Goal: Information Seeking & Learning: Learn about a topic

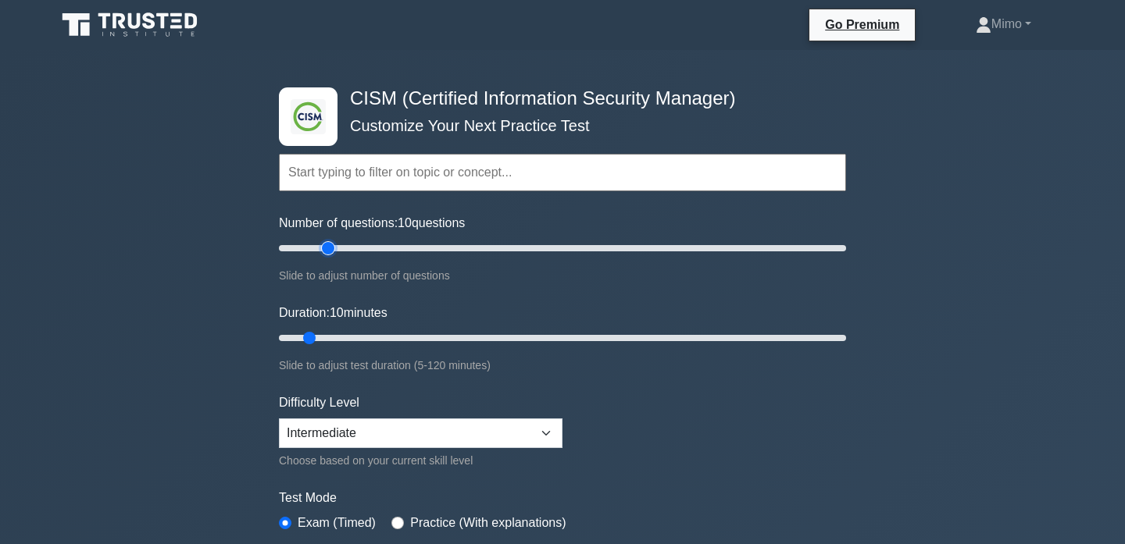
type input "20"
click at [334, 249] on input "Number of questions: 10 questions" at bounding box center [562, 248] width 567 height 19
click at [328, 341] on input "Duration: 10 minutes" at bounding box center [562, 338] width 567 height 19
click at [344, 342] on input "Duration: 15 minutes" at bounding box center [562, 338] width 567 height 19
type input "20"
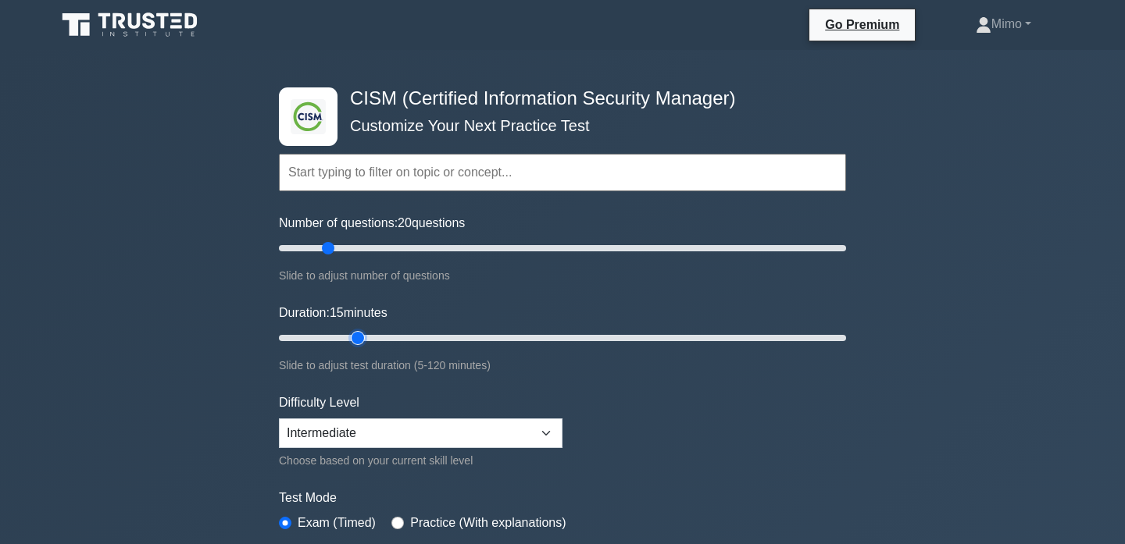
click at [355, 337] on input "Duration: 15 minutes" at bounding box center [562, 338] width 567 height 19
click at [312, 436] on select "Beginner Intermediate Expert" at bounding box center [420, 434] width 283 height 30
select select "expert"
click at [279, 419] on select "Beginner Intermediate Expert" at bounding box center [420, 434] width 283 height 30
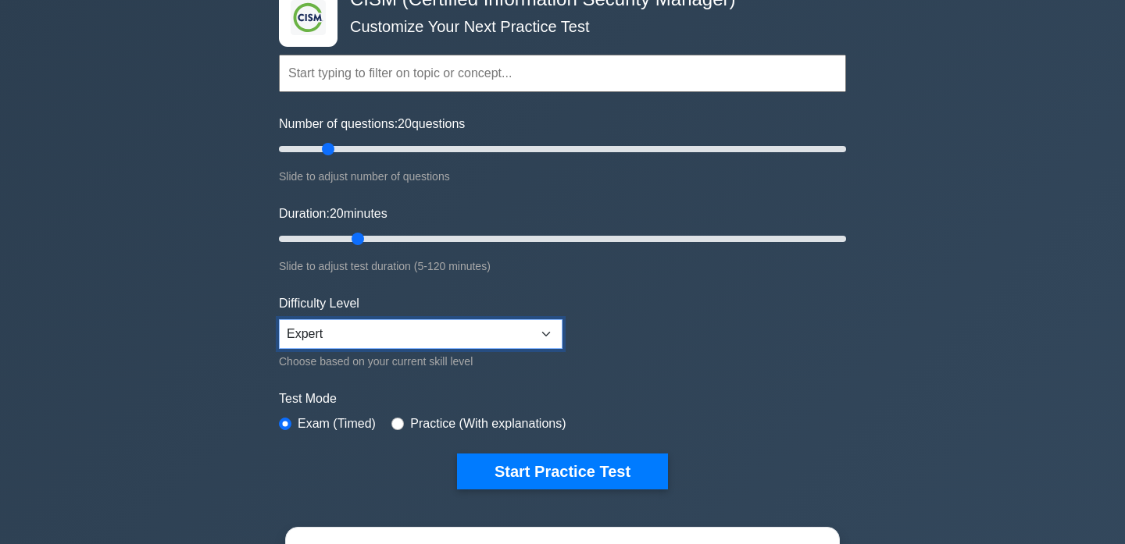
scroll to position [104, 0]
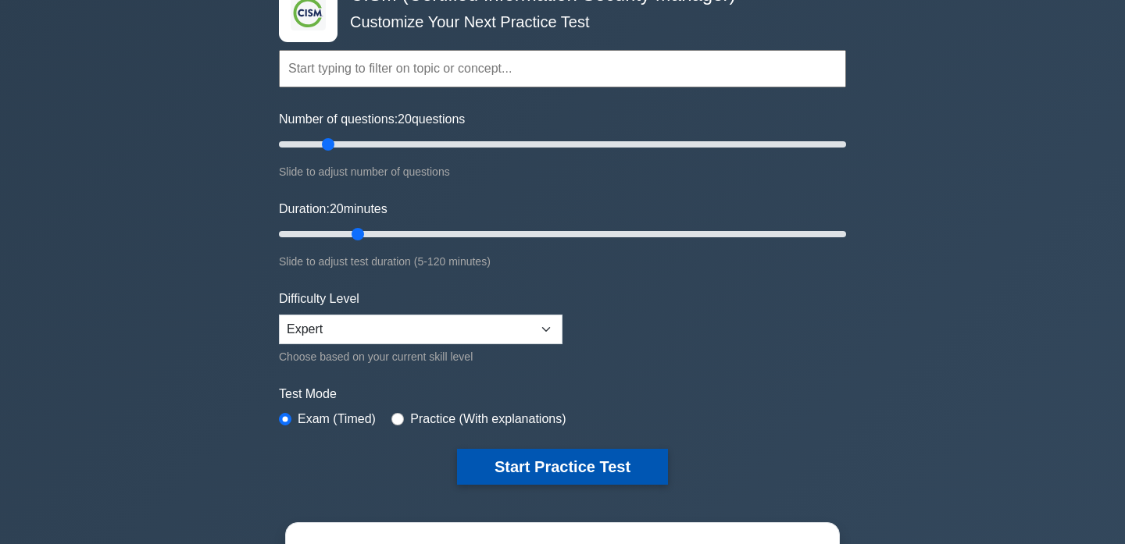
click at [580, 452] on button "Start Practice Test" at bounding box center [562, 467] width 211 height 36
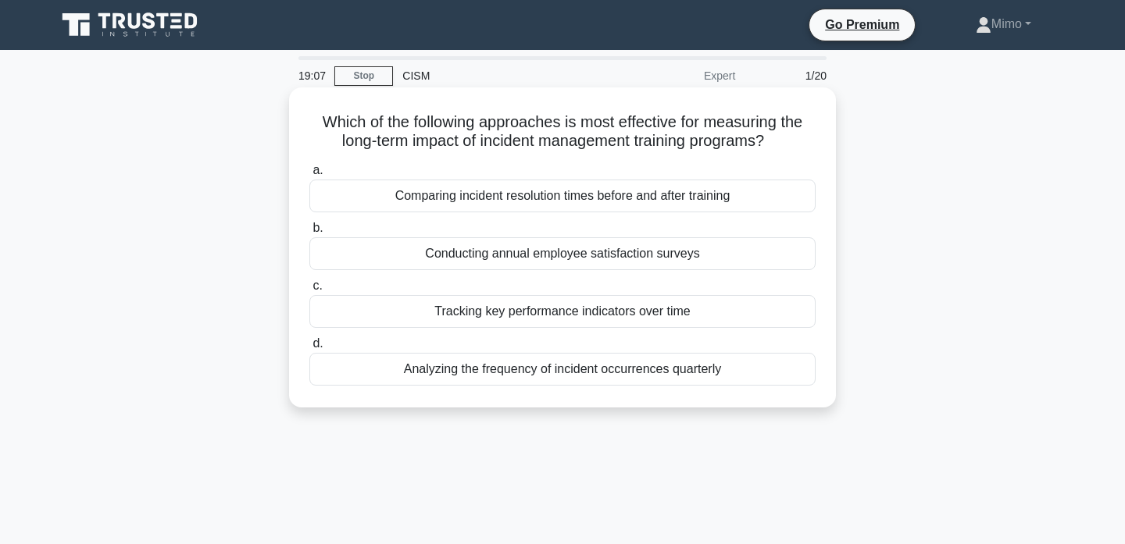
click at [502, 200] on div "Comparing incident resolution times before and after training" at bounding box center [562, 196] width 506 height 33
click at [309, 176] on input "a. Comparing incident resolution times before and after training" at bounding box center [309, 171] width 0 height 10
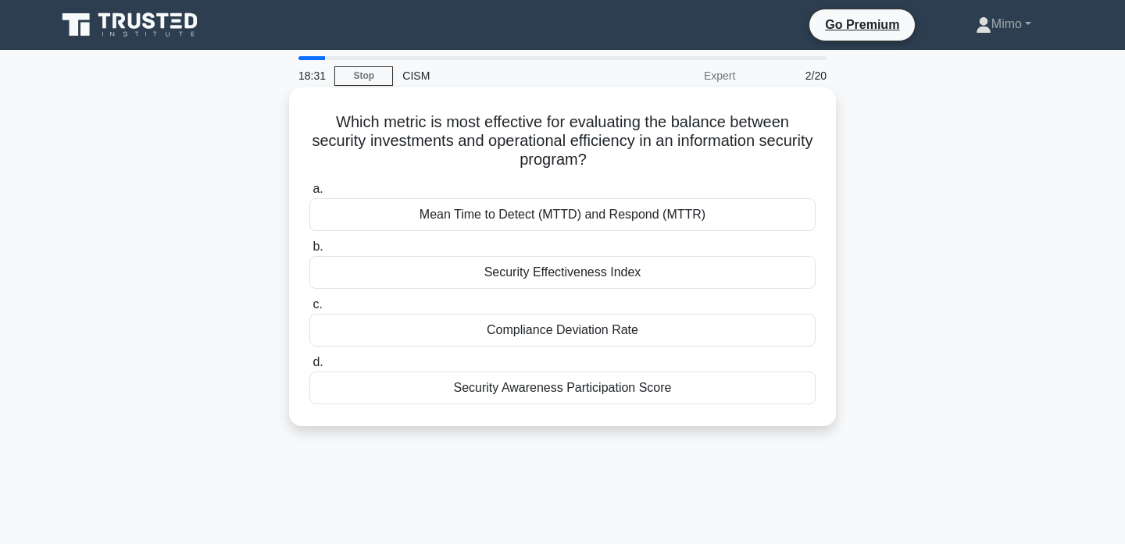
click at [611, 273] on div "Security Effectiveness Index" at bounding box center [562, 272] width 506 height 33
click at [309, 252] on input "b. Security Effectiveness Index" at bounding box center [309, 247] width 0 height 10
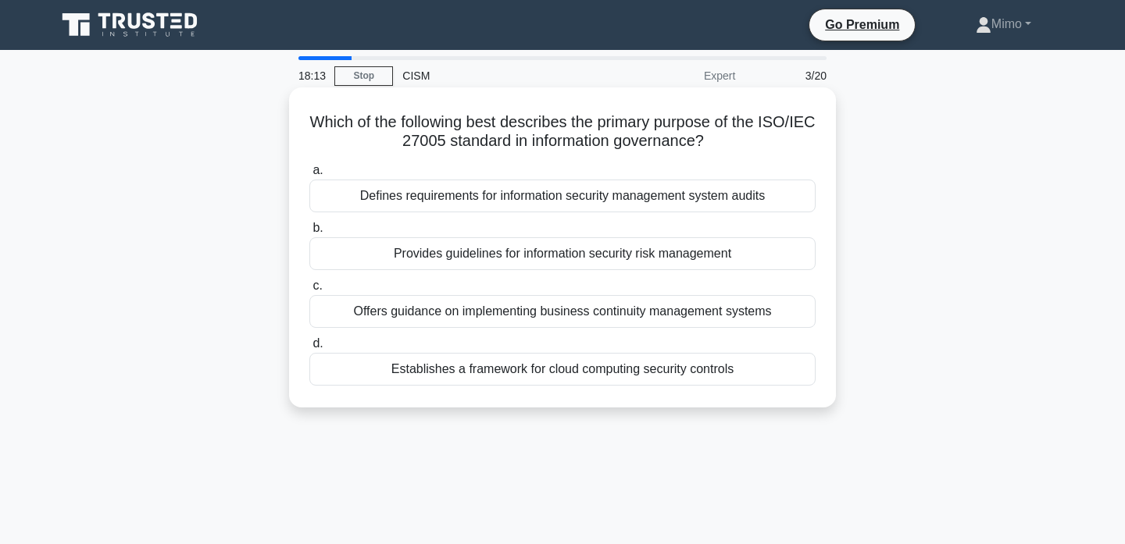
click at [606, 191] on div "Defines requirements for information security management system audits" at bounding box center [562, 196] width 506 height 33
click at [309, 176] on input "a. Defines requirements for information security management system audits" at bounding box center [309, 171] width 0 height 10
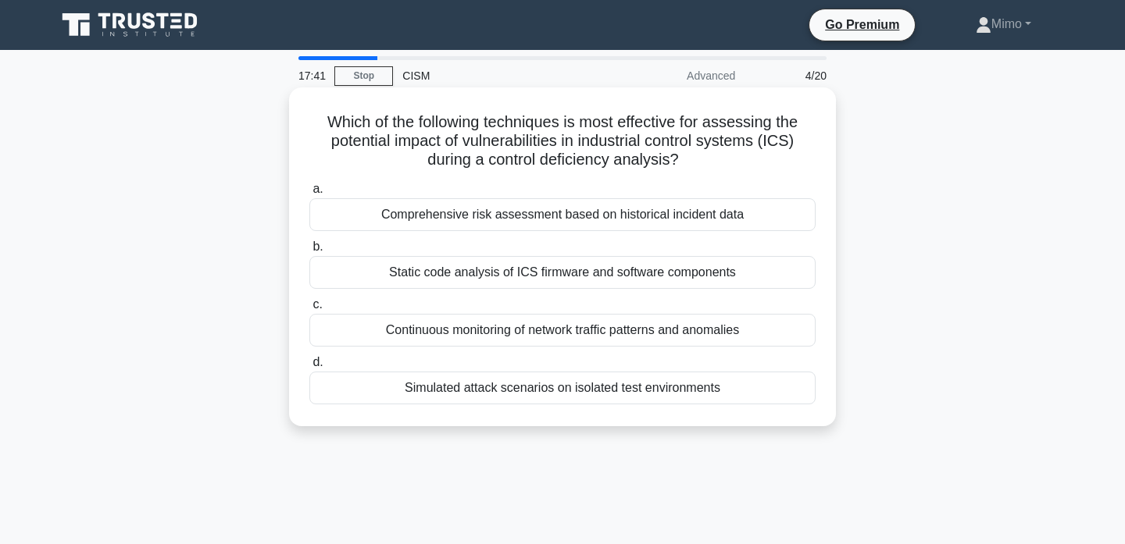
click at [594, 383] on div "Simulated attack scenarios on isolated test environments" at bounding box center [562, 388] width 506 height 33
click at [309, 368] on input "d. Simulated attack scenarios on isolated test environments" at bounding box center [309, 363] width 0 height 10
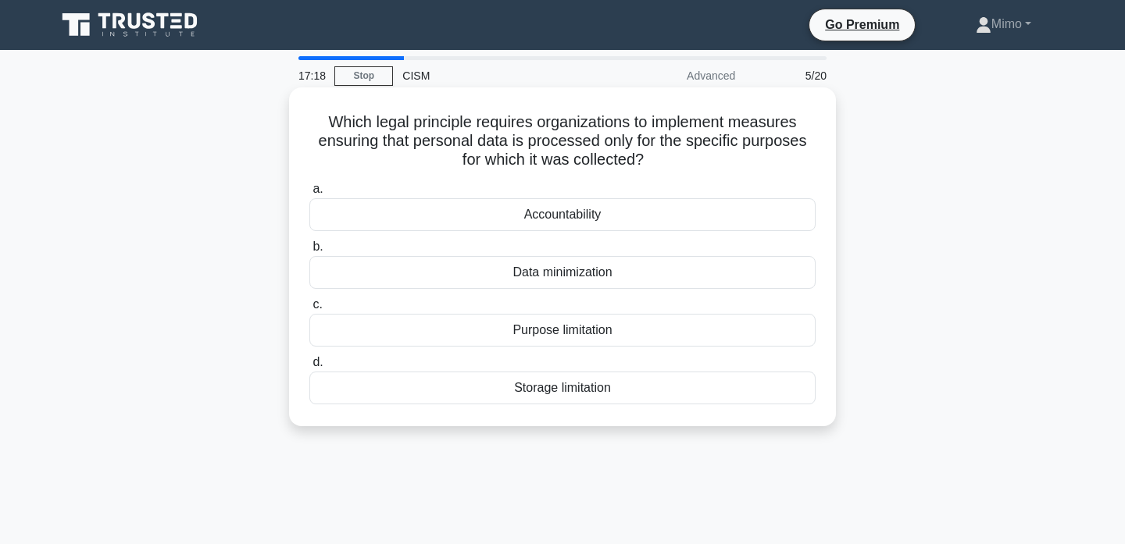
click at [500, 330] on div "Purpose limitation" at bounding box center [562, 330] width 506 height 33
click at [309, 310] on input "c. Purpose limitation" at bounding box center [309, 305] width 0 height 10
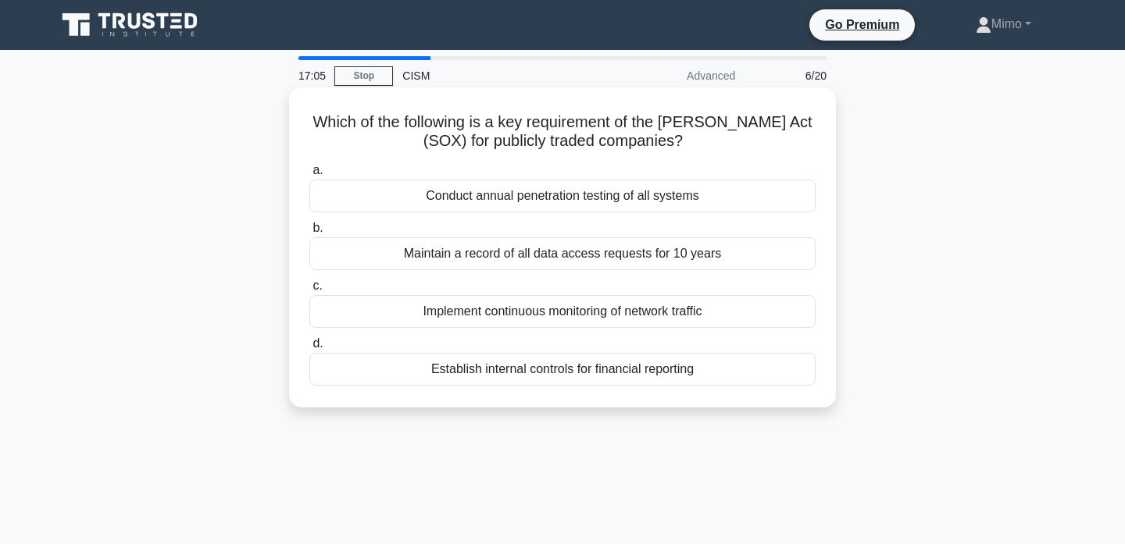
click at [540, 366] on div "Establish internal controls for financial reporting" at bounding box center [562, 369] width 506 height 33
click at [309, 349] on input "d. Establish internal controls for financial reporting" at bounding box center [309, 344] width 0 height 10
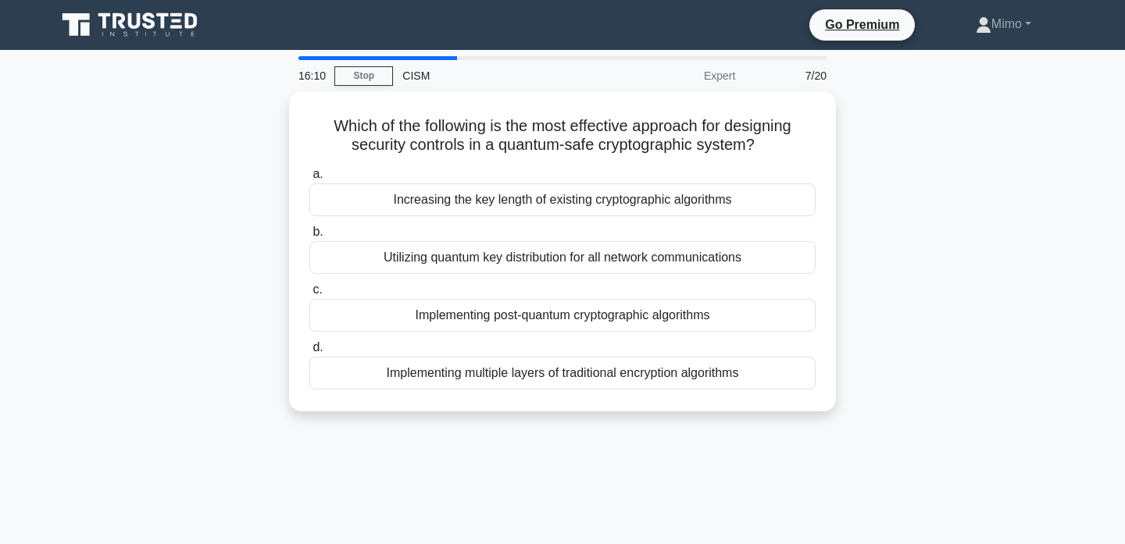
click at [540, 366] on div "Implementing multiple layers of traditional encryption algorithms" at bounding box center [562, 373] width 506 height 33
click at [309, 353] on input "d. Implementing multiple layers of traditional encryption algorithms" at bounding box center [309, 348] width 0 height 10
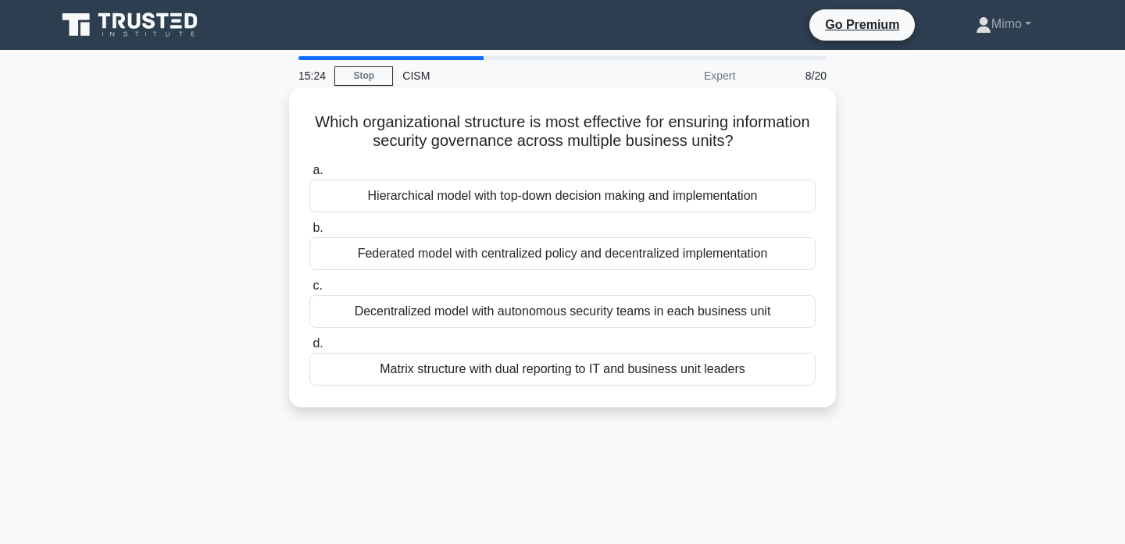
click at [581, 258] on div "Federated model with centralized policy and decentralized implementation" at bounding box center [562, 253] width 506 height 33
click at [309, 234] on input "b. Federated model with centralized policy and decentralized implementation" at bounding box center [309, 228] width 0 height 10
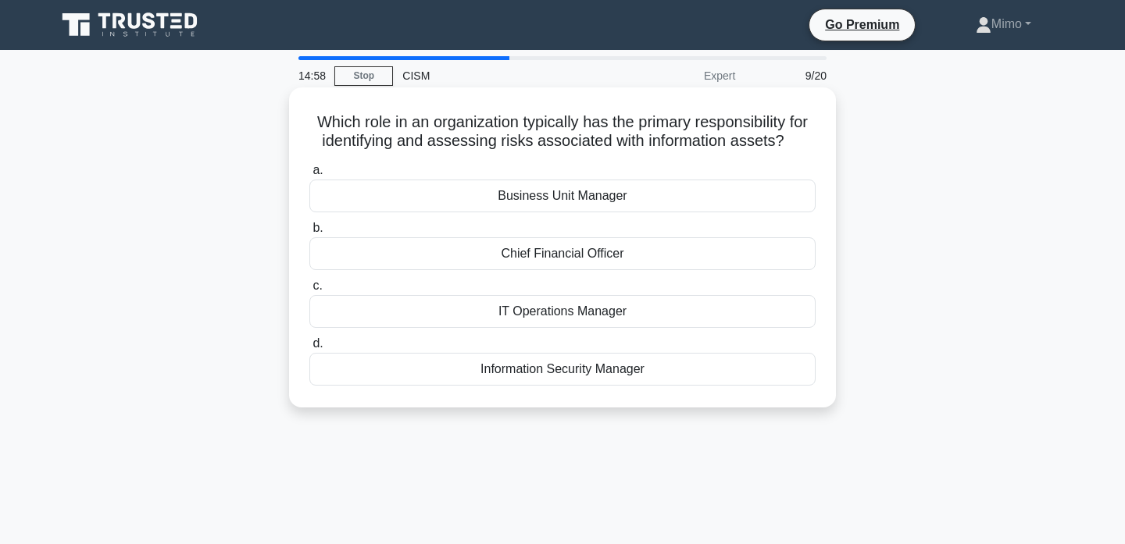
click at [581, 369] on div "Information Security Manager" at bounding box center [562, 369] width 506 height 33
click at [309, 349] on input "d. Information Security Manager" at bounding box center [309, 344] width 0 height 10
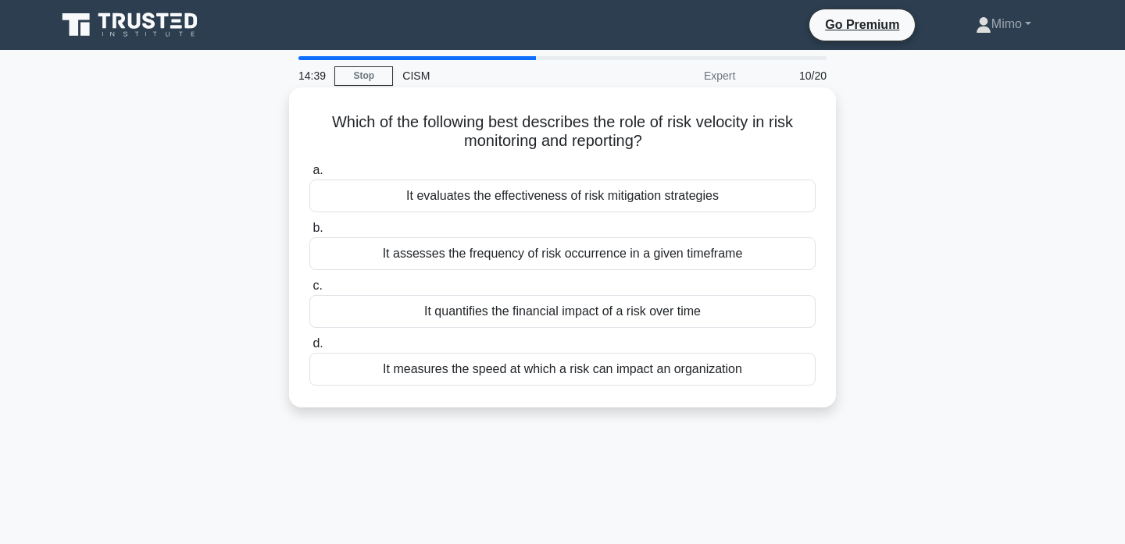
click at [487, 367] on div "It measures the speed at which a risk can impact an organization" at bounding box center [562, 369] width 506 height 33
click at [309, 349] on input "d. It measures the speed at which a risk can impact an organization" at bounding box center [309, 344] width 0 height 10
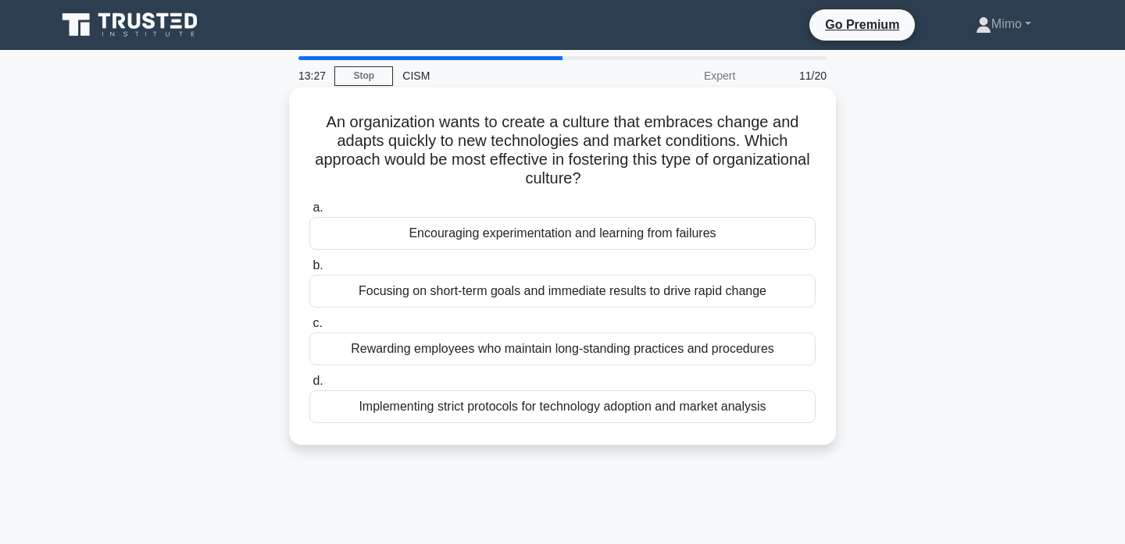
click at [478, 241] on div "Encouraging experimentation and learning from failures" at bounding box center [562, 233] width 506 height 33
click at [309, 213] on input "a. Encouraging experimentation and learning from failures" at bounding box center [309, 208] width 0 height 10
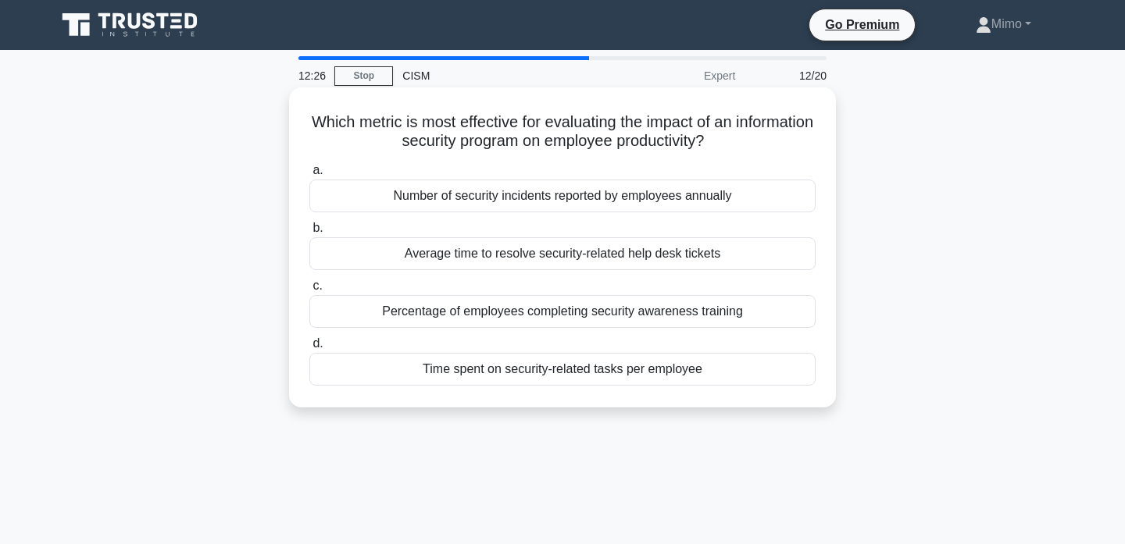
click at [519, 376] on div "Time spent on security-related tasks per employee" at bounding box center [562, 369] width 506 height 33
click at [309, 349] on input "d. Time spent on security-related tasks per employee" at bounding box center [309, 344] width 0 height 10
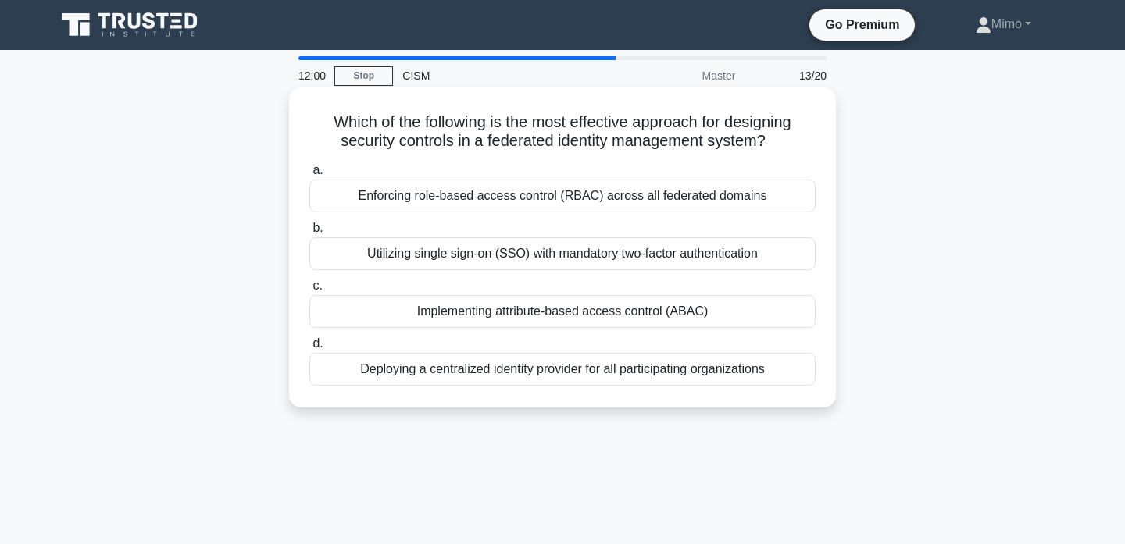
click at [521, 195] on div "Enforcing role-based access control (RBAC) across all federated domains" at bounding box center [562, 196] width 506 height 33
click at [309, 176] on input "a. Enforcing role-based access control (RBAC) across all federated domains" at bounding box center [309, 171] width 0 height 10
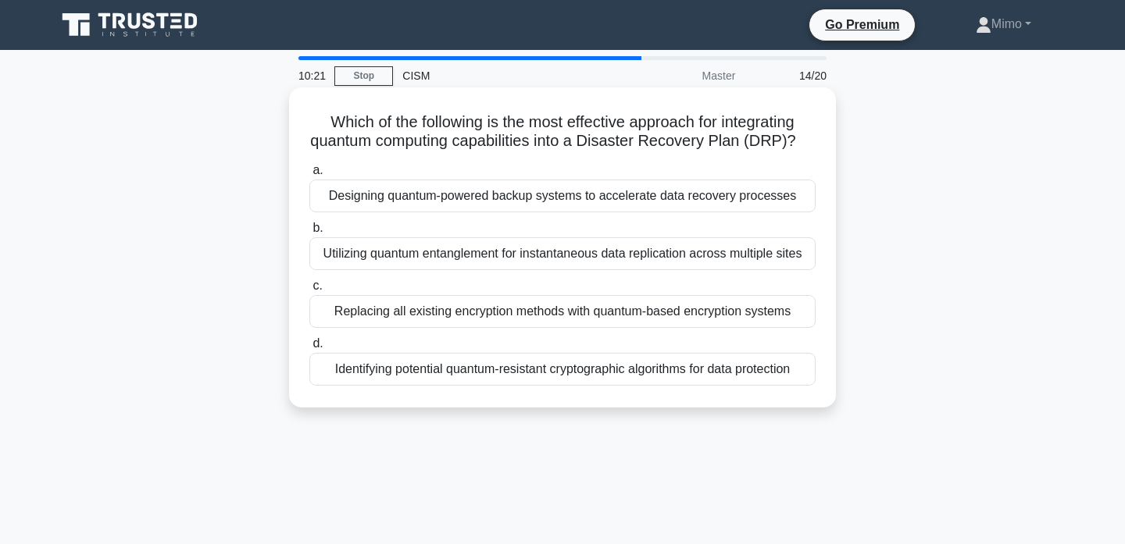
click at [534, 251] on div "Utilizing quantum entanglement for instantaneous data replication across multip…" at bounding box center [562, 253] width 506 height 33
click at [309, 234] on input "b. Utilizing quantum entanglement for instantaneous data replication across mul…" at bounding box center [309, 228] width 0 height 10
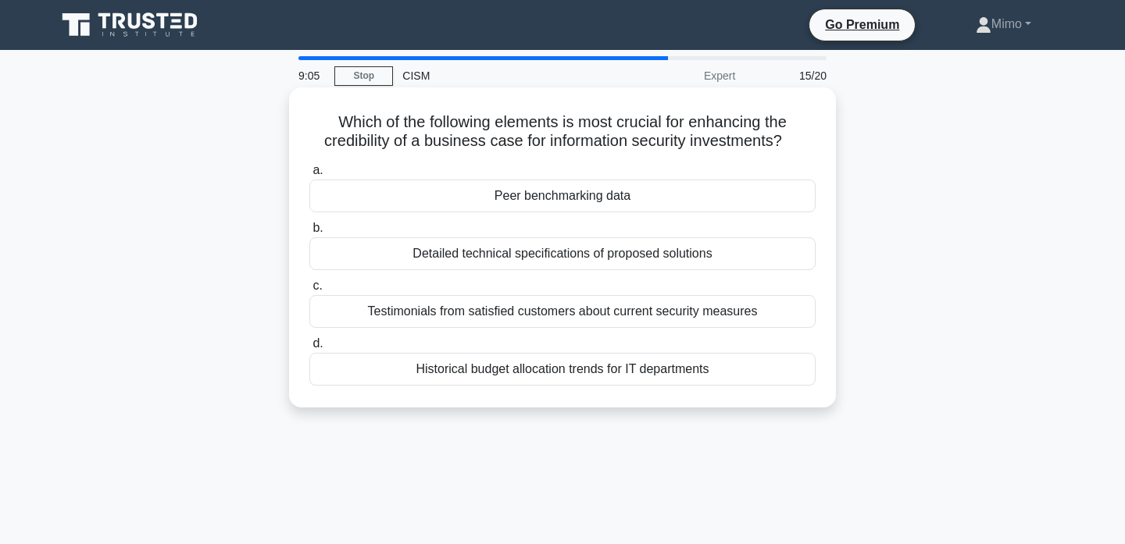
click at [722, 308] on div "Testimonials from satisfied customers about current security measures" at bounding box center [562, 311] width 506 height 33
click at [309, 291] on input "c. Testimonials from satisfied customers about current security measures" at bounding box center [309, 286] width 0 height 10
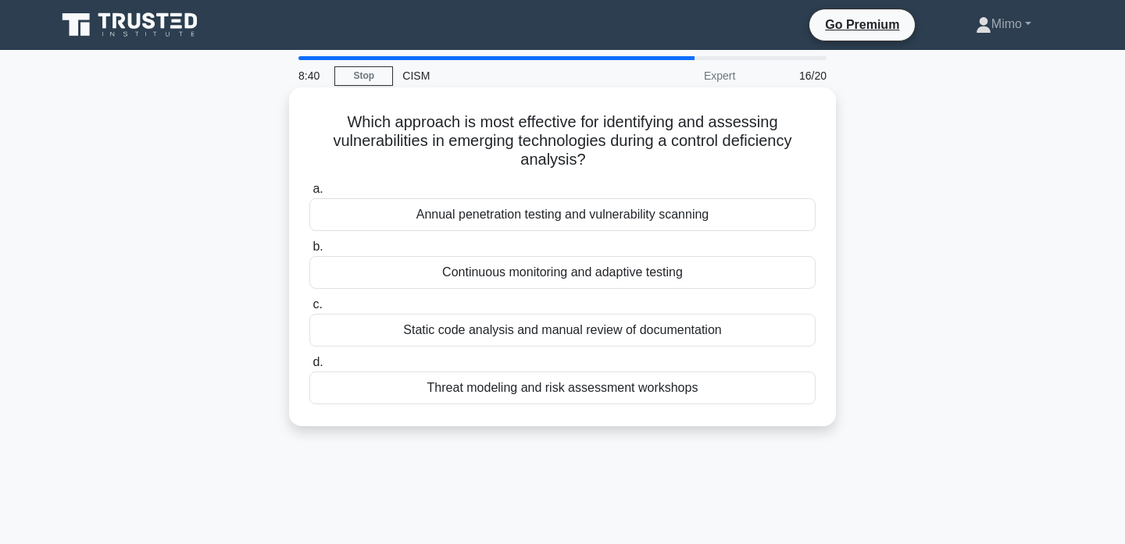
click at [648, 218] on div "Annual penetration testing and vulnerability scanning" at bounding box center [562, 214] width 506 height 33
click at [309, 194] on input "a. Annual penetration testing and vulnerability scanning" at bounding box center [309, 189] width 0 height 10
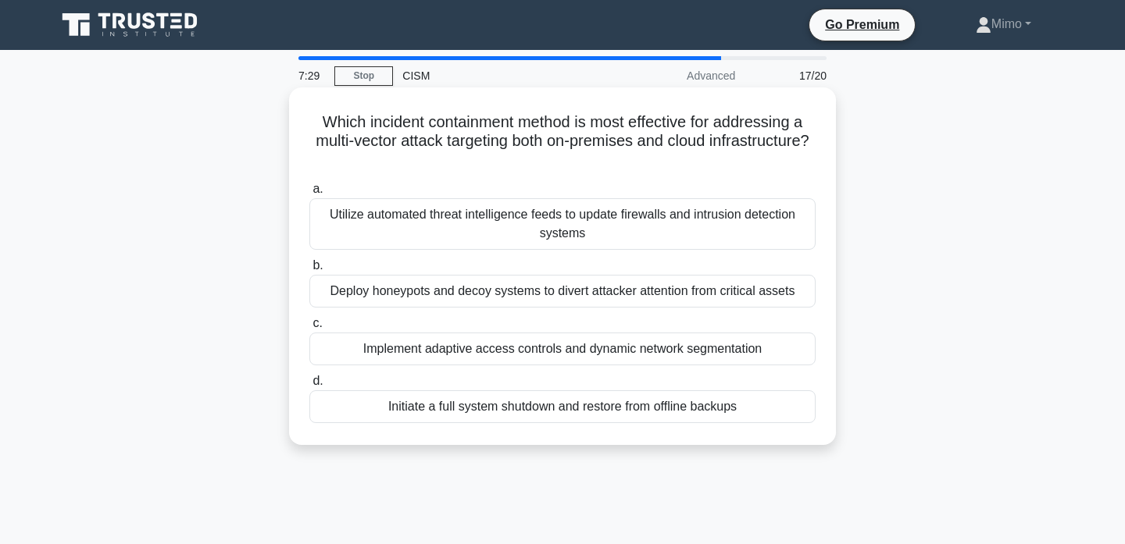
click at [594, 295] on div "Deploy honeypots and decoy systems to divert attacker attention from critical a…" at bounding box center [562, 291] width 506 height 33
click at [309, 271] on input "b. Deploy honeypots and decoy systems to divert attacker attention from critica…" at bounding box center [309, 266] width 0 height 10
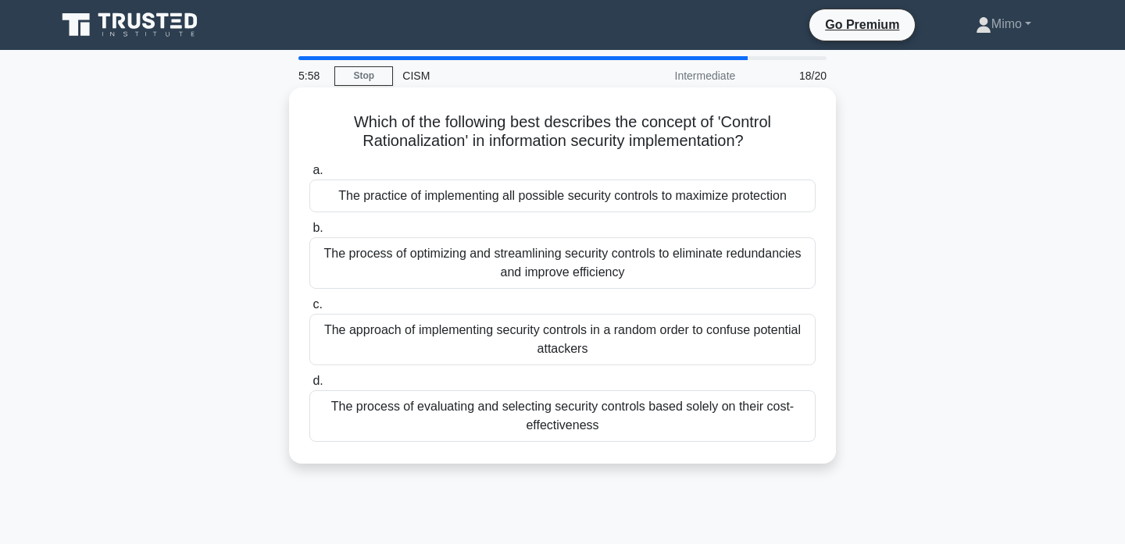
click at [704, 420] on div "The process of evaluating and selecting security controls based solely on their…" at bounding box center [562, 416] width 506 height 52
click at [309, 387] on input "d. The process of evaluating and selecting security controls based solely on th…" at bounding box center [309, 381] width 0 height 10
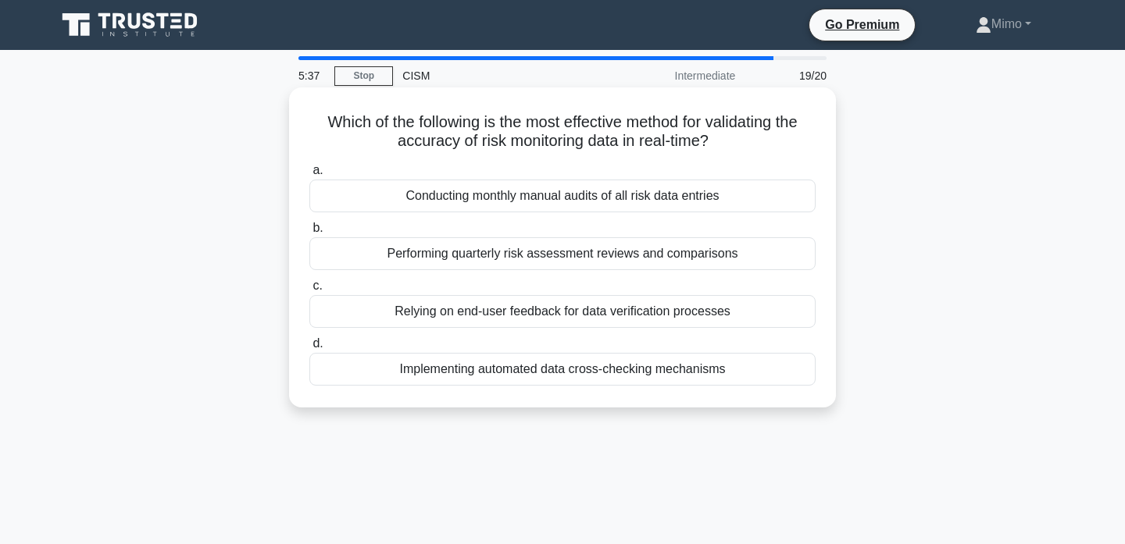
click at [640, 375] on div "Implementing automated data cross-checking mechanisms" at bounding box center [562, 369] width 506 height 33
click at [309, 349] on input "d. Implementing automated data cross-checking mechanisms" at bounding box center [309, 344] width 0 height 10
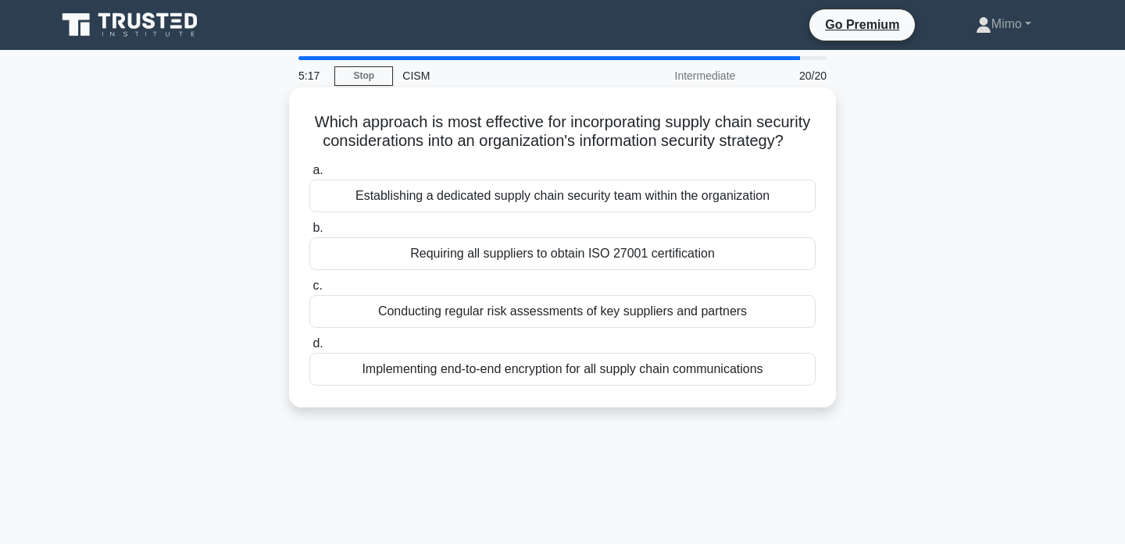
click at [559, 317] on div "Conducting regular risk assessments of key suppliers and partners" at bounding box center [562, 311] width 506 height 33
click at [309, 291] on input "c. Conducting regular risk assessments of key suppliers and partners" at bounding box center [309, 286] width 0 height 10
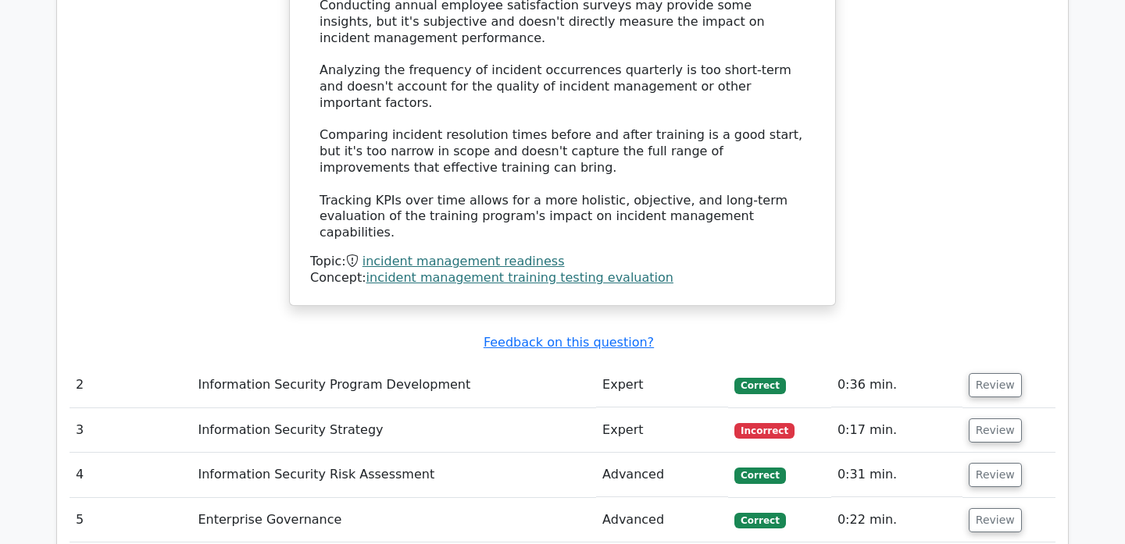
scroll to position [2097, 0]
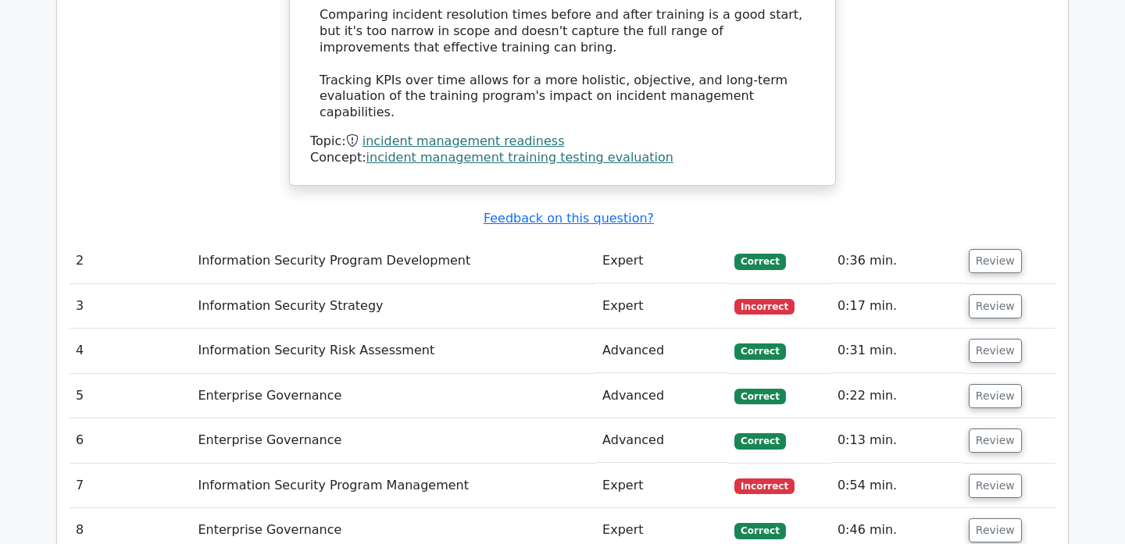
click at [702, 239] on td "Expert" at bounding box center [662, 261] width 132 height 45
click at [997, 249] on button "Review" at bounding box center [994, 261] width 53 height 24
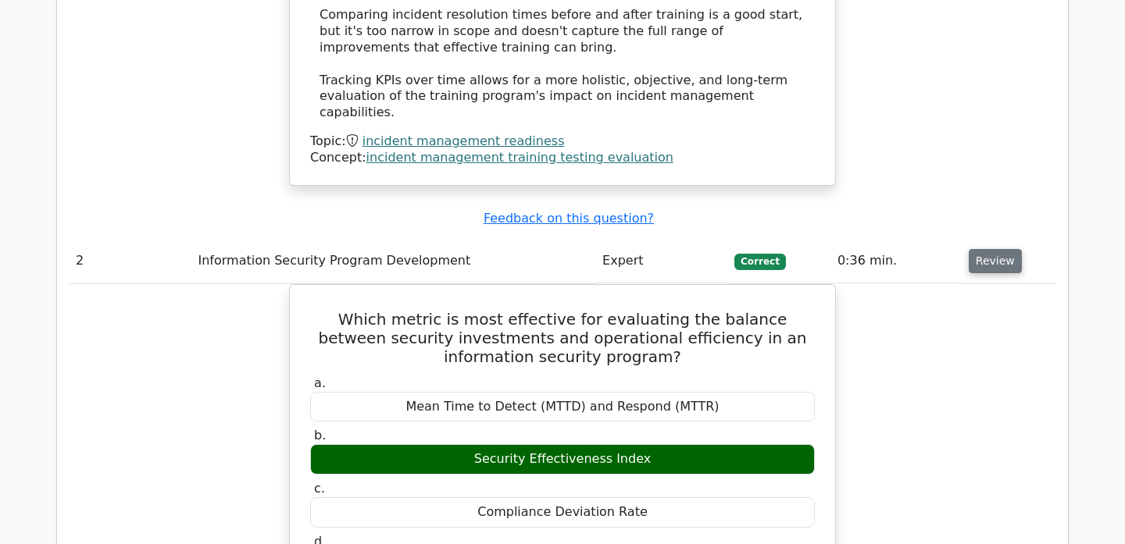
click at [997, 249] on button "Review" at bounding box center [994, 261] width 53 height 24
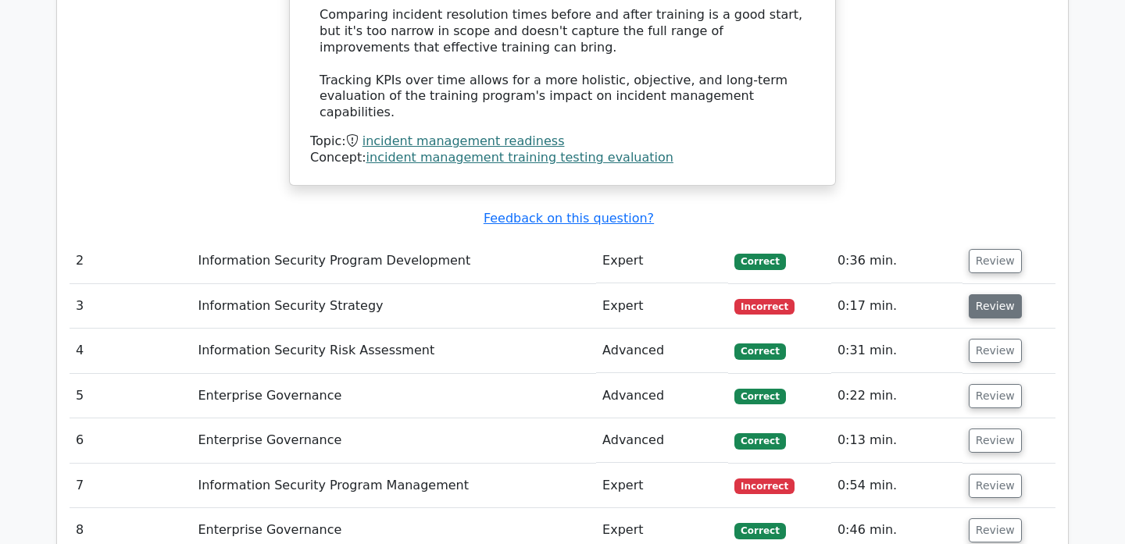
click at [993, 294] on button "Review" at bounding box center [994, 306] width 53 height 24
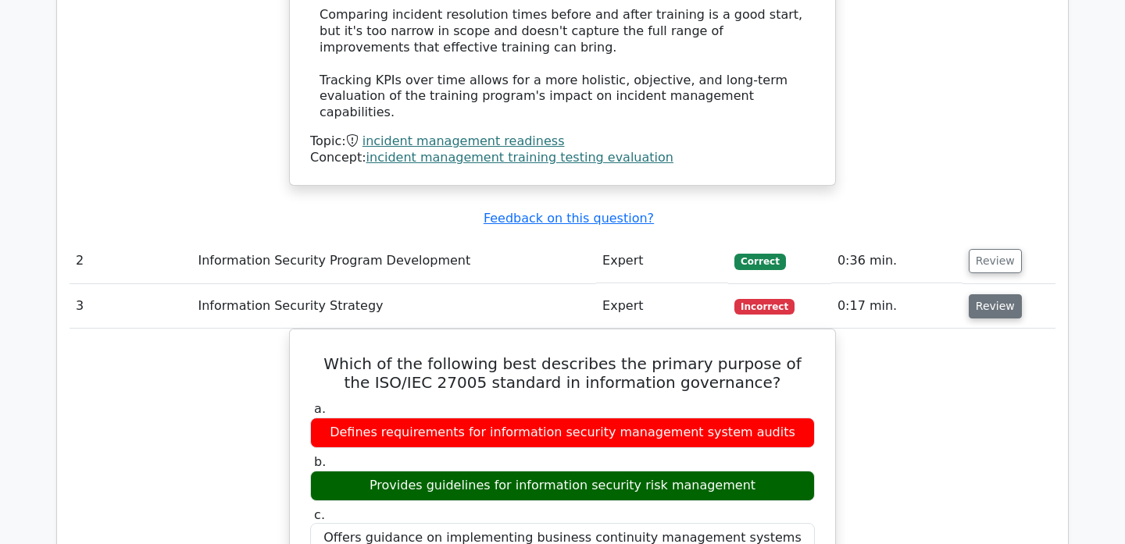
click at [993, 294] on button "Review" at bounding box center [994, 306] width 53 height 24
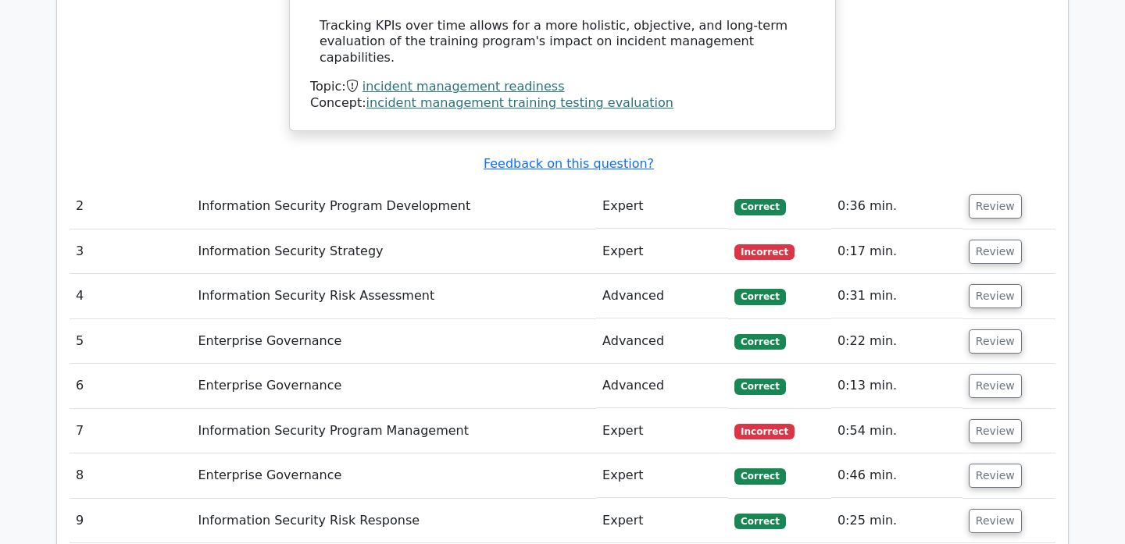
scroll to position [2162, 0]
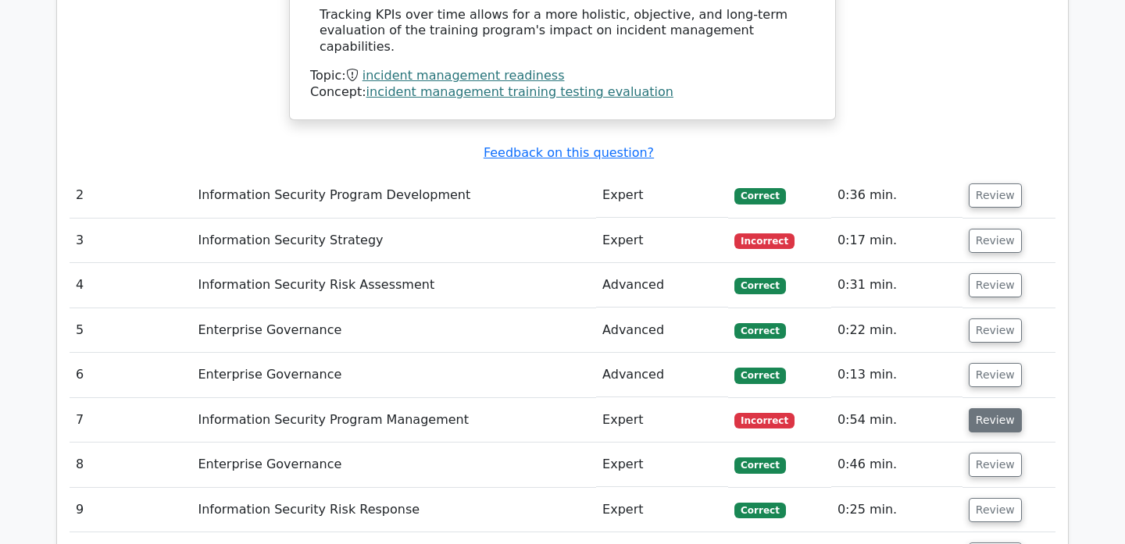
click at [992, 408] on button "Review" at bounding box center [994, 420] width 53 height 24
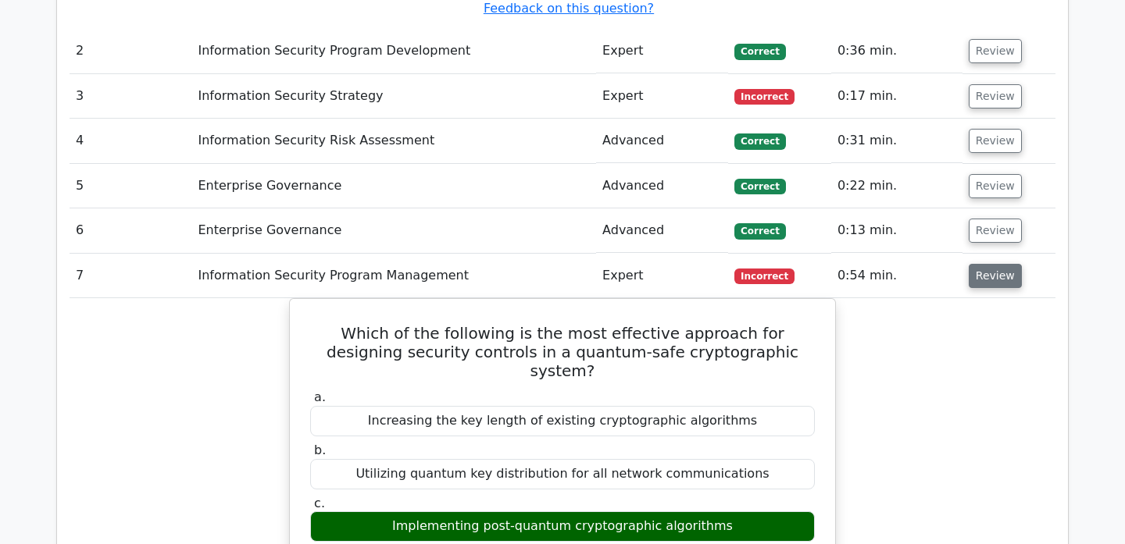
scroll to position [2308, 0]
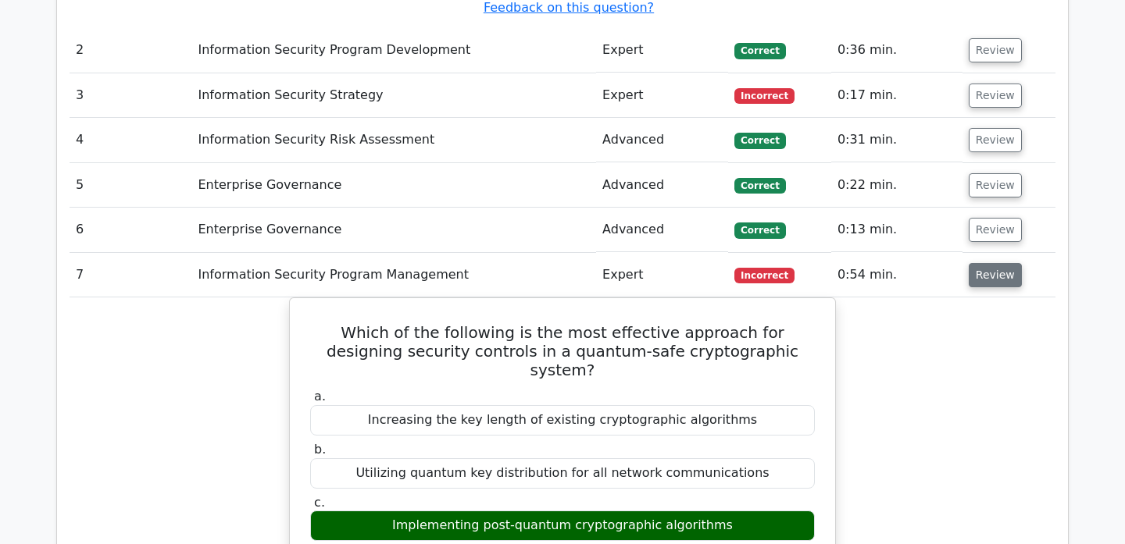
click at [996, 263] on button "Review" at bounding box center [994, 275] width 53 height 24
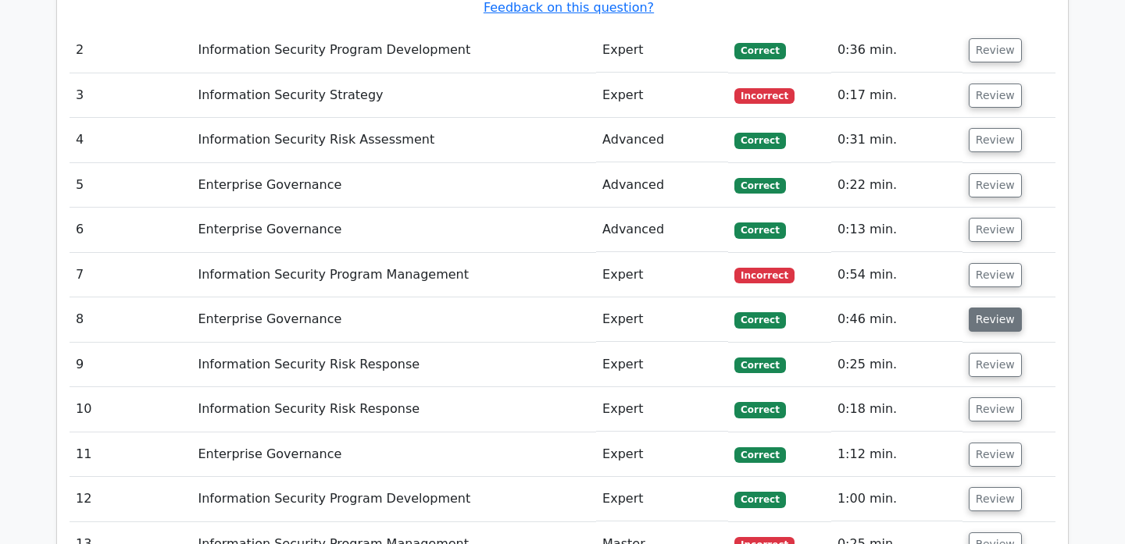
click at [995, 308] on button "Review" at bounding box center [994, 320] width 53 height 24
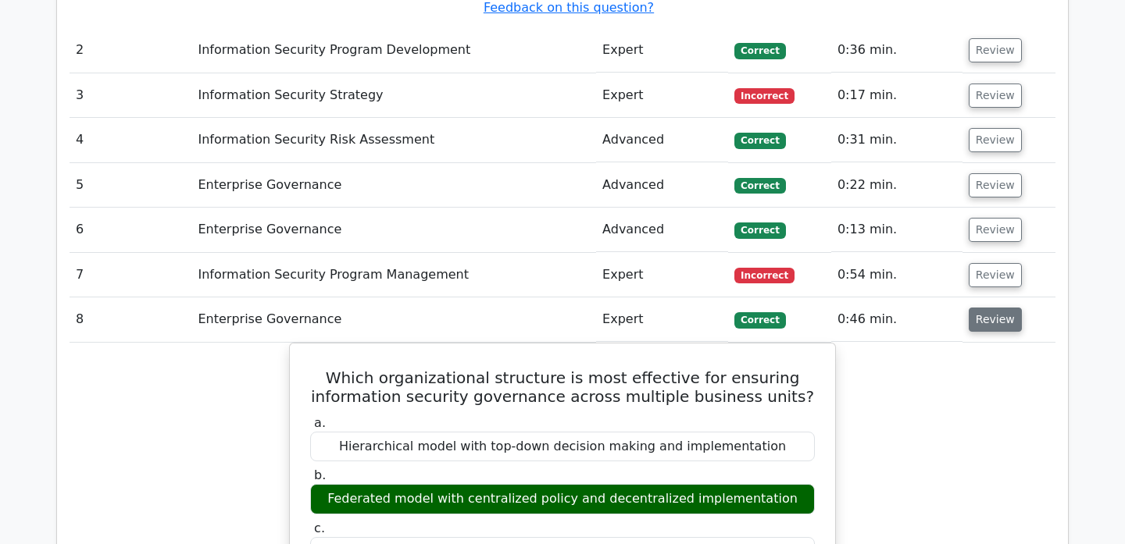
click at [995, 308] on button "Review" at bounding box center [994, 320] width 53 height 24
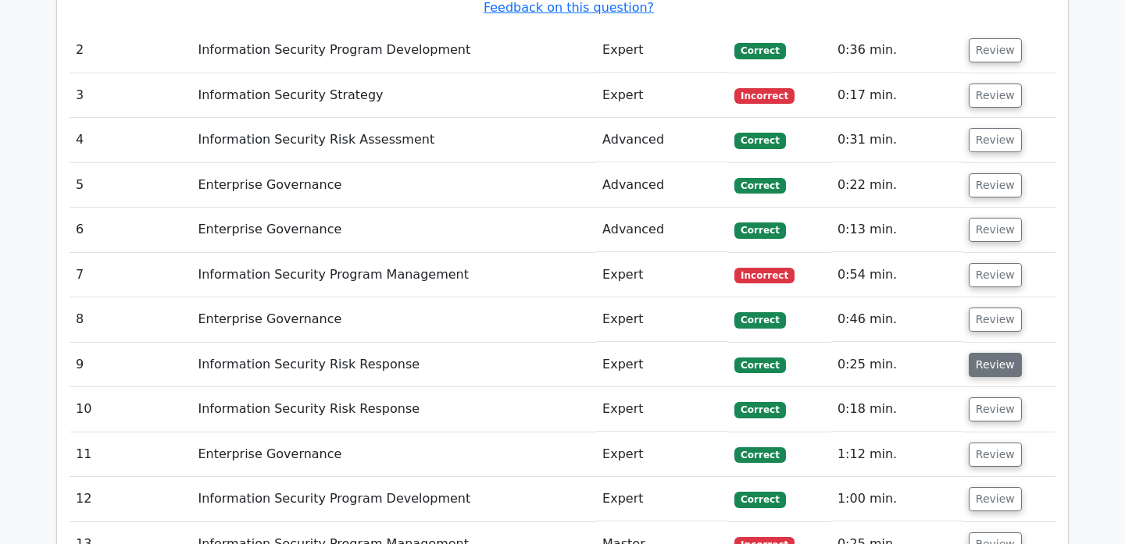
click at [983, 353] on button "Review" at bounding box center [994, 365] width 53 height 24
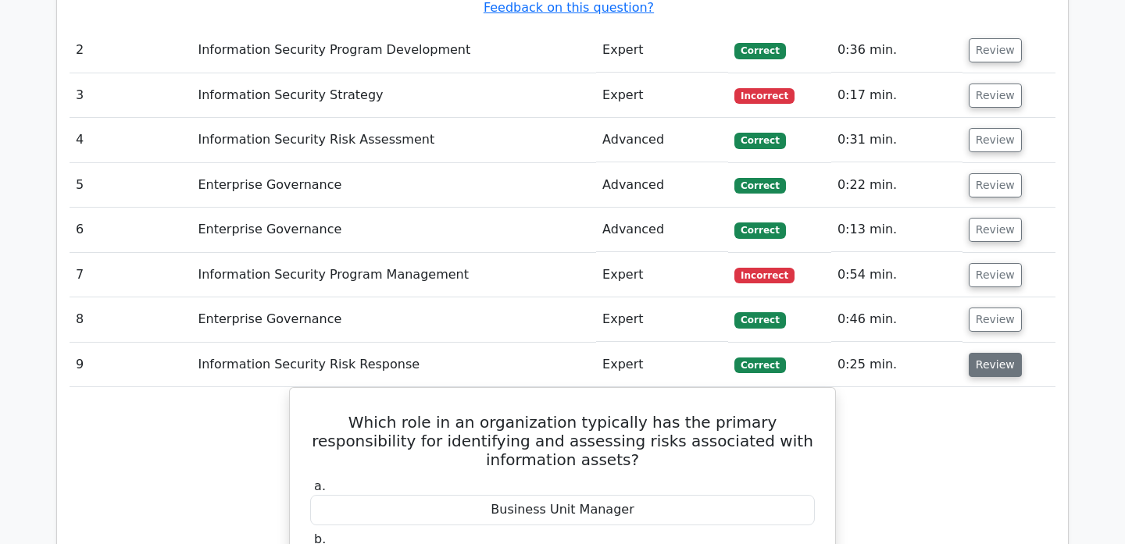
click at [983, 353] on button "Review" at bounding box center [994, 365] width 53 height 24
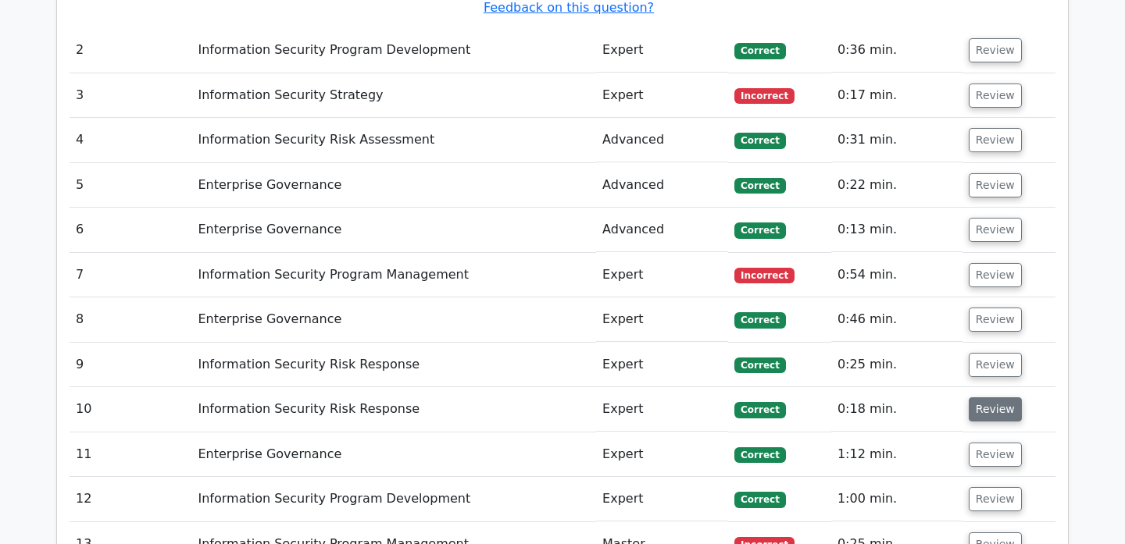
click at [982, 398] on button "Review" at bounding box center [994, 410] width 53 height 24
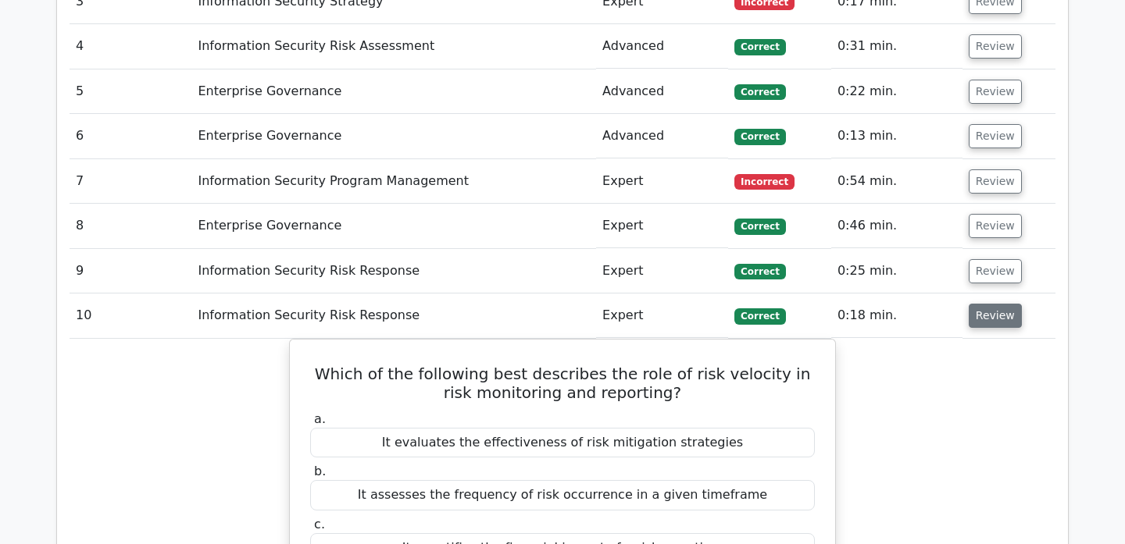
scroll to position [2402, 0]
click at [1000, 303] on button "Review" at bounding box center [994, 315] width 53 height 24
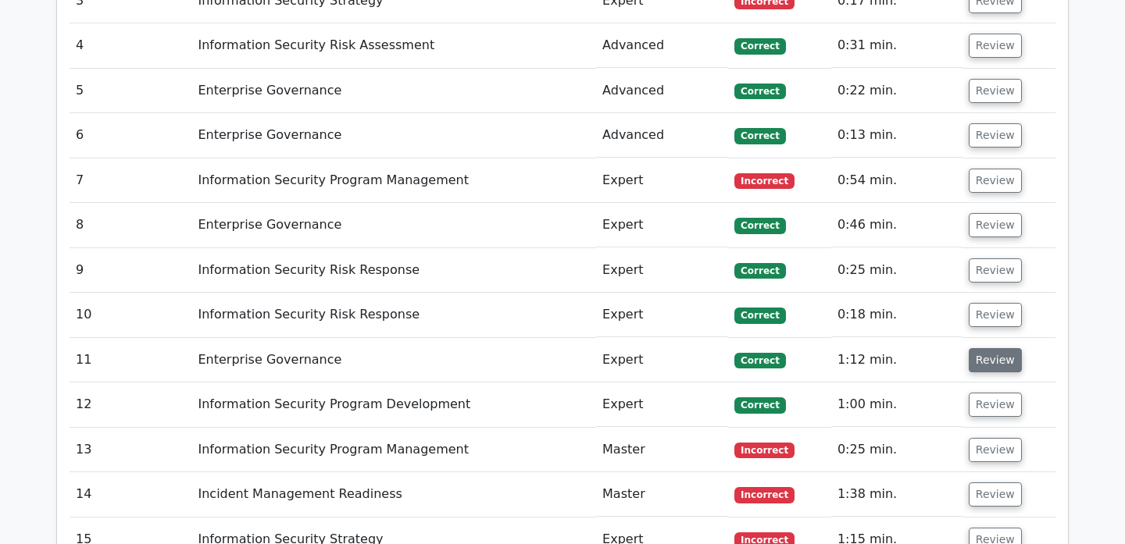
click at [989, 348] on button "Review" at bounding box center [994, 360] width 53 height 24
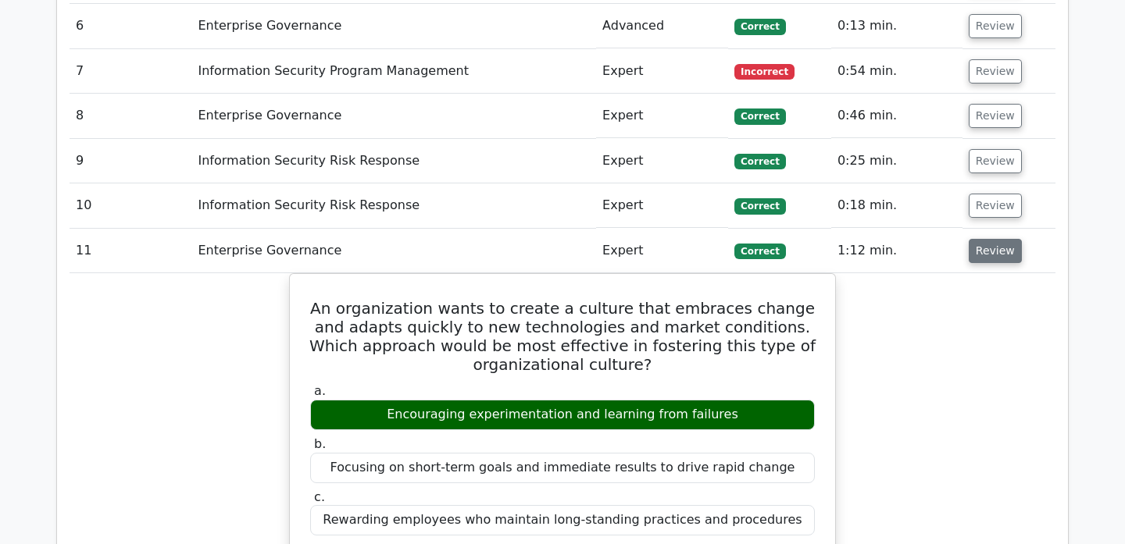
scroll to position [2510, 0]
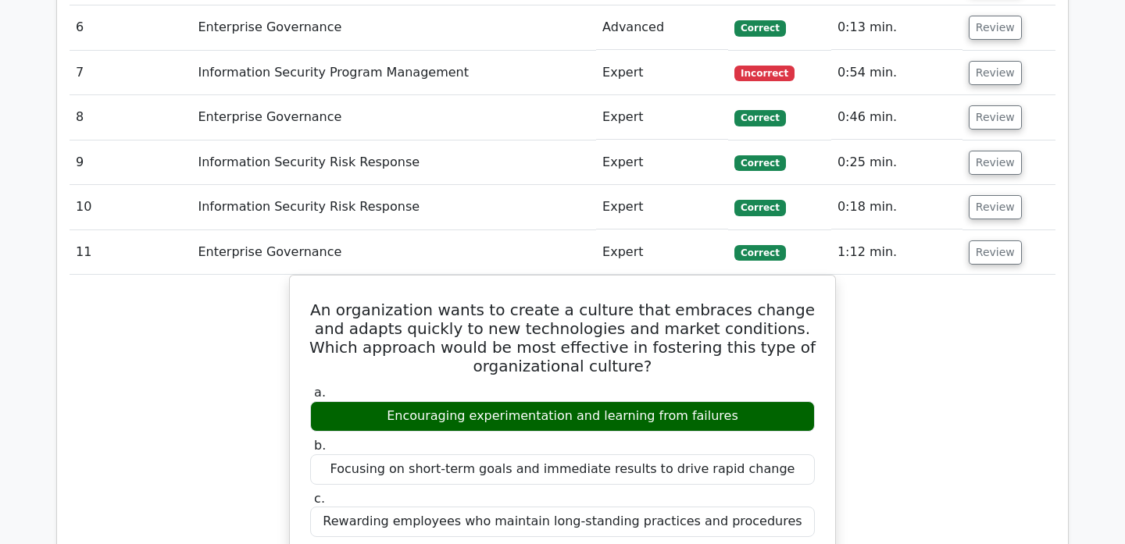
click at [993, 241] on button "Review" at bounding box center [994, 253] width 53 height 24
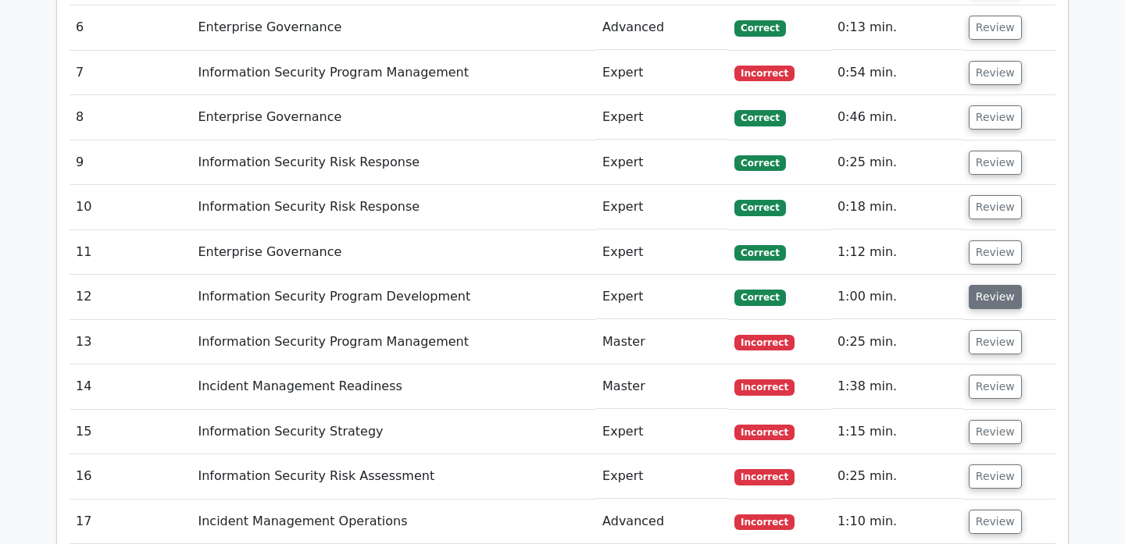
click at [987, 285] on button "Review" at bounding box center [994, 297] width 53 height 24
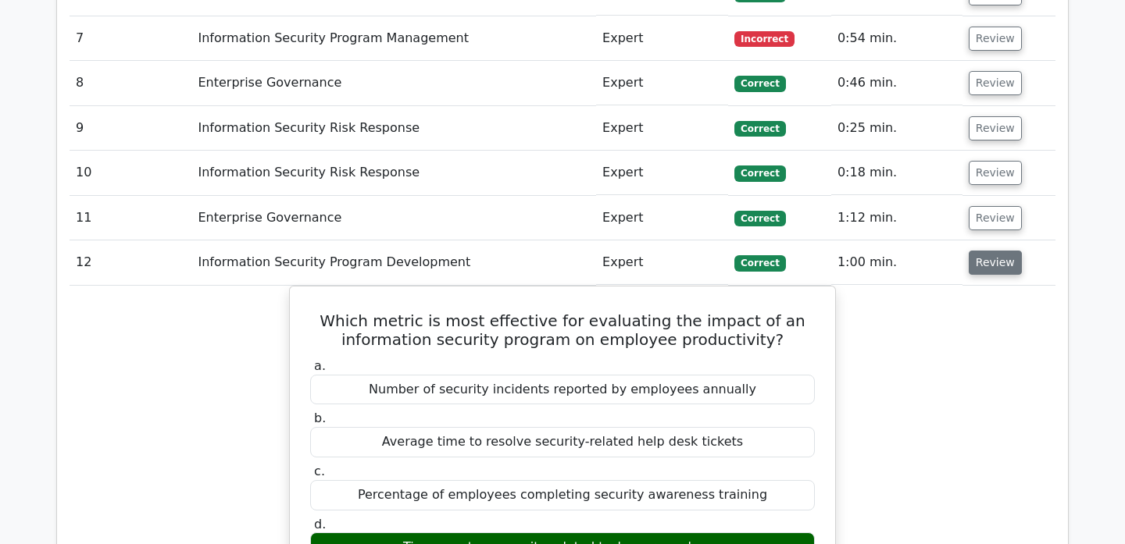
scroll to position [2547, 0]
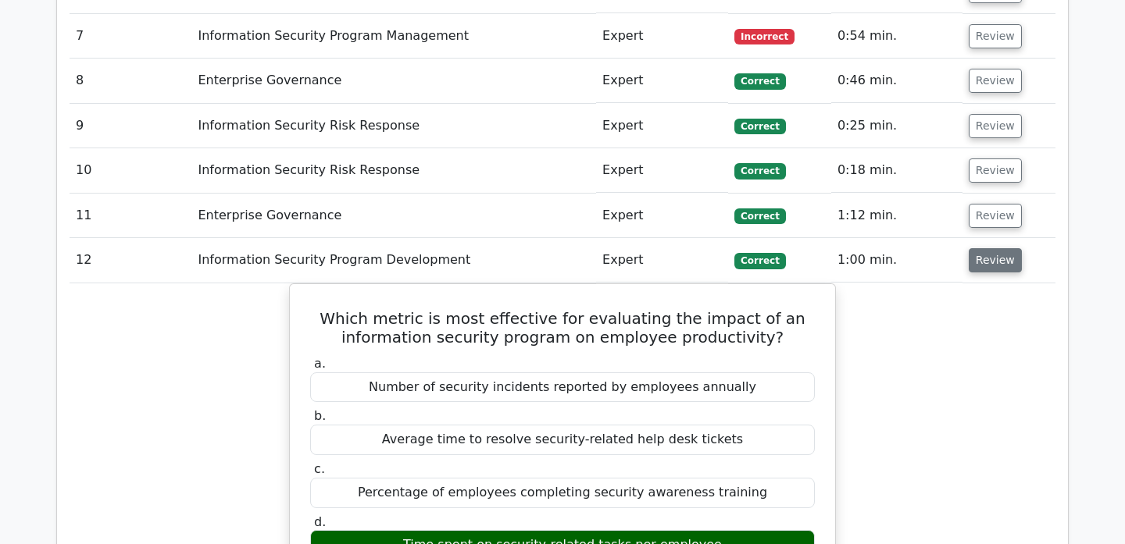
click at [988, 248] on button "Review" at bounding box center [994, 260] width 53 height 24
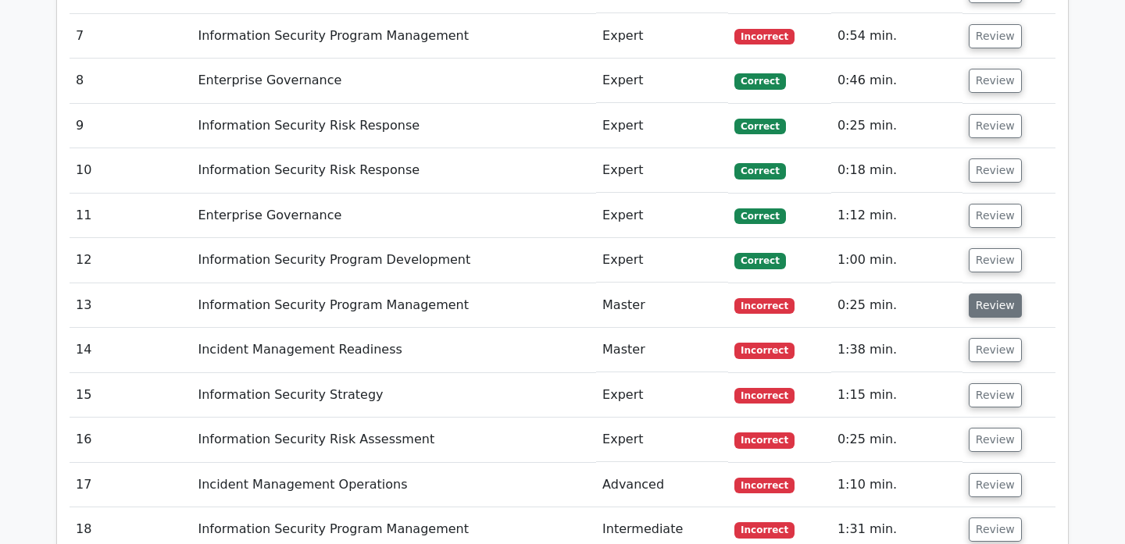
click at [993, 294] on button "Review" at bounding box center [994, 306] width 53 height 24
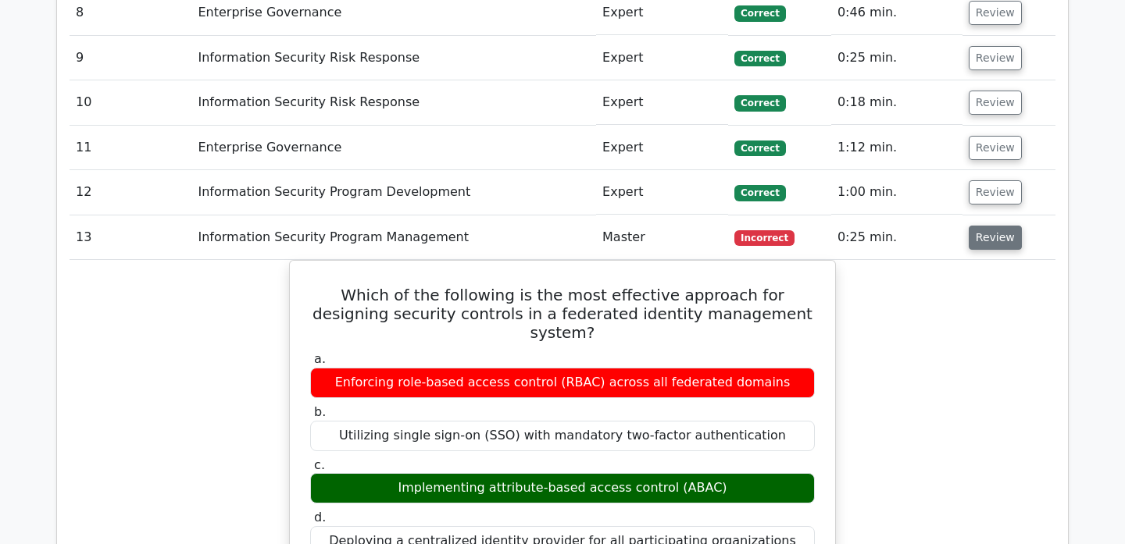
scroll to position [2602, 0]
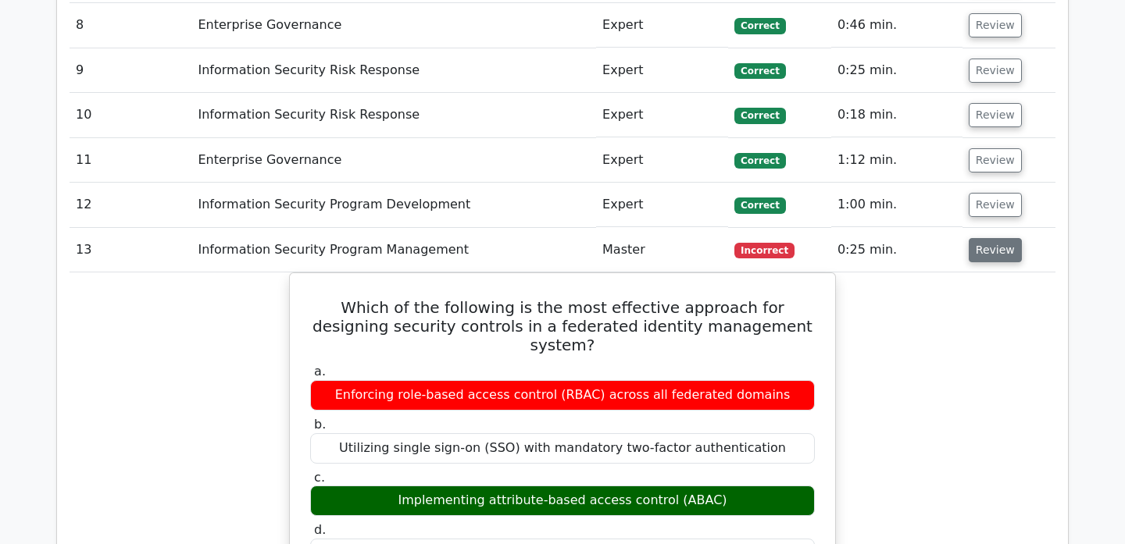
click at [988, 238] on button "Review" at bounding box center [994, 250] width 53 height 24
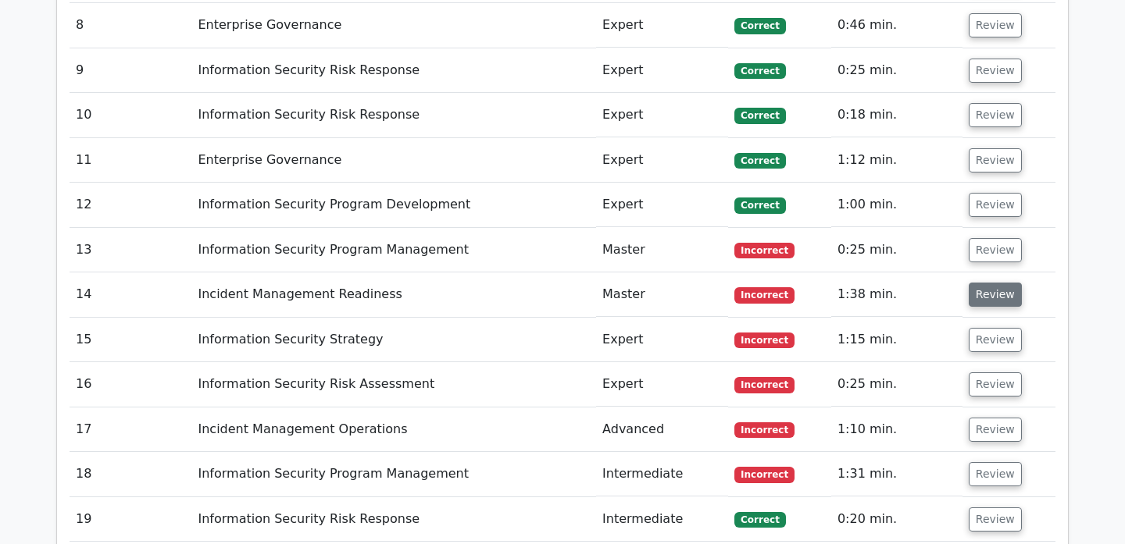
click at [979, 283] on button "Review" at bounding box center [994, 295] width 53 height 24
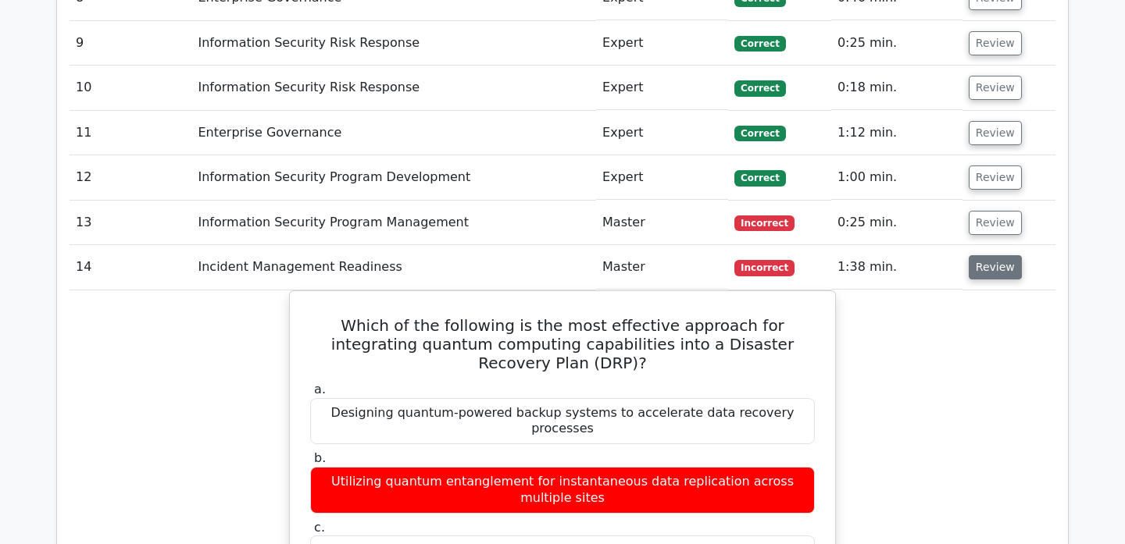
scroll to position [2630, 0]
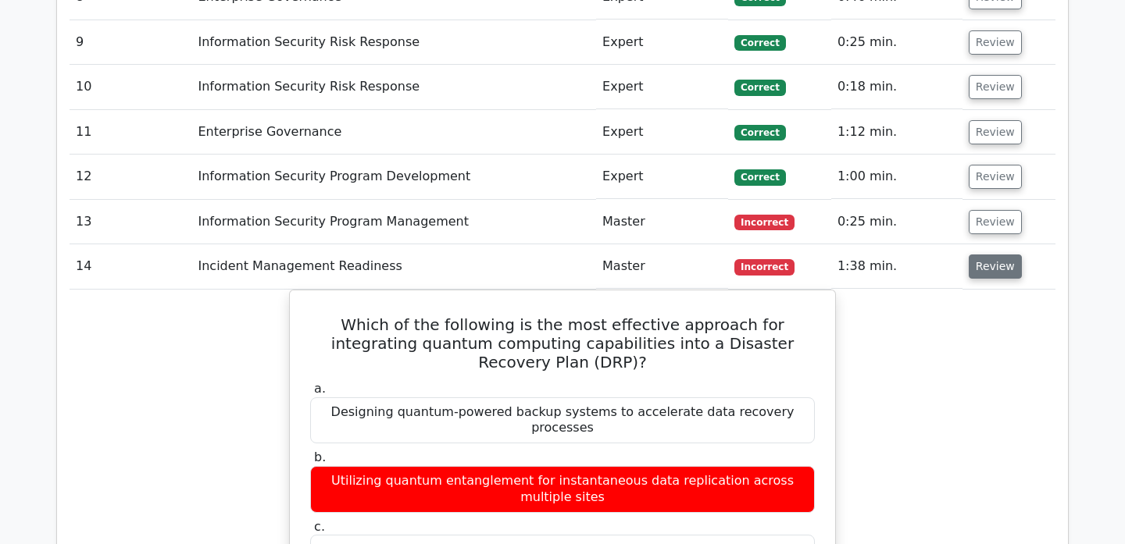
click at [988, 255] on button "Review" at bounding box center [994, 267] width 53 height 24
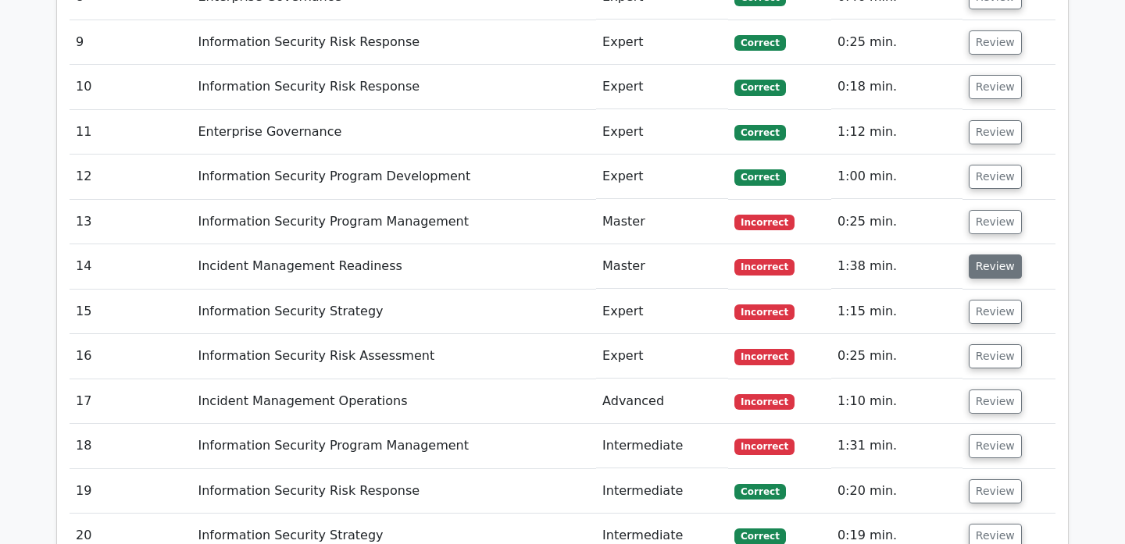
click at [993, 255] on button "Review" at bounding box center [994, 267] width 53 height 24
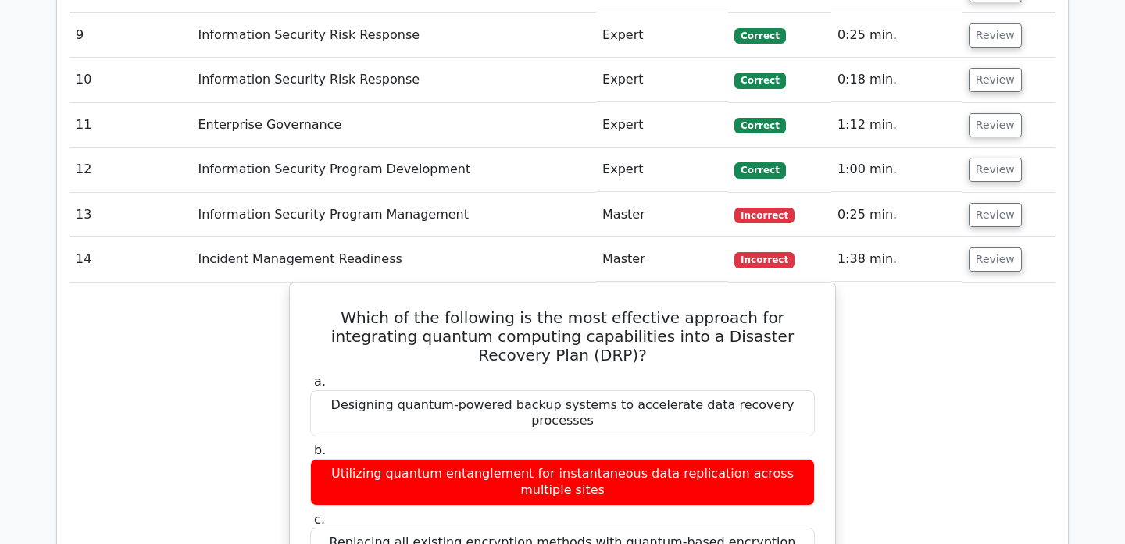
scroll to position [2628, 0]
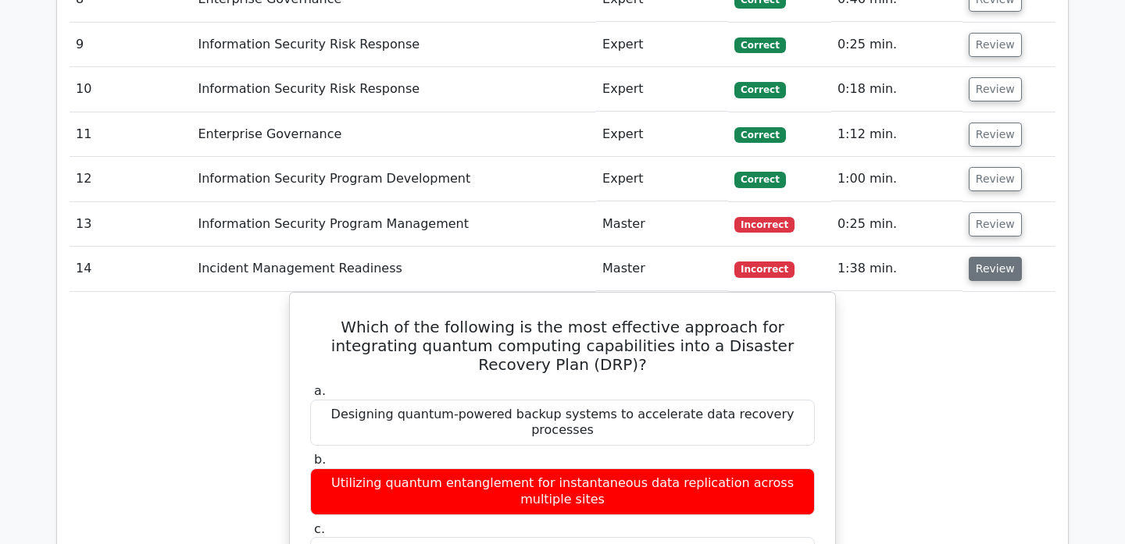
click at [986, 257] on button "Review" at bounding box center [994, 269] width 53 height 24
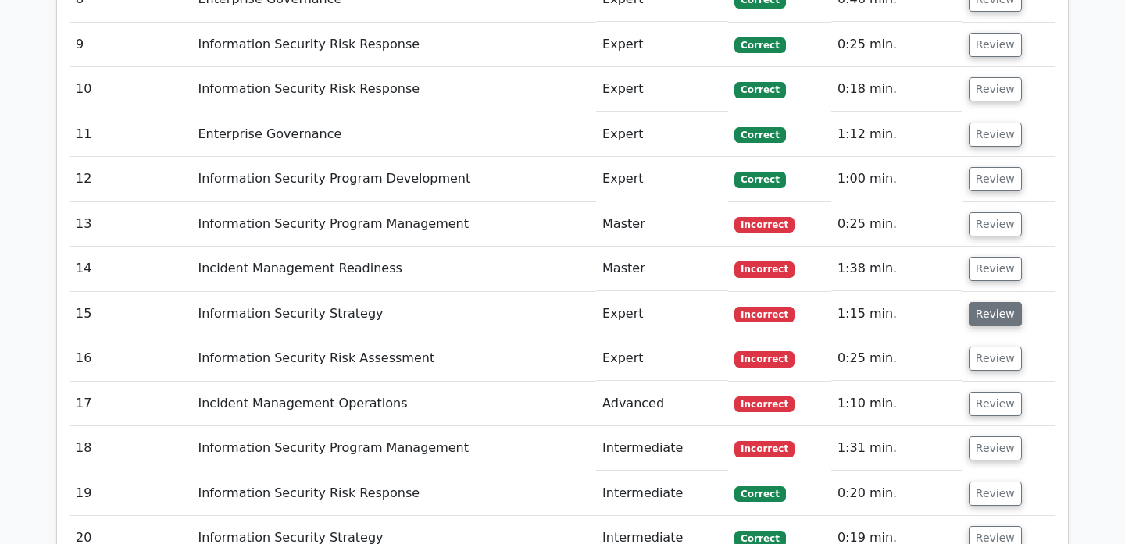
click at [986, 302] on button "Review" at bounding box center [994, 314] width 53 height 24
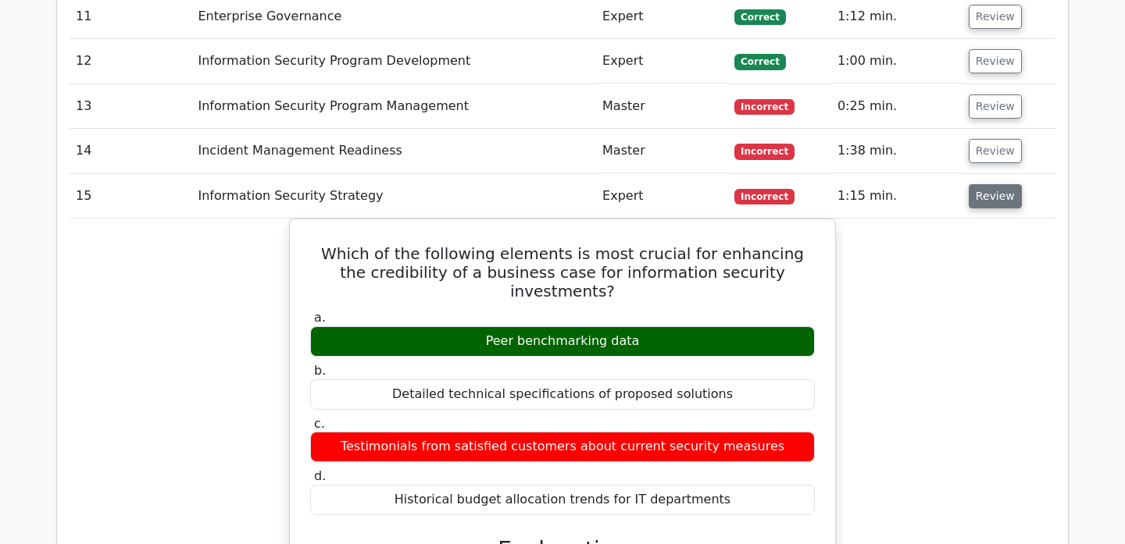
scroll to position [2740, 0]
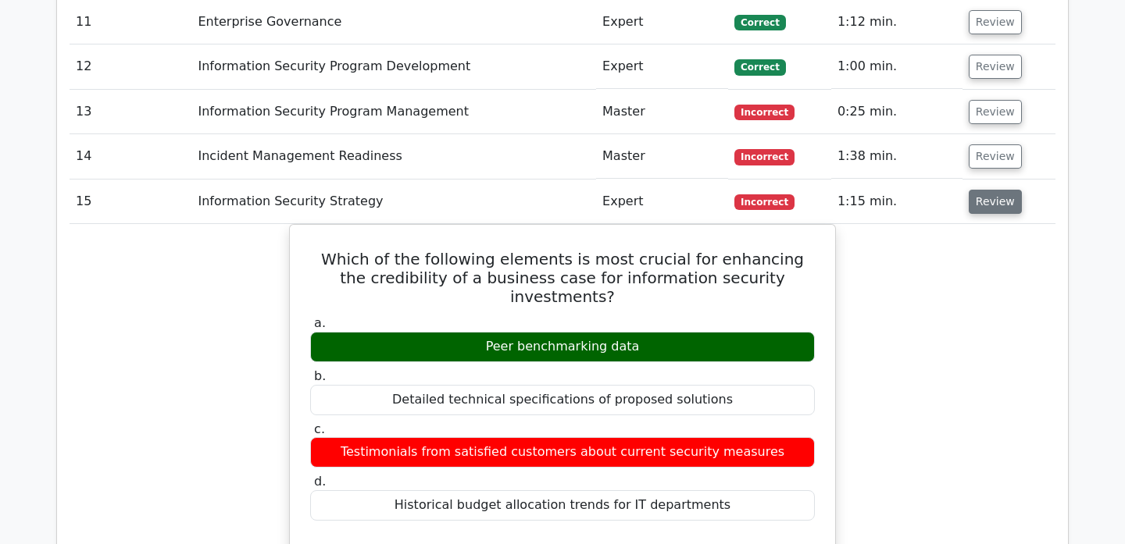
click at [993, 190] on button "Review" at bounding box center [994, 202] width 53 height 24
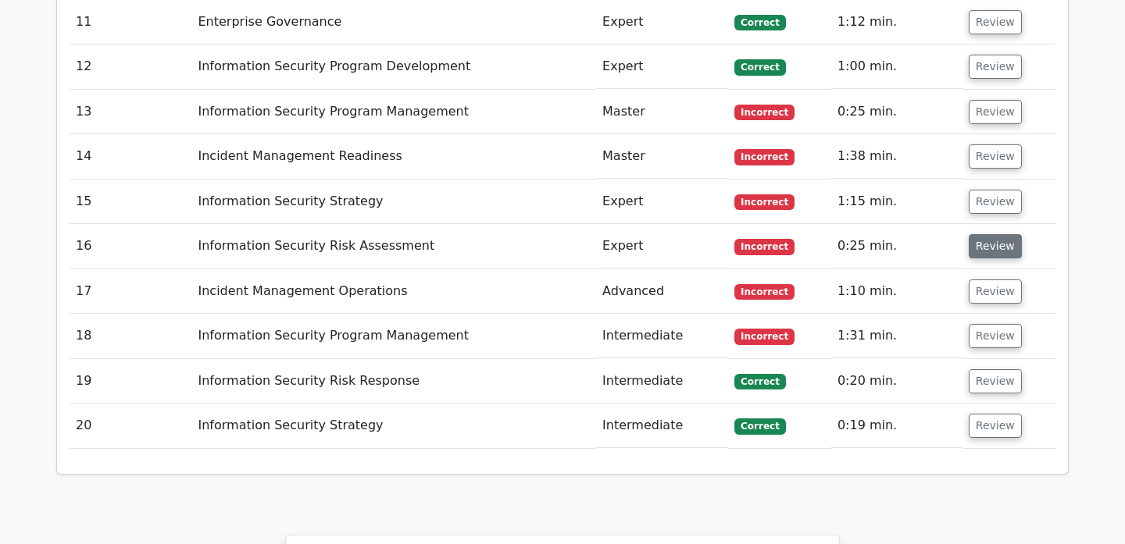
click at [990, 234] on button "Review" at bounding box center [994, 246] width 53 height 24
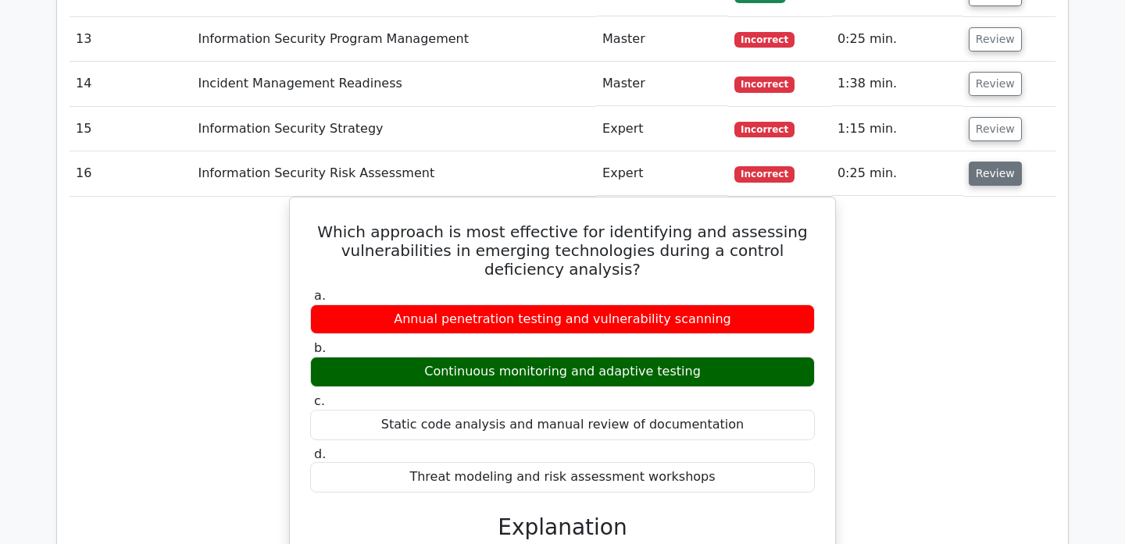
scroll to position [2765, 0]
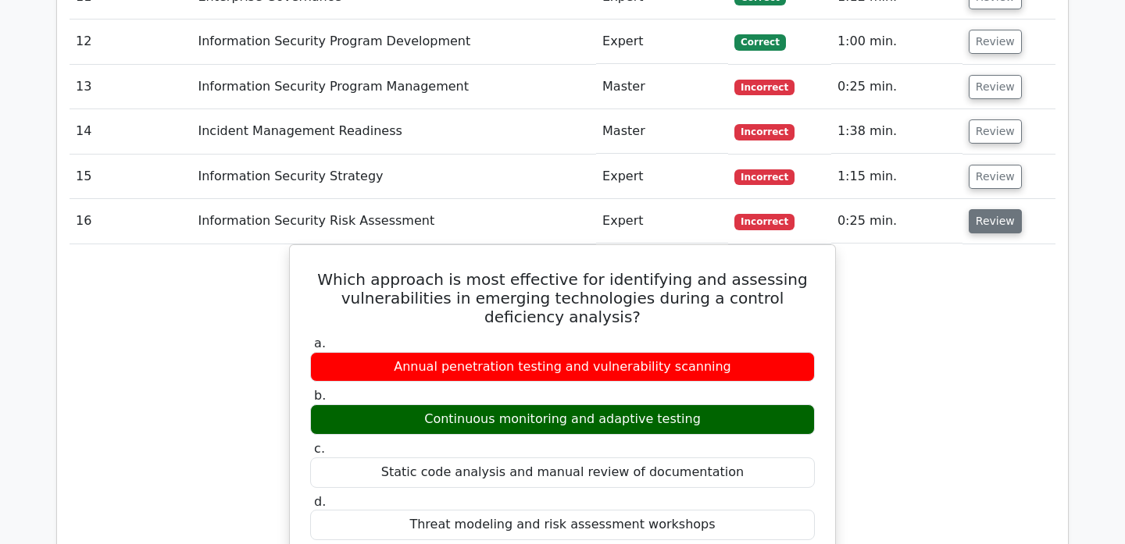
click at [988, 209] on button "Review" at bounding box center [994, 221] width 53 height 24
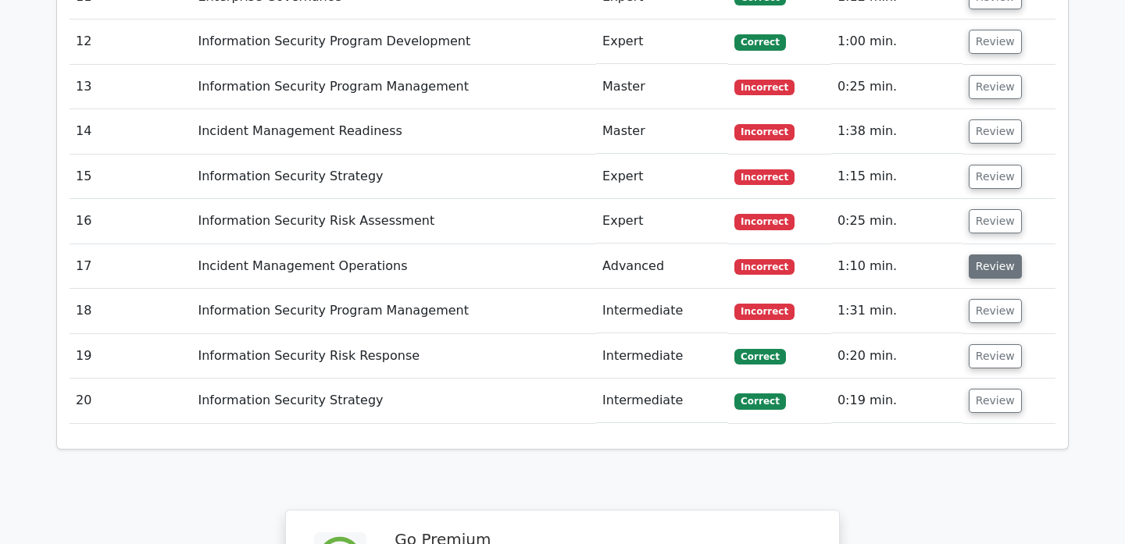
click at [981, 255] on button "Review" at bounding box center [994, 267] width 53 height 24
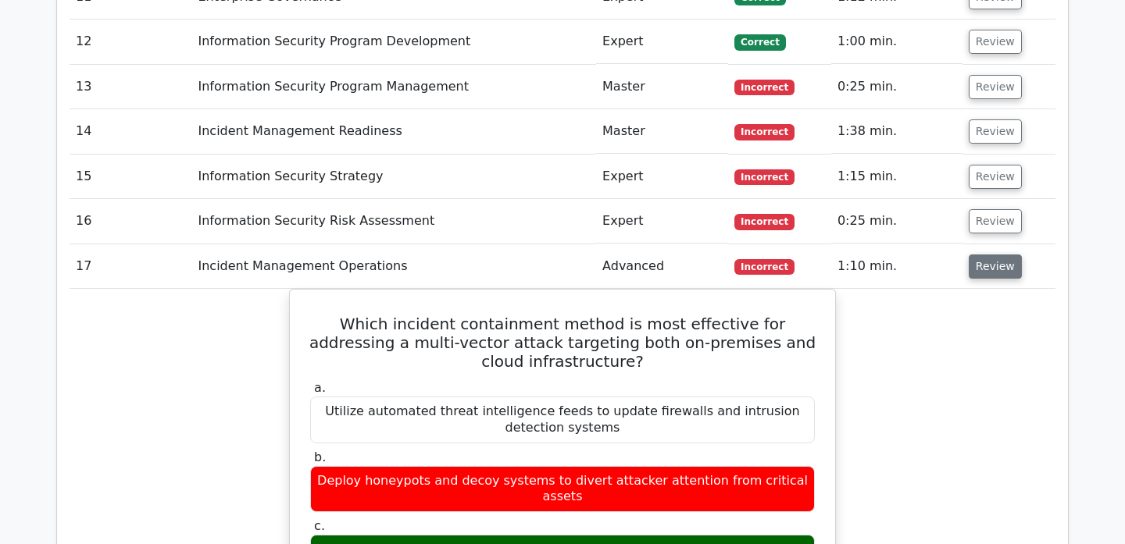
click at [981, 255] on button "Review" at bounding box center [994, 267] width 53 height 24
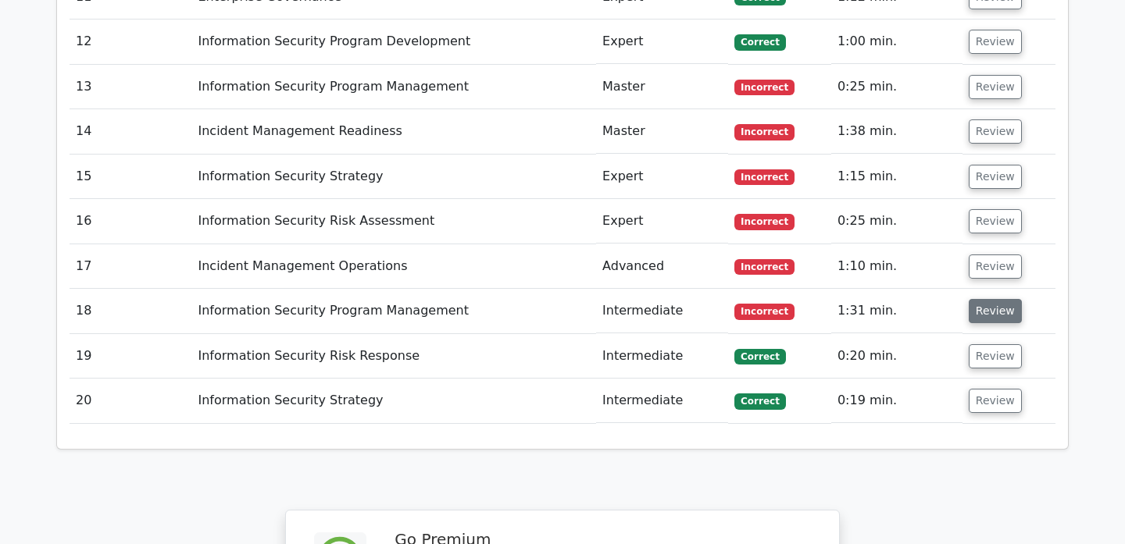
click at [980, 299] on button "Review" at bounding box center [994, 311] width 53 height 24
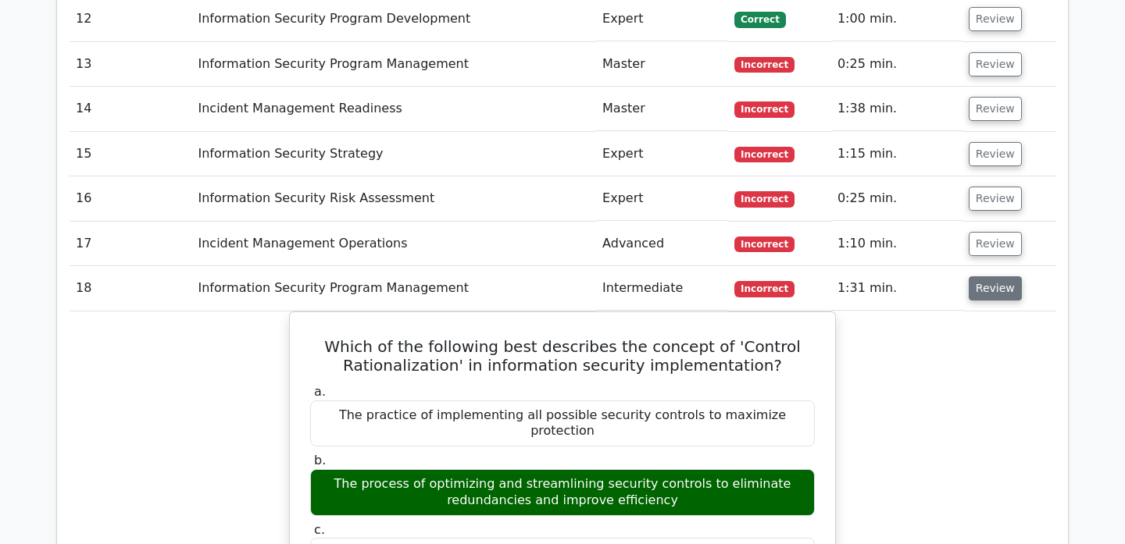
scroll to position [2790, 0]
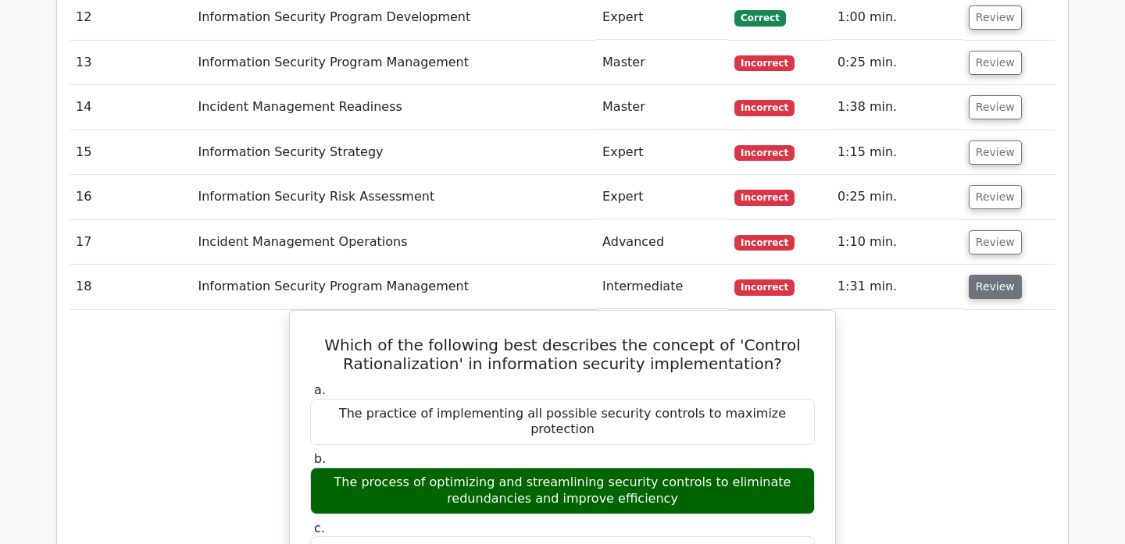
click at [982, 275] on button "Review" at bounding box center [994, 287] width 53 height 24
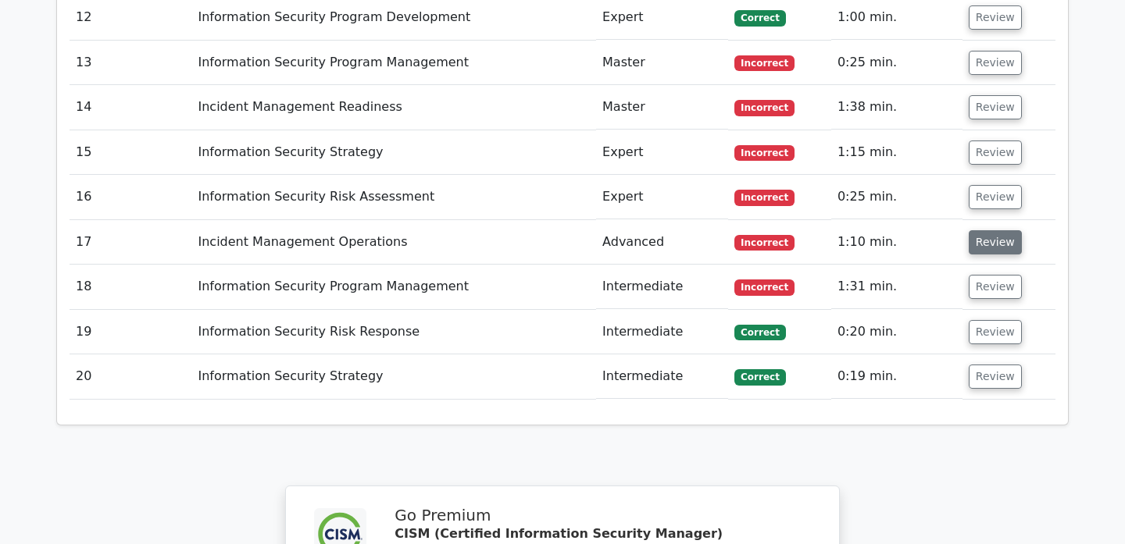
click at [979, 230] on button "Review" at bounding box center [994, 242] width 53 height 24
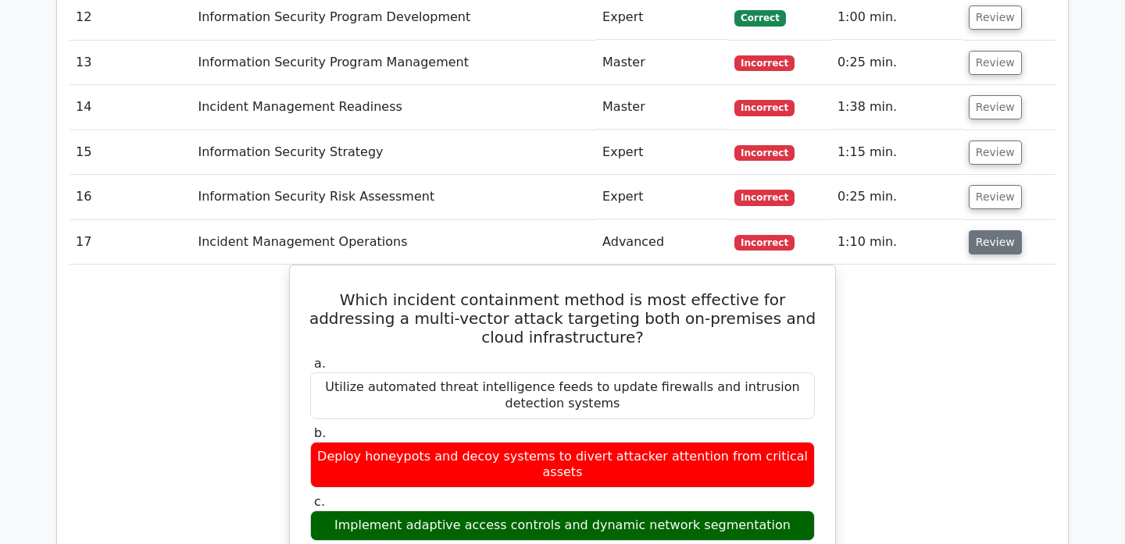
click at [979, 230] on button "Review" at bounding box center [994, 242] width 53 height 24
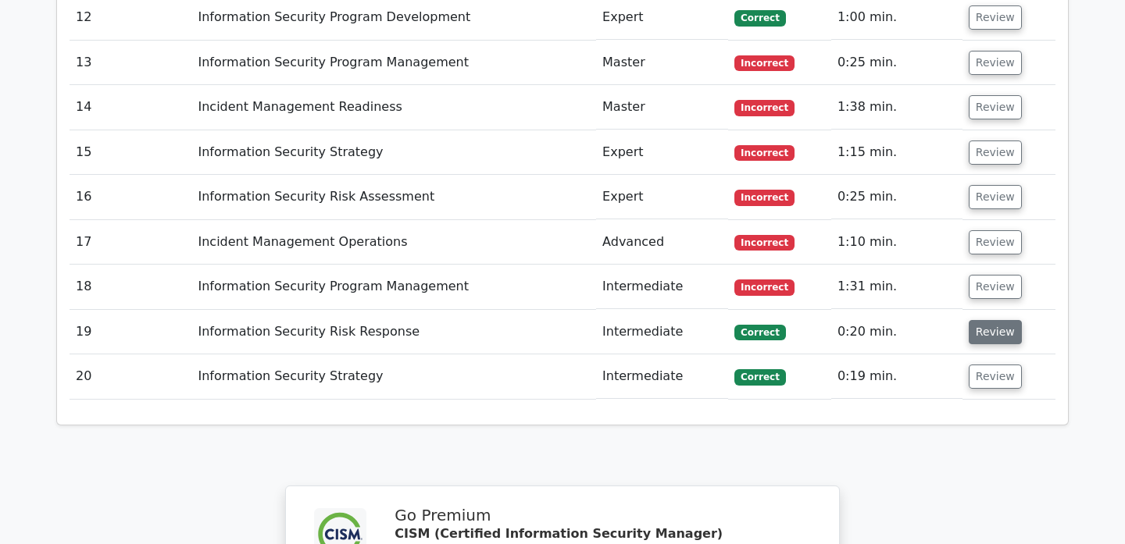
click at [973, 320] on button "Review" at bounding box center [994, 332] width 53 height 24
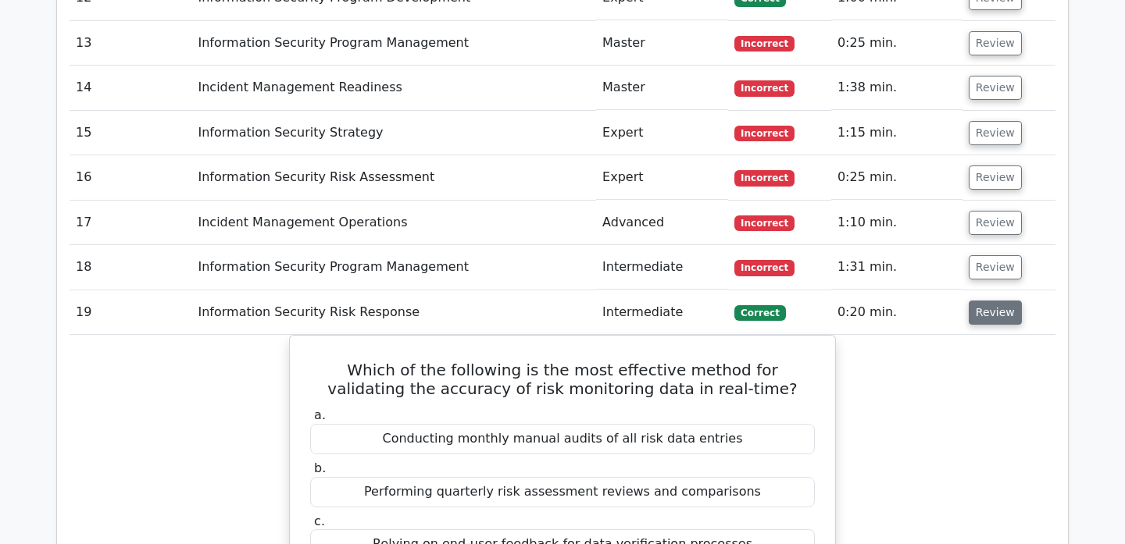
scroll to position [2810, 0]
click at [981, 300] on button "Review" at bounding box center [994, 312] width 53 height 24
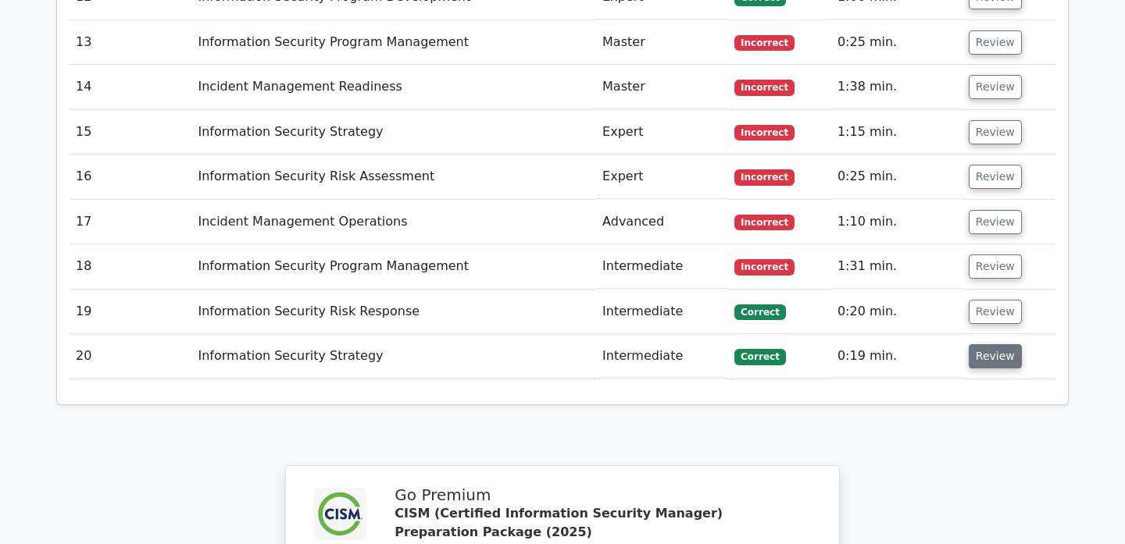
click at [985, 344] on button "Review" at bounding box center [994, 356] width 53 height 24
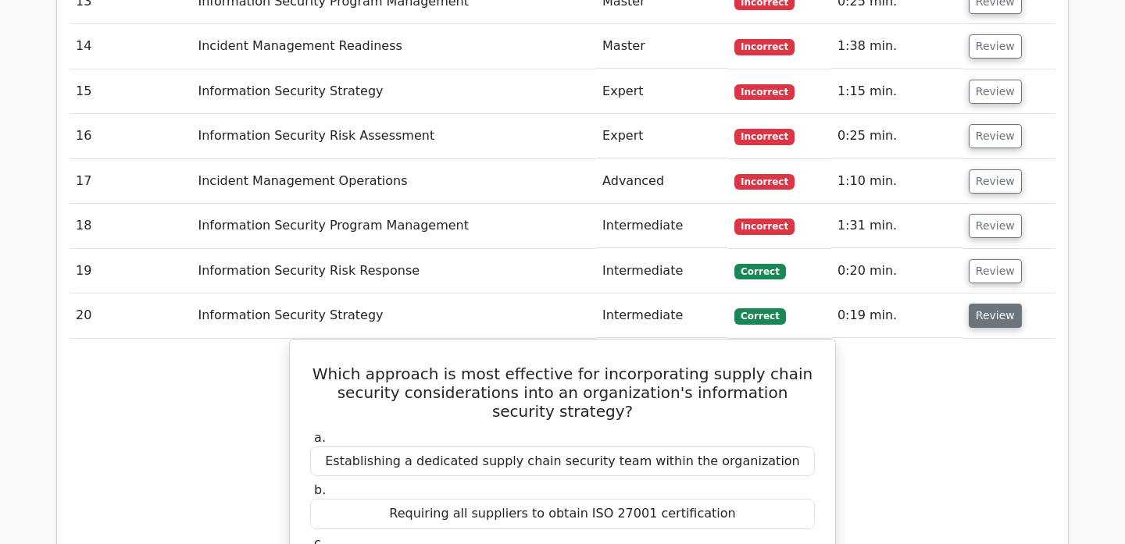
scroll to position [2846, 0]
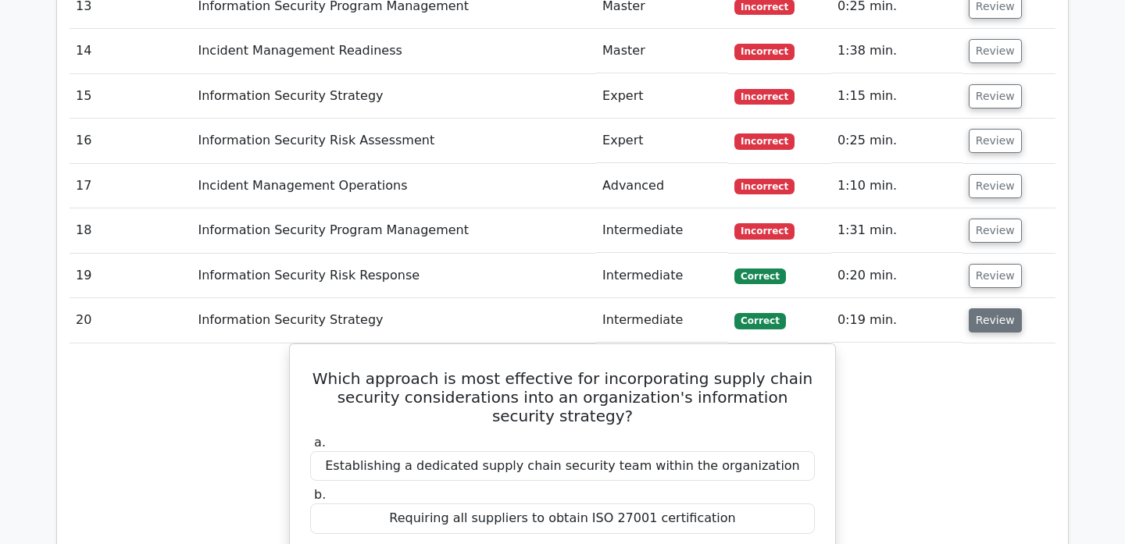
click at [983, 308] on button "Review" at bounding box center [994, 320] width 53 height 24
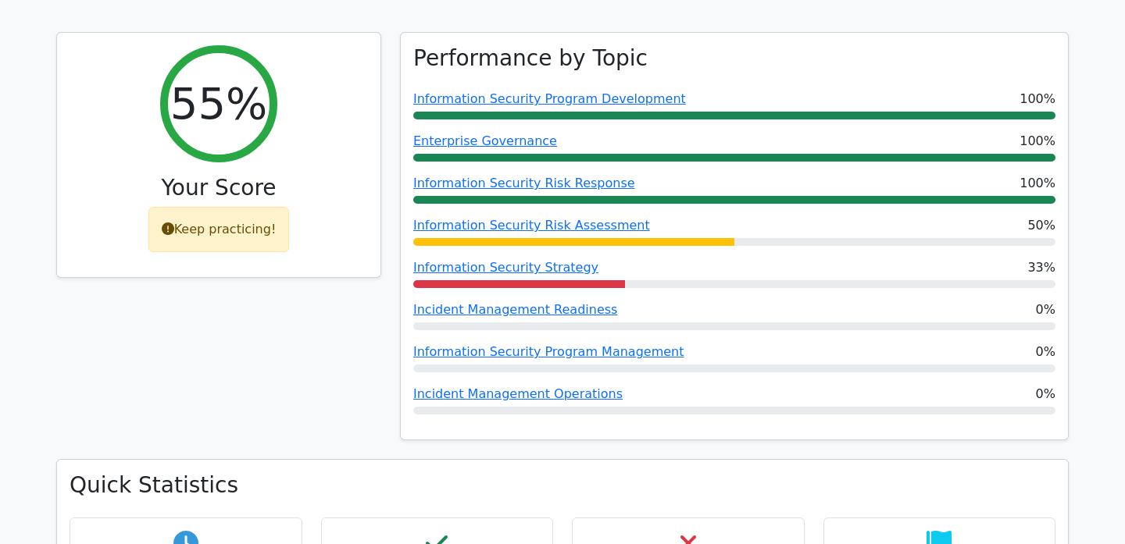
scroll to position [699, 0]
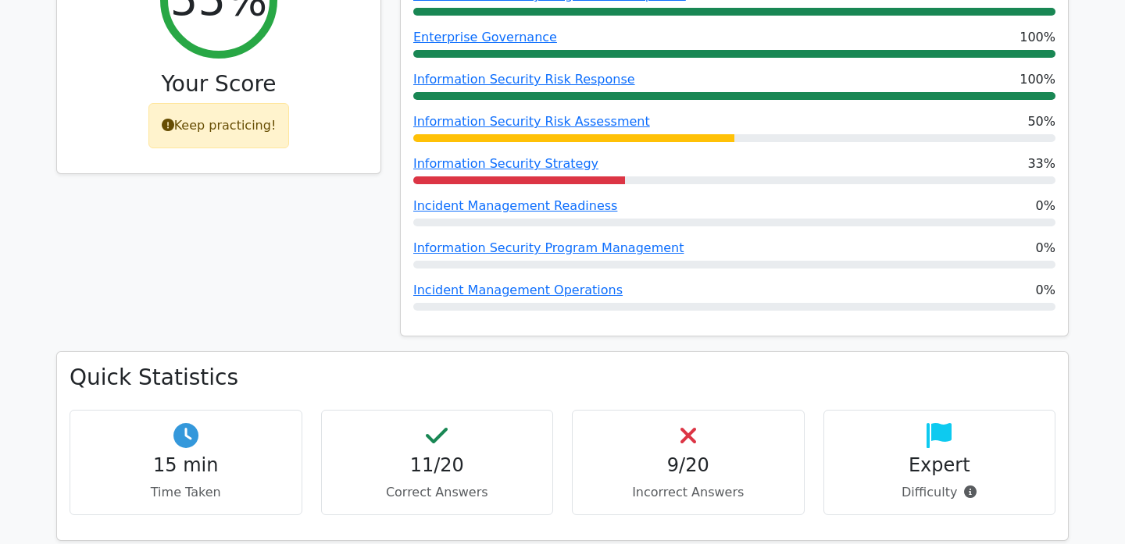
click at [699, 455] on h4 "9/20" at bounding box center [688, 466] width 206 height 23
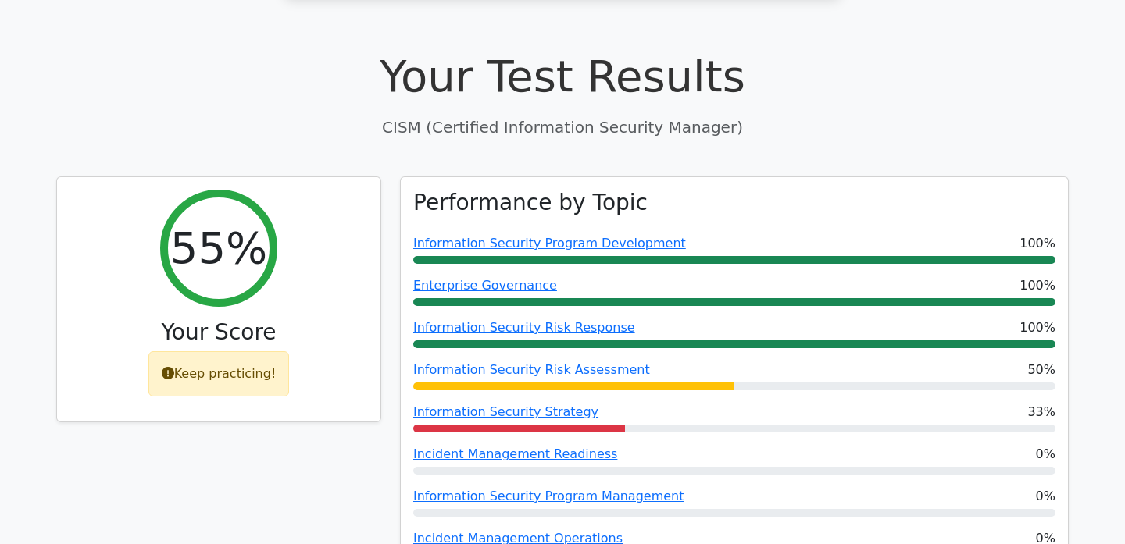
scroll to position [0, 0]
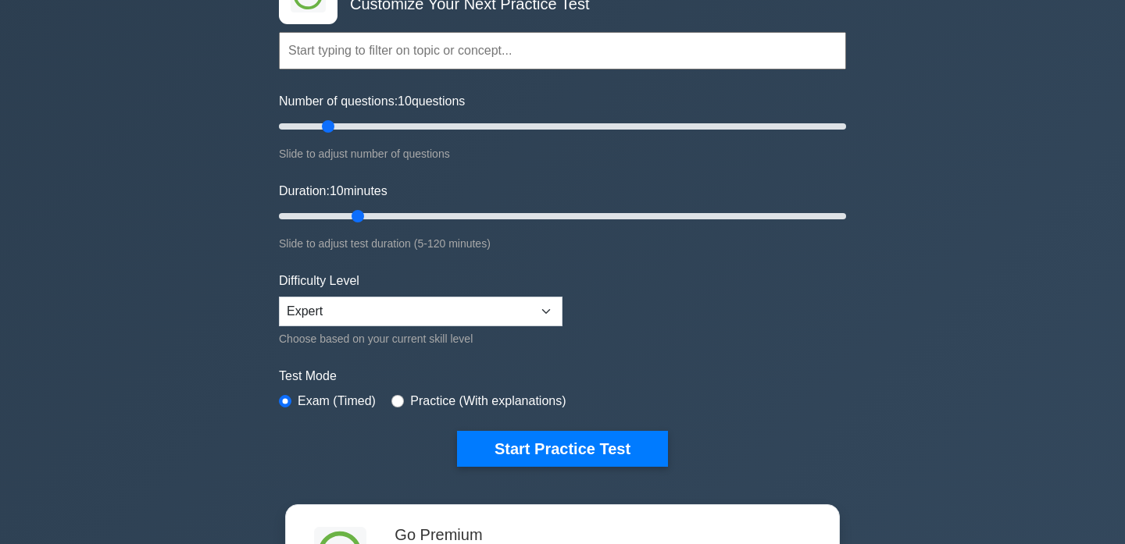
scroll to position [109, 0]
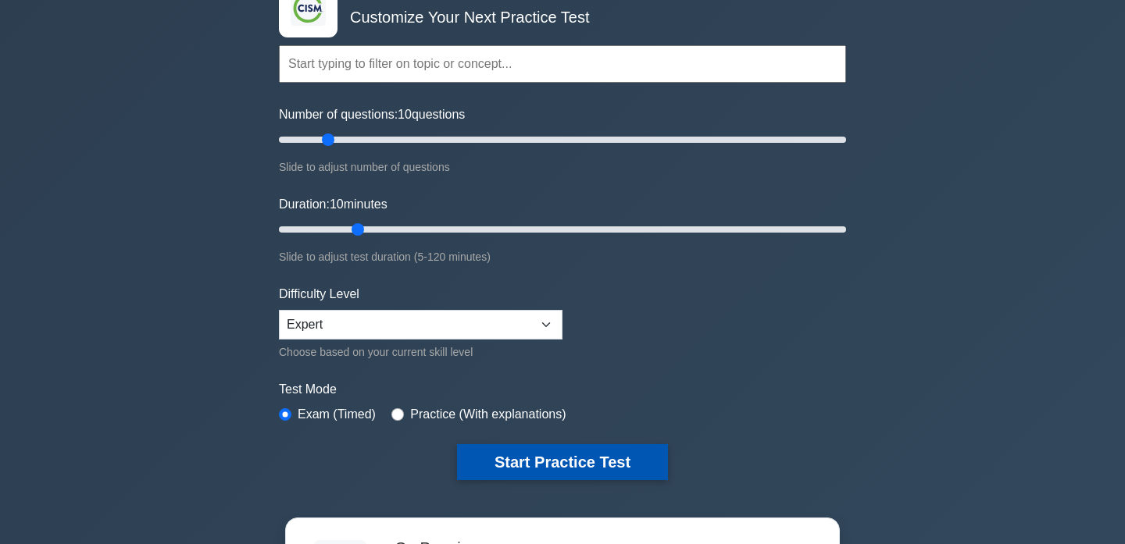
click at [544, 461] on button "Start Practice Test" at bounding box center [562, 462] width 211 height 36
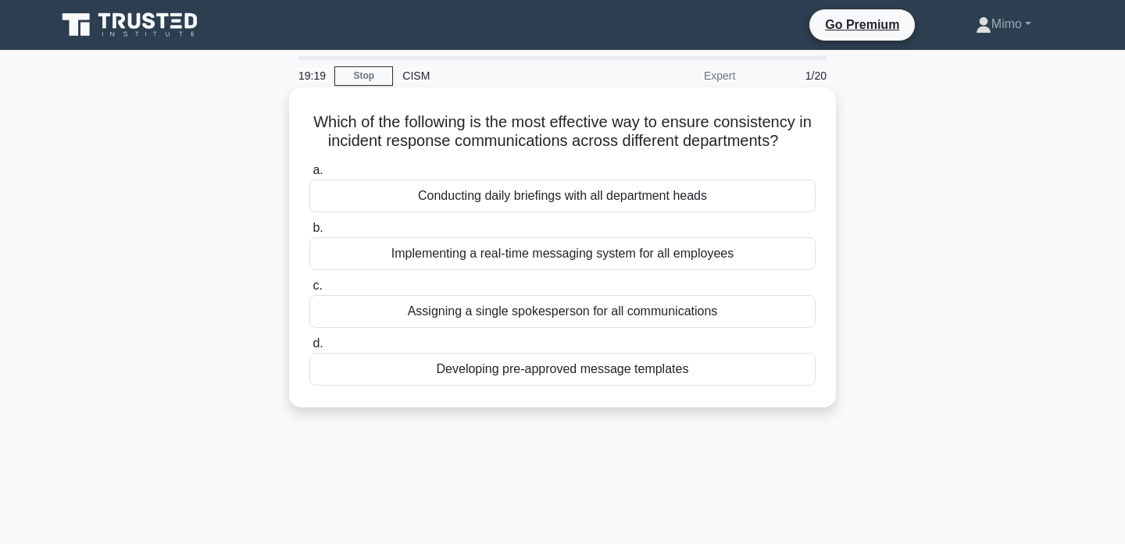
click at [515, 376] on div "Developing pre-approved message templates" at bounding box center [562, 369] width 506 height 33
click at [309, 349] on input "d. Developing pre-approved message templates" at bounding box center [309, 344] width 0 height 10
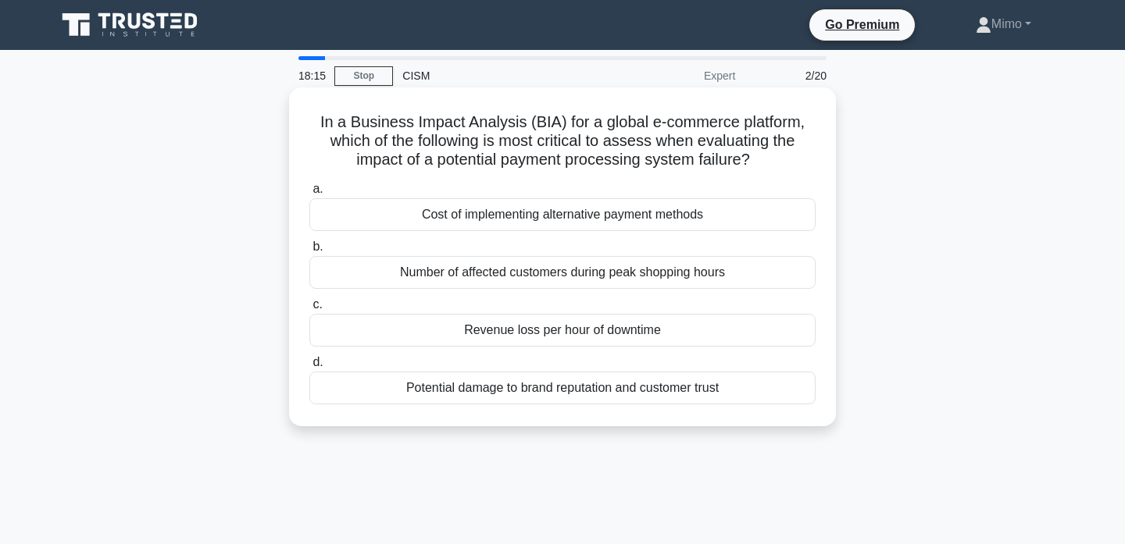
click at [519, 326] on div "Revenue loss per hour of downtime" at bounding box center [562, 330] width 506 height 33
click at [309, 310] on input "c. Revenue loss per hour of downtime" at bounding box center [309, 305] width 0 height 10
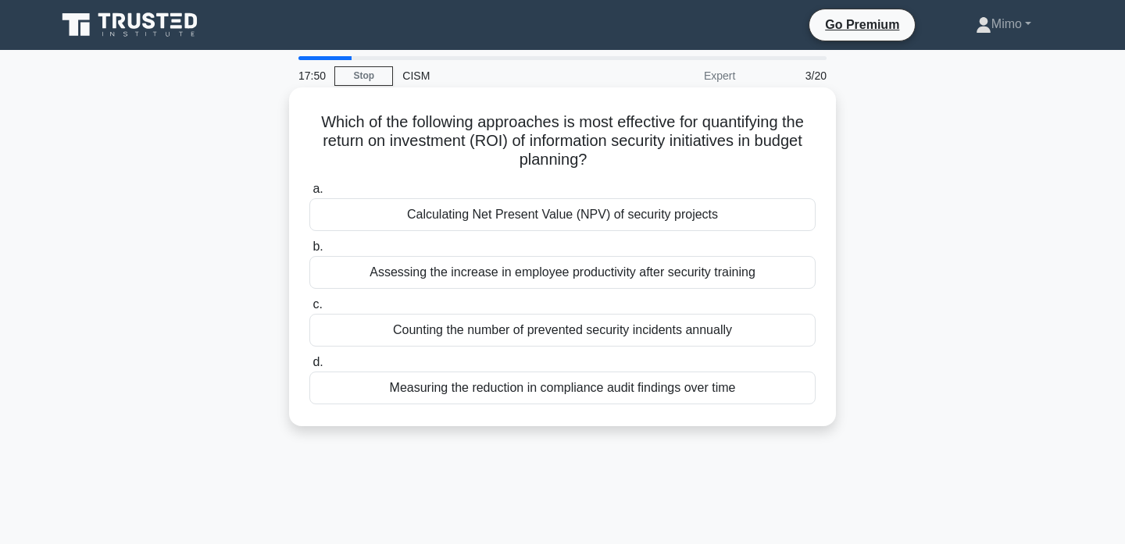
click at [584, 221] on div "Calculating Net Present Value (NPV) of security projects" at bounding box center [562, 214] width 506 height 33
click at [309, 194] on input "a. Calculating Net Present Value (NPV) of security projects" at bounding box center [309, 189] width 0 height 10
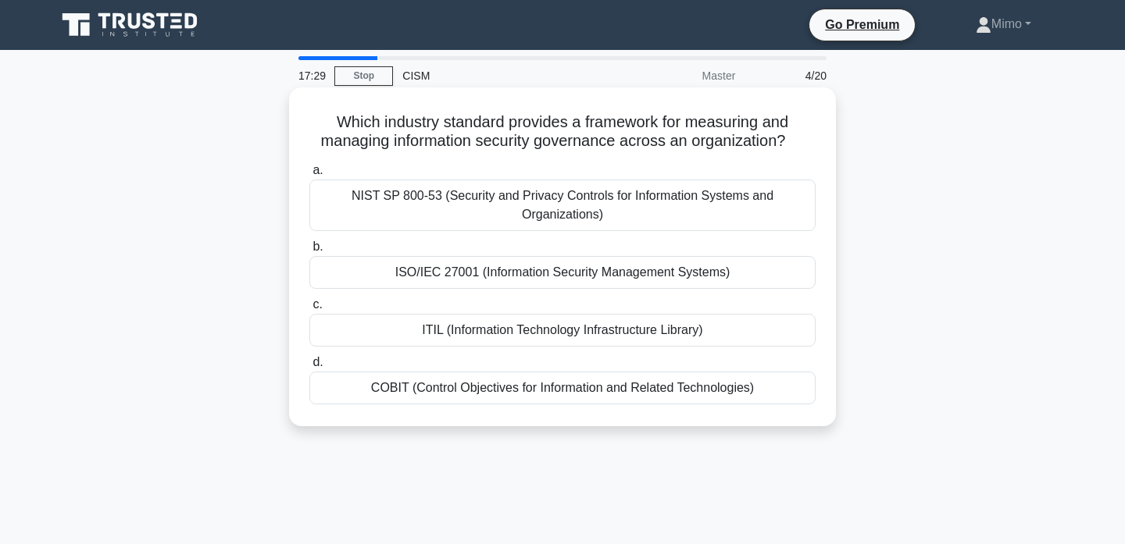
click at [545, 281] on div "ISO/IEC 27001 (Information Security Management Systems)" at bounding box center [562, 272] width 506 height 33
click at [309, 252] on input "b. ISO/IEC 27001 (Information Security Management Systems)" at bounding box center [309, 247] width 0 height 10
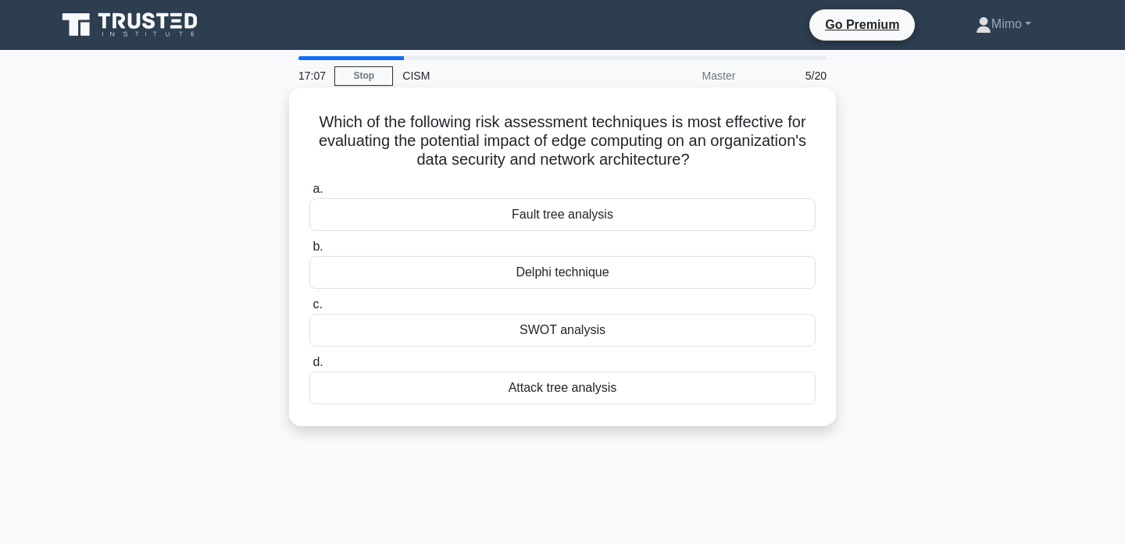
click at [579, 209] on div "Fault tree analysis" at bounding box center [562, 214] width 506 height 33
click at [309, 194] on input "a. Fault tree analysis" at bounding box center [309, 189] width 0 height 10
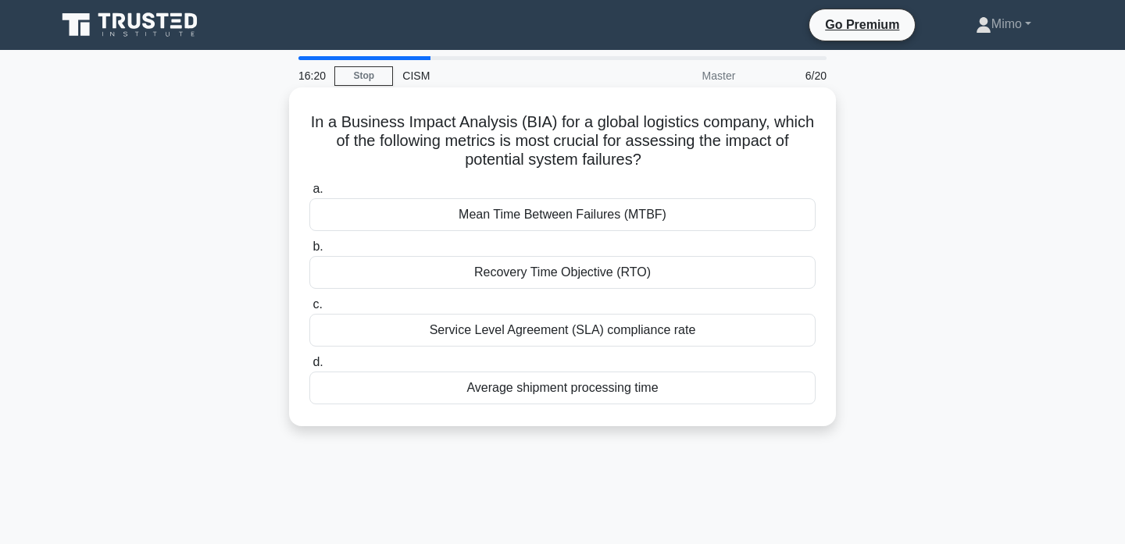
click at [497, 340] on div "Service Level Agreement (SLA) compliance rate" at bounding box center [562, 330] width 506 height 33
click at [309, 310] on input "c. Service Level Agreement (SLA) compliance rate" at bounding box center [309, 305] width 0 height 10
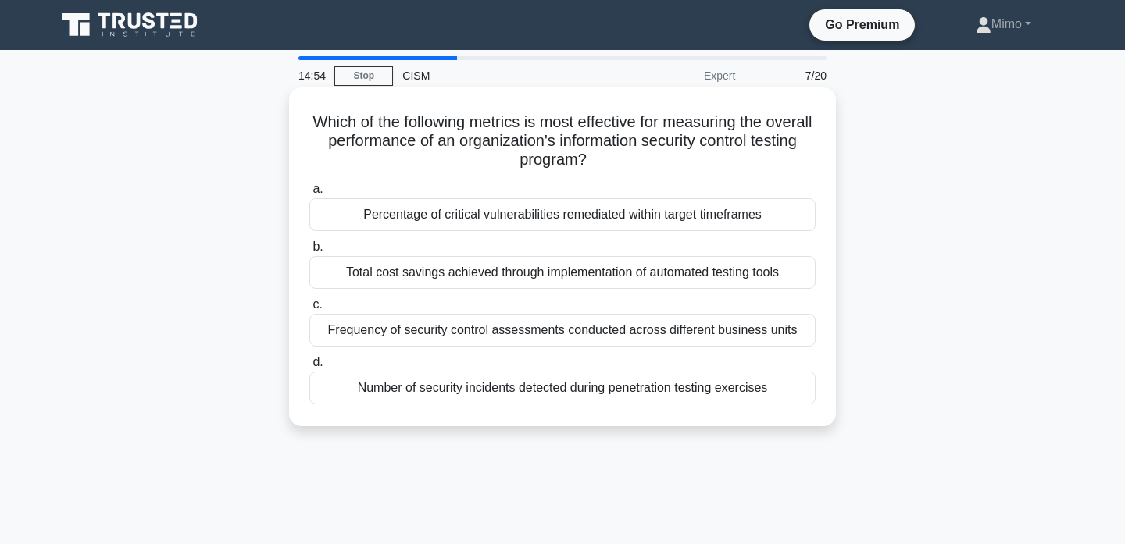
click at [462, 218] on div "Percentage of critical vulnerabilities remediated within target timeframes" at bounding box center [562, 214] width 506 height 33
click at [309, 194] on input "a. Percentage of critical vulnerabilities remediated within target timeframes" at bounding box center [309, 189] width 0 height 10
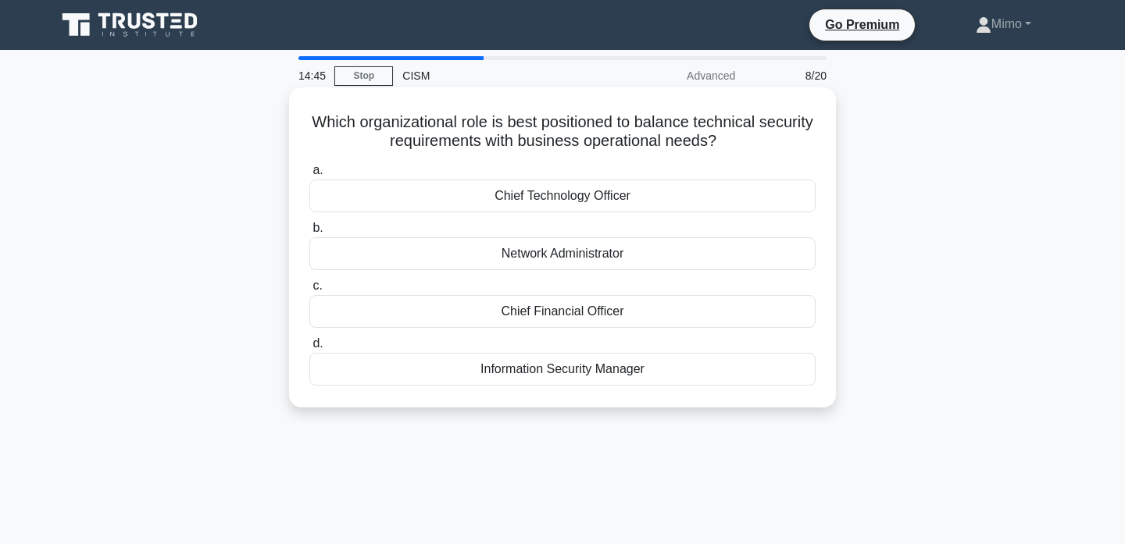
click at [495, 373] on div "Information Security Manager" at bounding box center [562, 369] width 506 height 33
click at [309, 349] on input "d. Information Security Manager" at bounding box center [309, 344] width 0 height 10
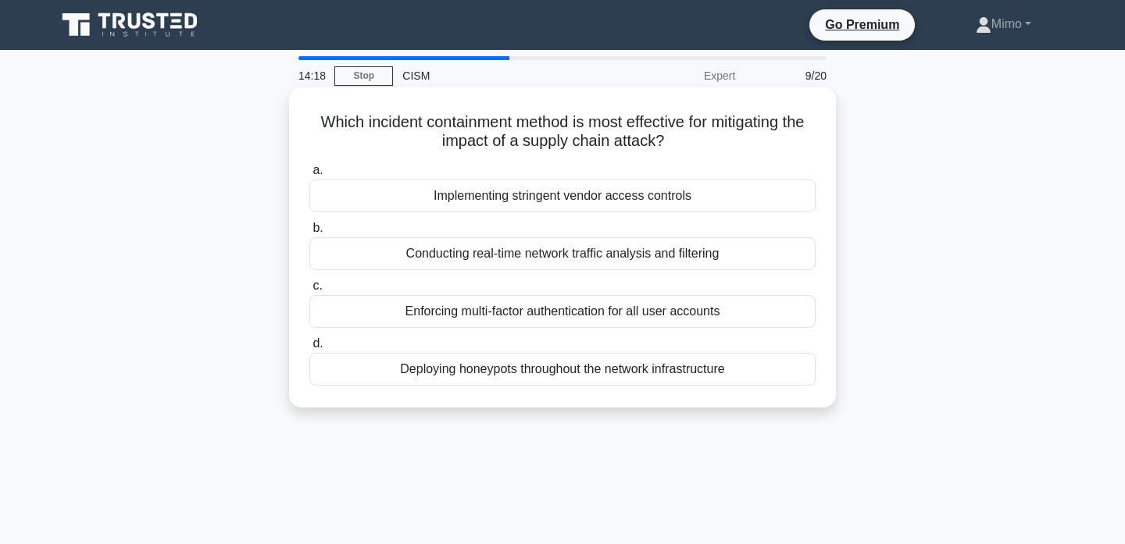
click at [501, 202] on div "Implementing stringent vendor access controls" at bounding box center [562, 196] width 506 height 33
click at [309, 176] on input "a. Implementing stringent vendor access controls" at bounding box center [309, 171] width 0 height 10
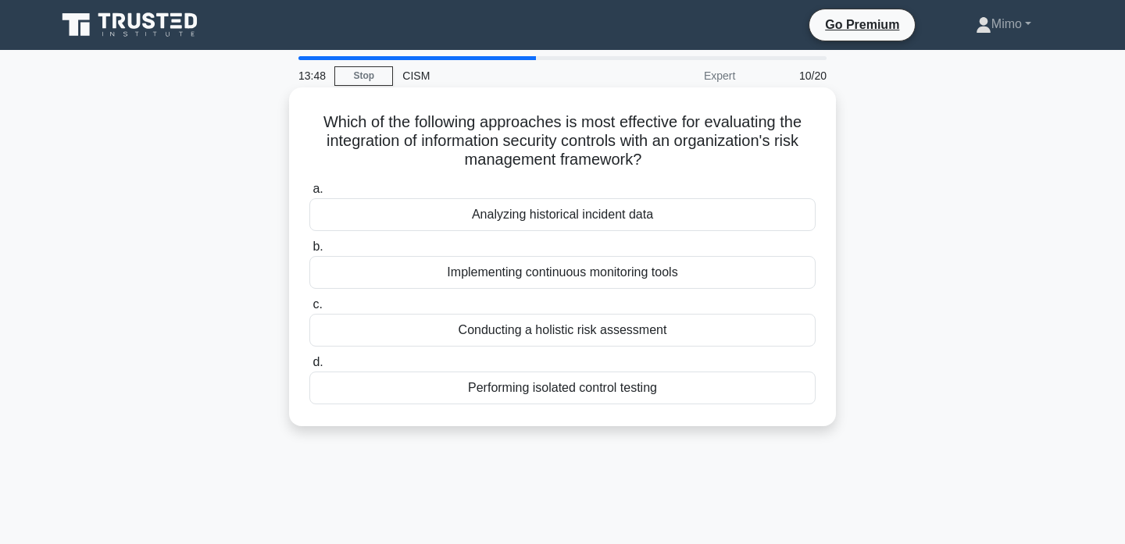
click at [455, 276] on div "Implementing continuous monitoring tools" at bounding box center [562, 272] width 506 height 33
click at [309, 252] on input "b. Implementing continuous monitoring tools" at bounding box center [309, 247] width 0 height 10
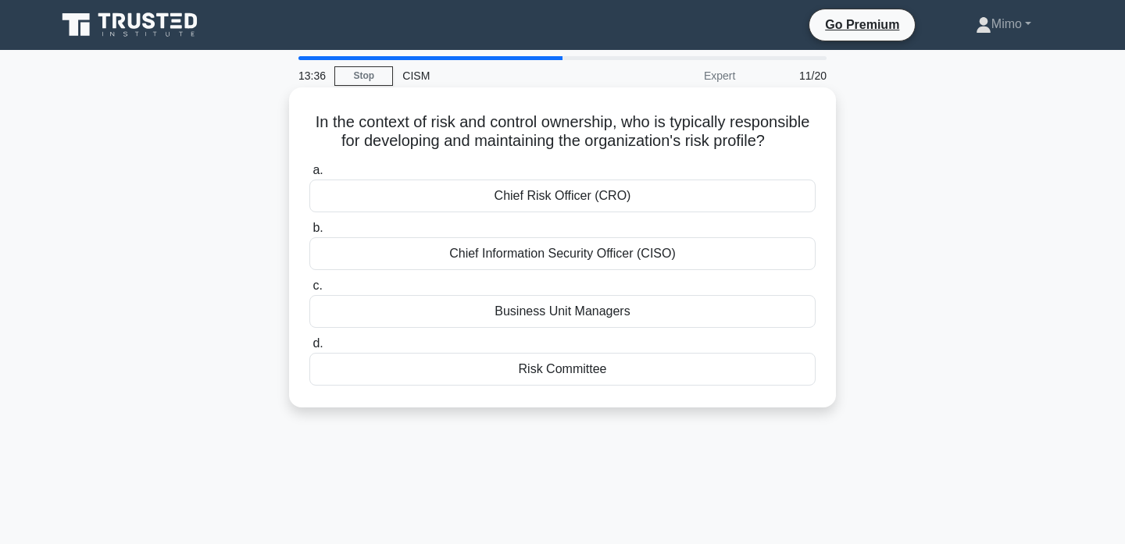
click at [547, 200] on div "Chief Risk Officer (CRO)" at bounding box center [562, 196] width 506 height 33
click at [309, 176] on input "a. Chief Risk Officer (CRO)" at bounding box center [309, 171] width 0 height 10
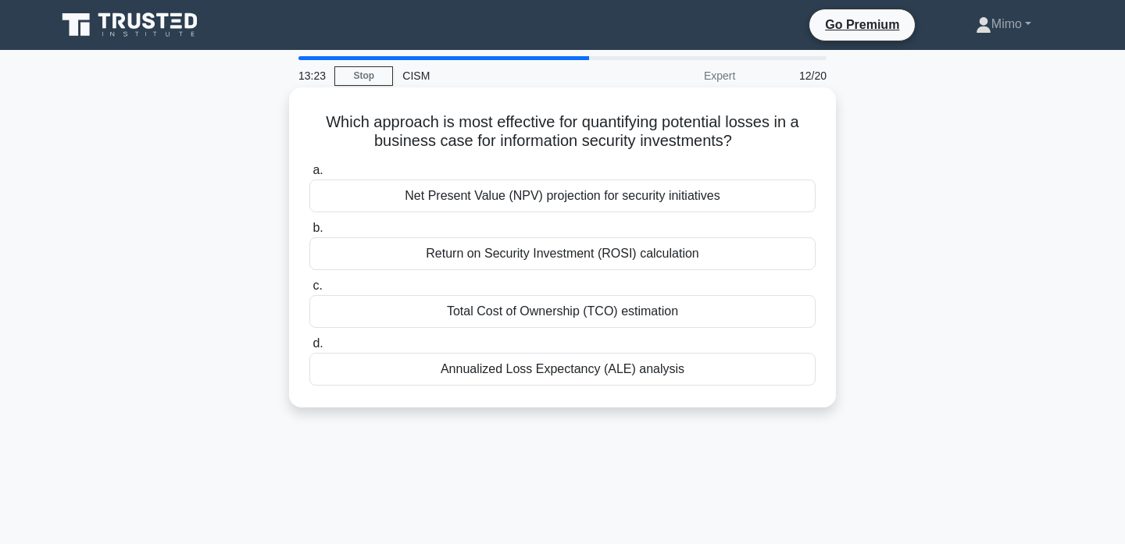
click at [461, 136] on h5 "Which approach is most effective for quantifying potential losses in a business…" at bounding box center [562, 131] width 509 height 39
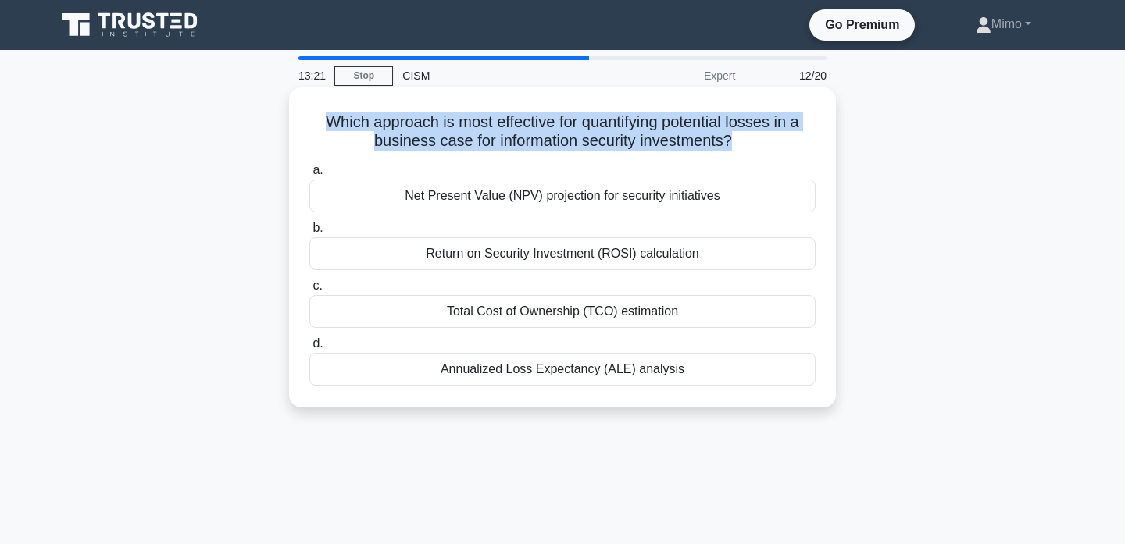
click at [461, 136] on h5 "Which approach is most effective for quantifying potential losses in a business…" at bounding box center [562, 131] width 509 height 39
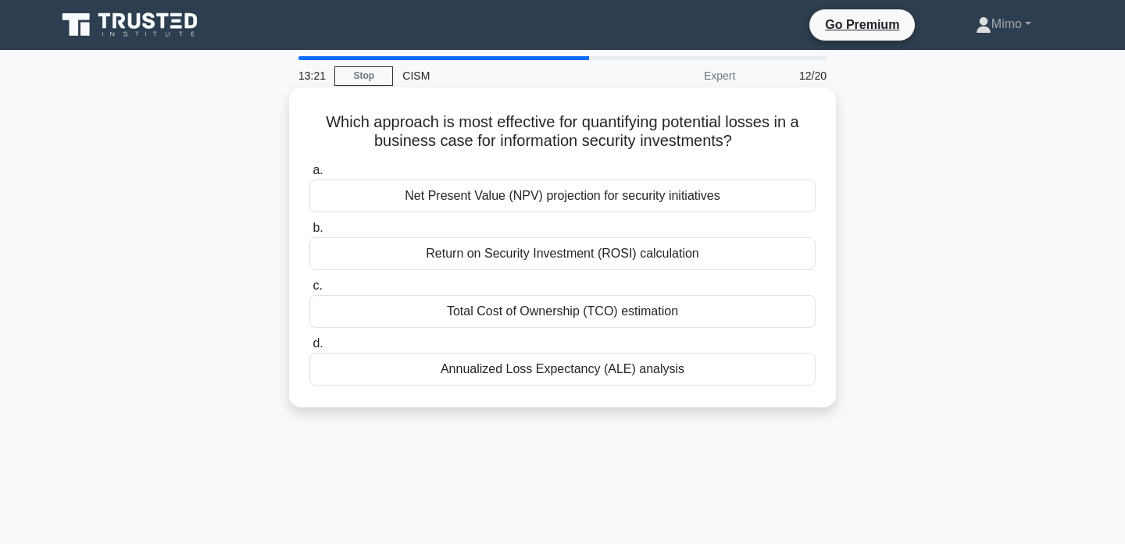
click at [461, 136] on h5 "Which approach is most effective for quantifying potential losses in a business…" at bounding box center [562, 131] width 509 height 39
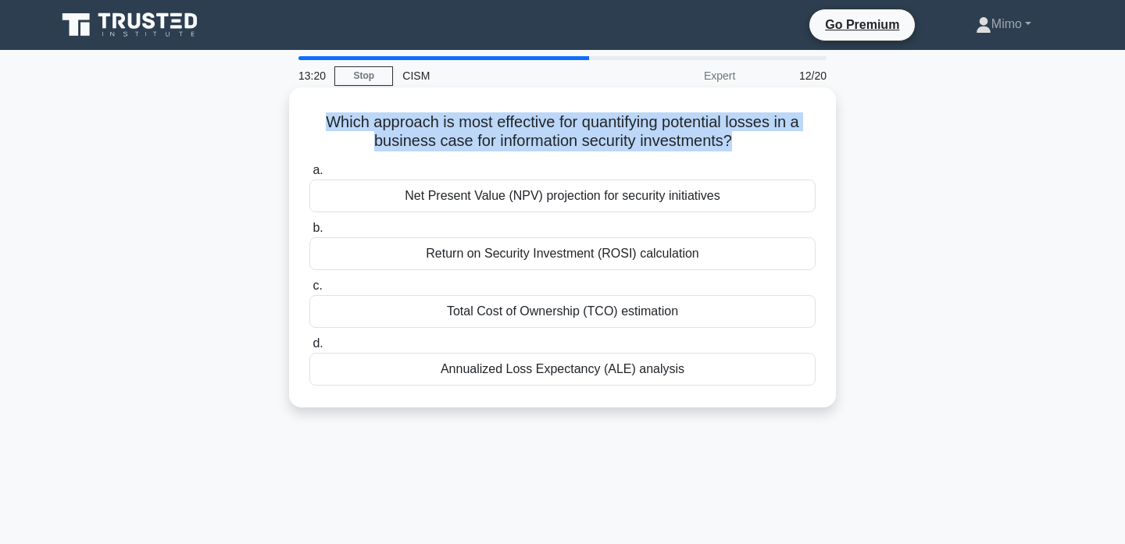
click at [461, 136] on h5 "Which approach is most effective for quantifying potential losses in a business…" at bounding box center [562, 131] width 509 height 39
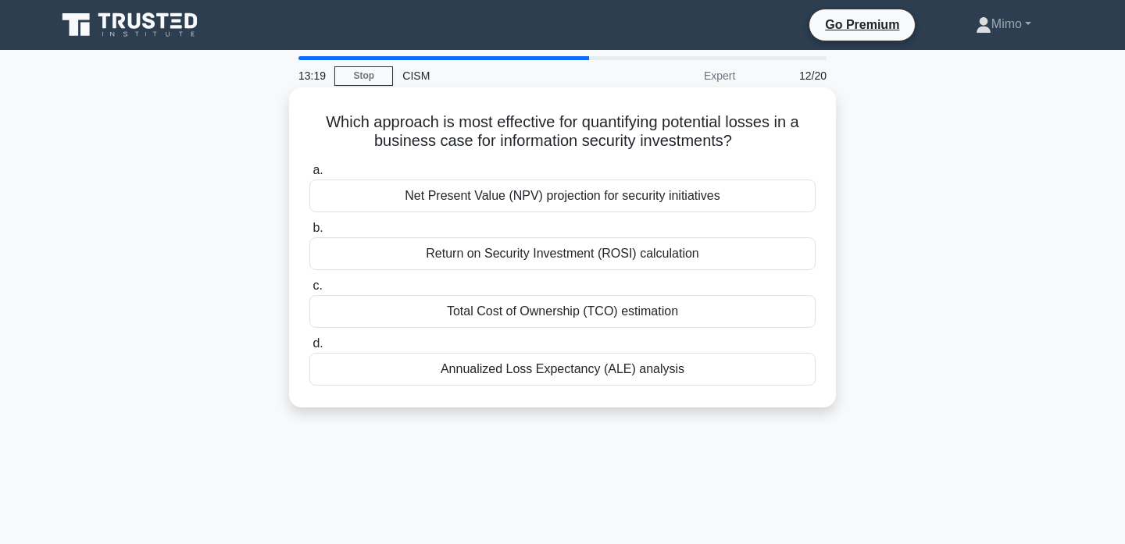
click at [461, 136] on h5 "Which approach is most effective for quantifying potential losses in a business…" at bounding box center [562, 131] width 509 height 39
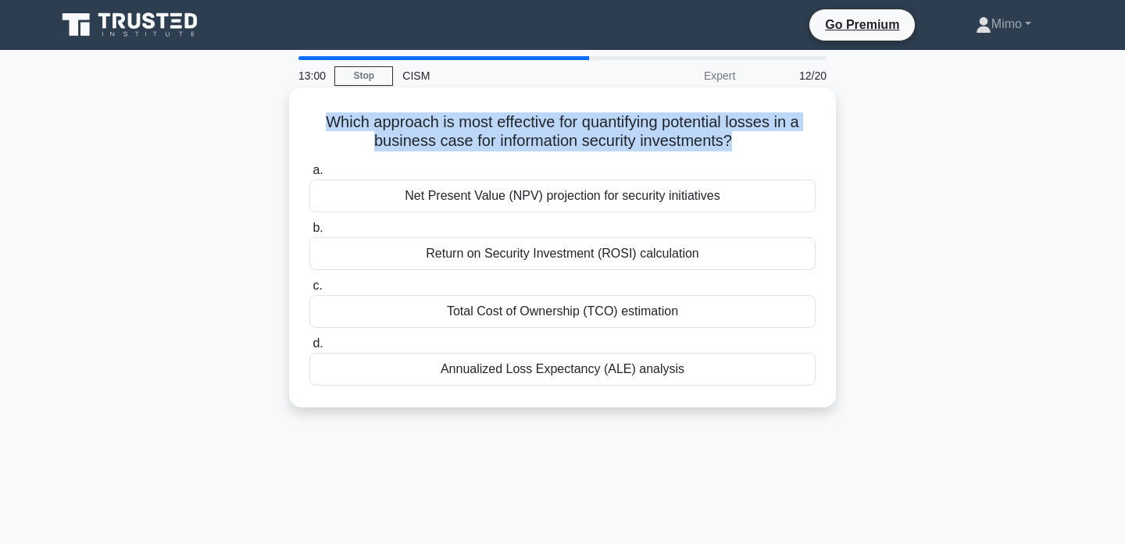
click at [478, 373] on div "Annualized Loss Expectancy (ALE) analysis" at bounding box center [562, 369] width 506 height 33
click at [309, 349] on input "d. Annualized Loss Expectancy (ALE) analysis" at bounding box center [309, 344] width 0 height 10
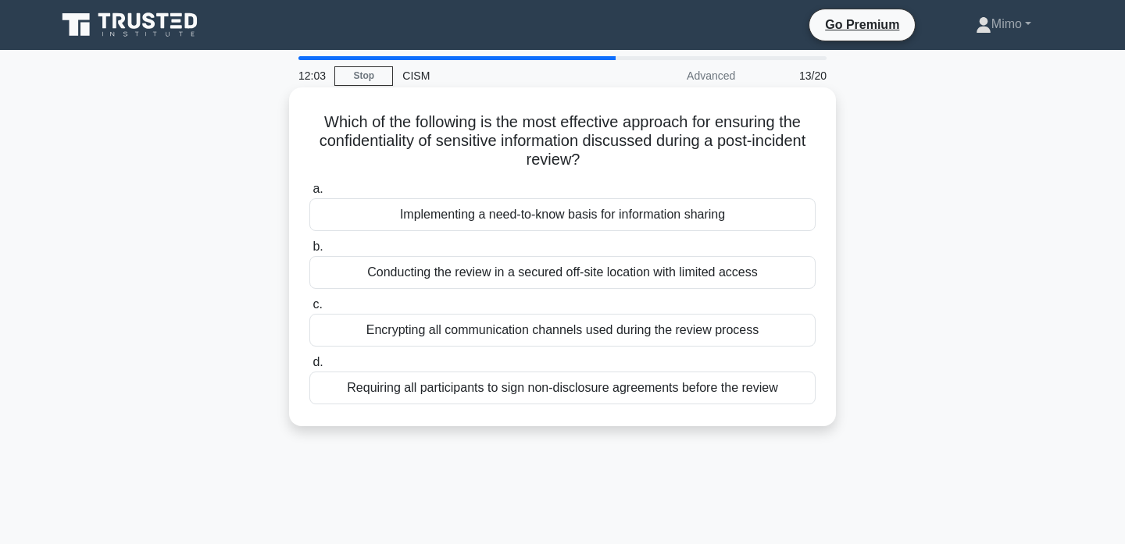
click at [489, 215] on div "Implementing a need-to-know basis for information sharing" at bounding box center [562, 214] width 506 height 33
click at [309, 194] on input "a. Implementing a need-to-know basis for information sharing" at bounding box center [309, 189] width 0 height 10
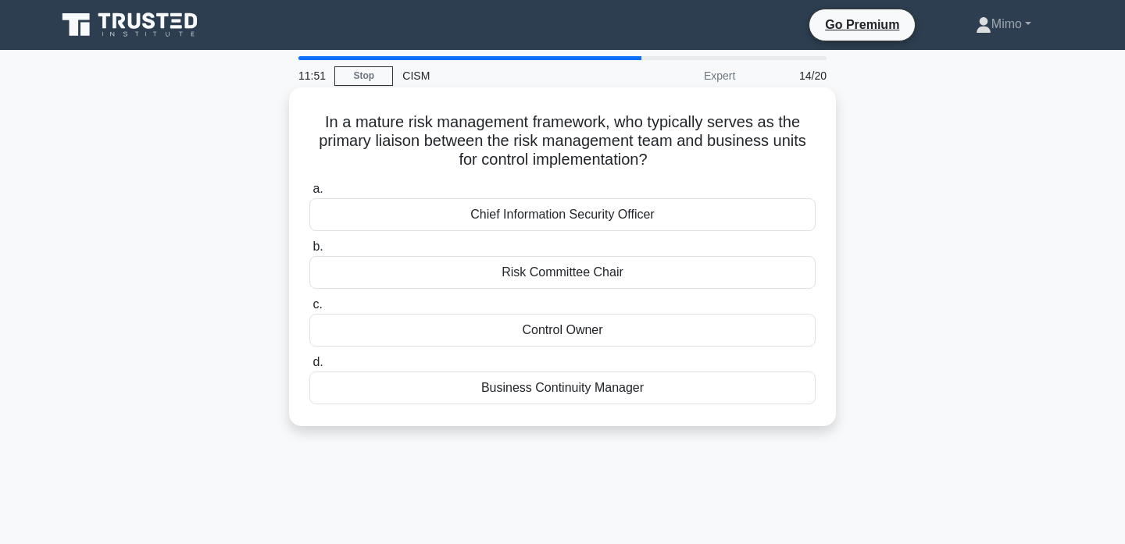
click at [516, 330] on div "Control Owner" at bounding box center [562, 330] width 506 height 33
click at [309, 310] on input "c. Control Owner" at bounding box center [309, 305] width 0 height 10
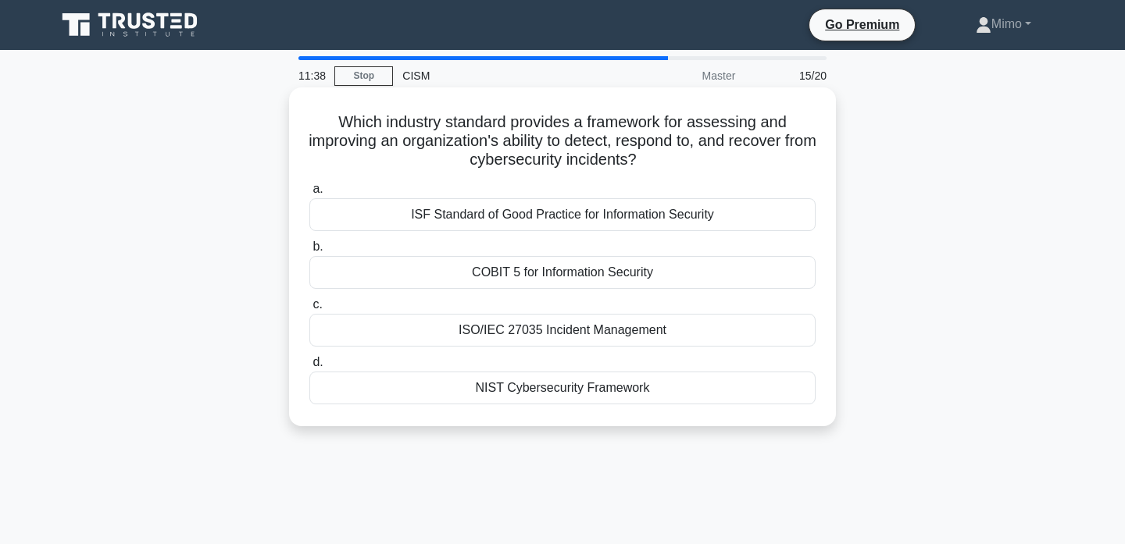
click at [483, 398] on div "NIST Cybersecurity Framework" at bounding box center [562, 388] width 506 height 33
click at [309, 368] on input "d. NIST Cybersecurity Framework" at bounding box center [309, 363] width 0 height 10
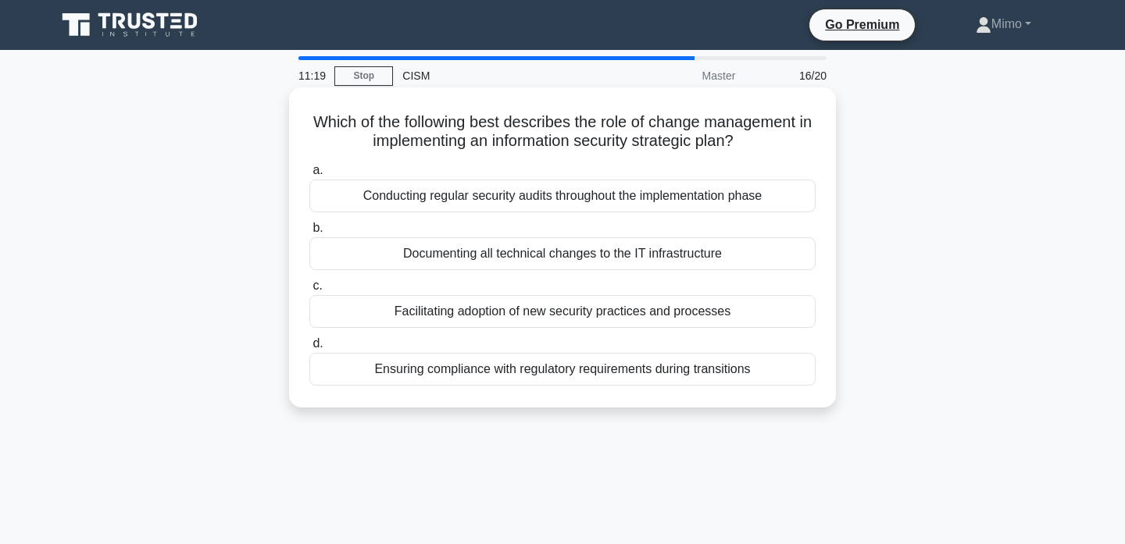
click at [489, 316] on div "Facilitating adoption of new security practices and processes" at bounding box center [562, 311] width 506 height 33
click at [309, 291] on input "c. Facilitating adoption of new security practices and processes" at bounding box center [309, 286] width 0 height 10
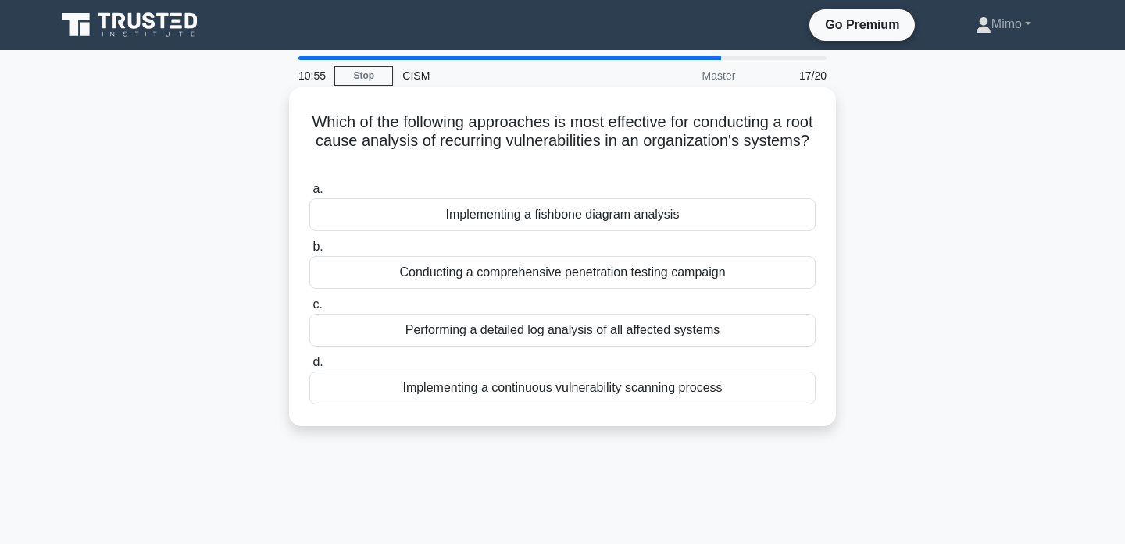
click at [492, 275] on div "Conducting a comprehensive penetration testing campaign" at bounding box center [562, 272] width 506 height 33
click at [309, 252] on input "b. Conducting a comprehensive penetration testing campaign" at bounding box center [309, 247] width 0 height 10
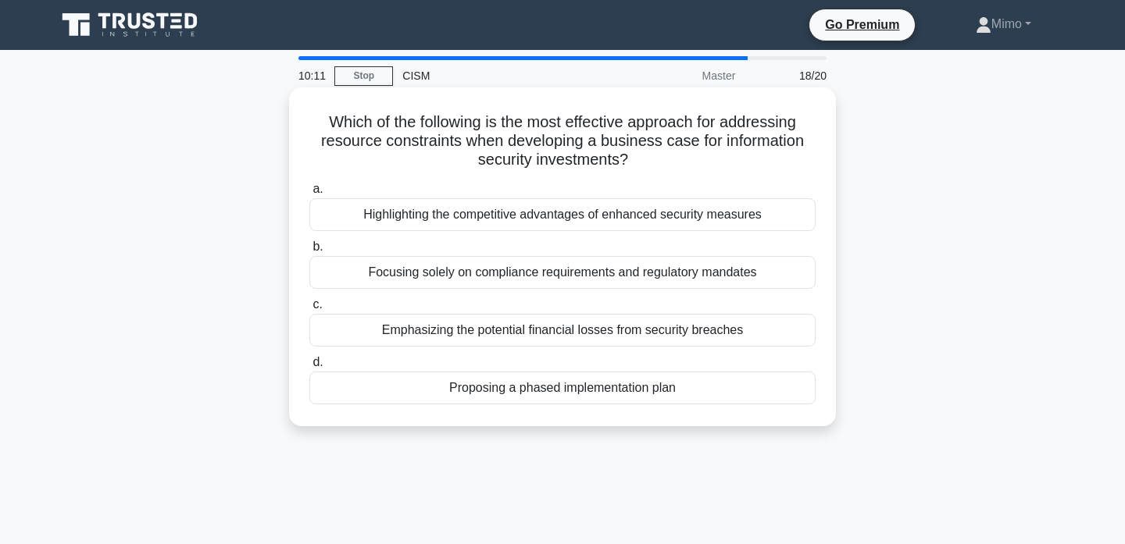
click at [514, 392] on div "Proposing a phased implementation plan" at bounding box center [562, 388] width 506 height 33
click at [309, 368] on input "d. Proposing a phased implementation plan" at bounding box center [309, 363] width 0 height 10
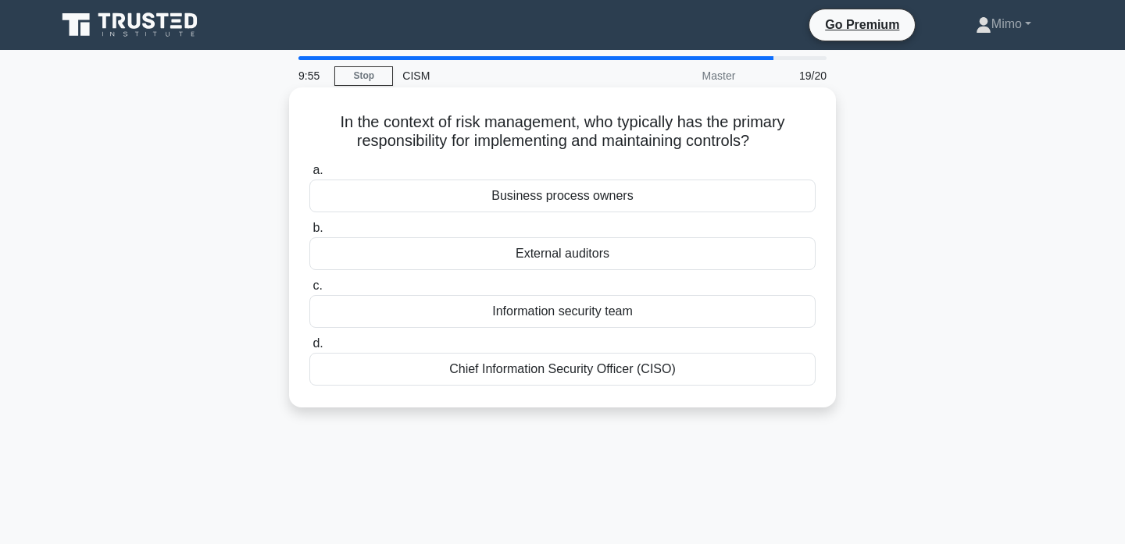
click at [531, 192] on div "Business process owners" at bounding box center [562, 196] width 506 height 33
click at [309, 176] on input "a. Business process owners" at bounding box center [309, 171] width 0 height 10
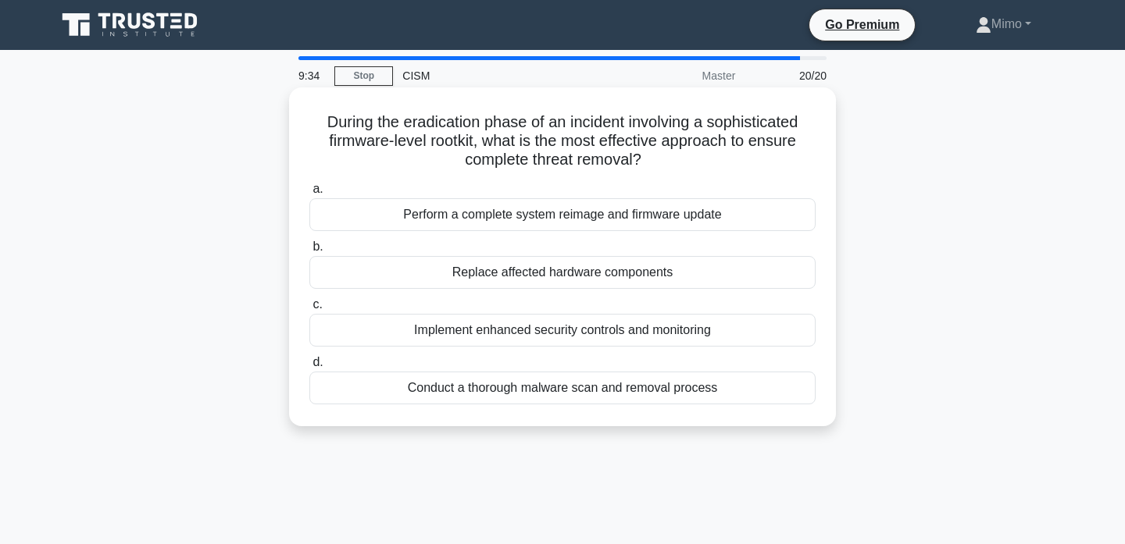
click at [497, 222] on div "Perform a complete system reimage and firmware update" at bounding box center [562, 214] width 506 height 33
click at [309, 194] on input "a. Perform a complete system reimage and firmware update" at bounding box center [309, 189] width 0 height 10
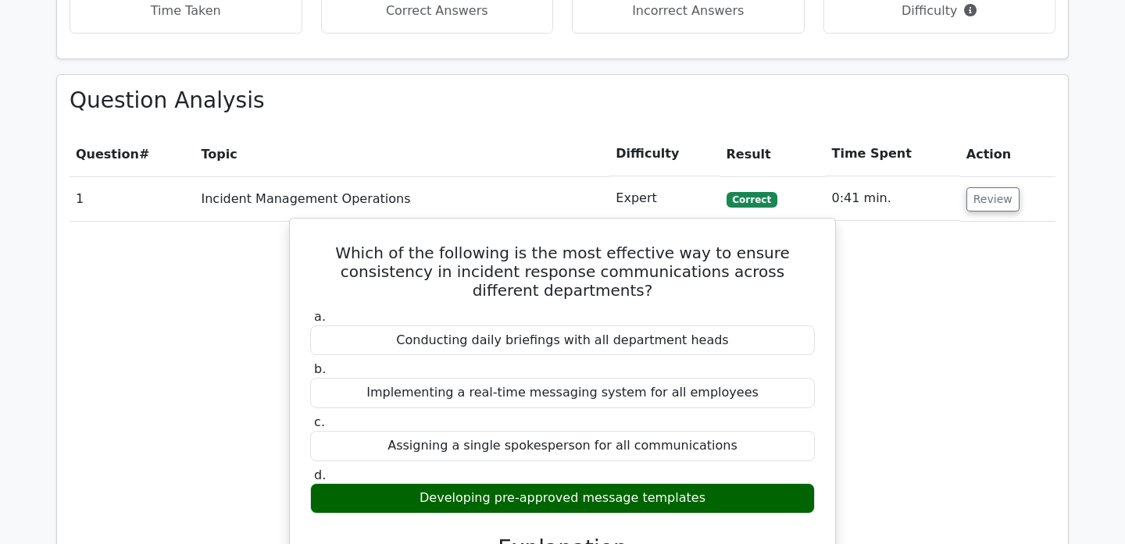
scroll to position [1178, 0]
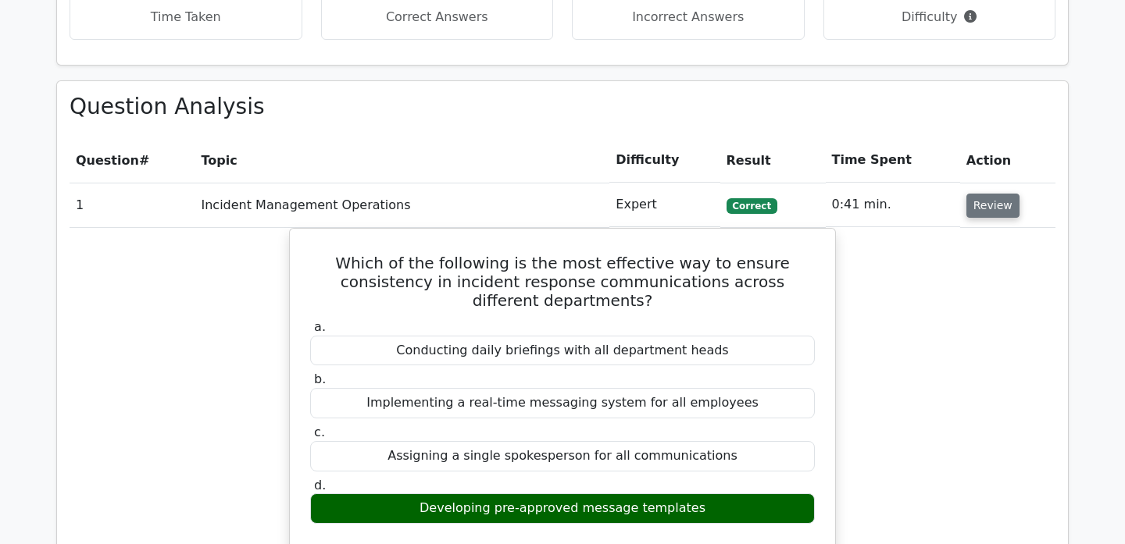
click at [972, 194] on button "Review" at bounding box center [992, 206] width 53 height 24
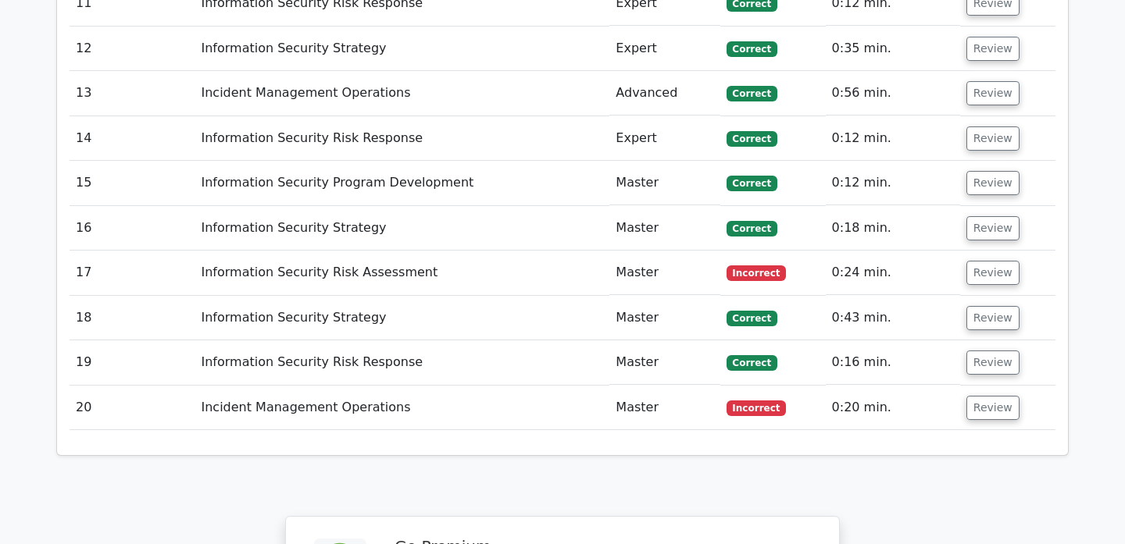
scroll to position [1850, 0]
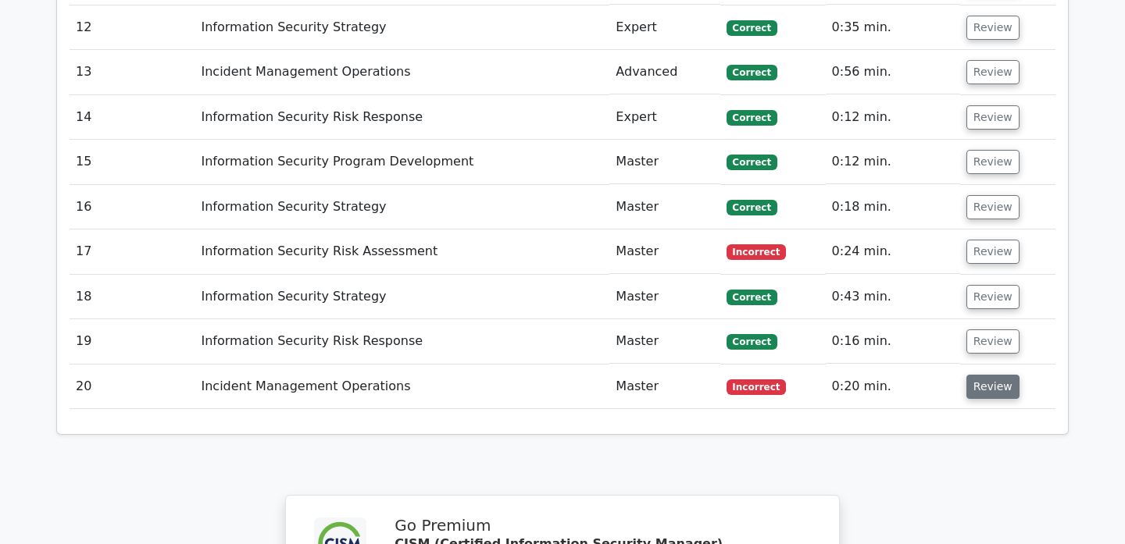
click at [1003, 375] on button "Review" at bounding box center [992, 387] width 53 height 24
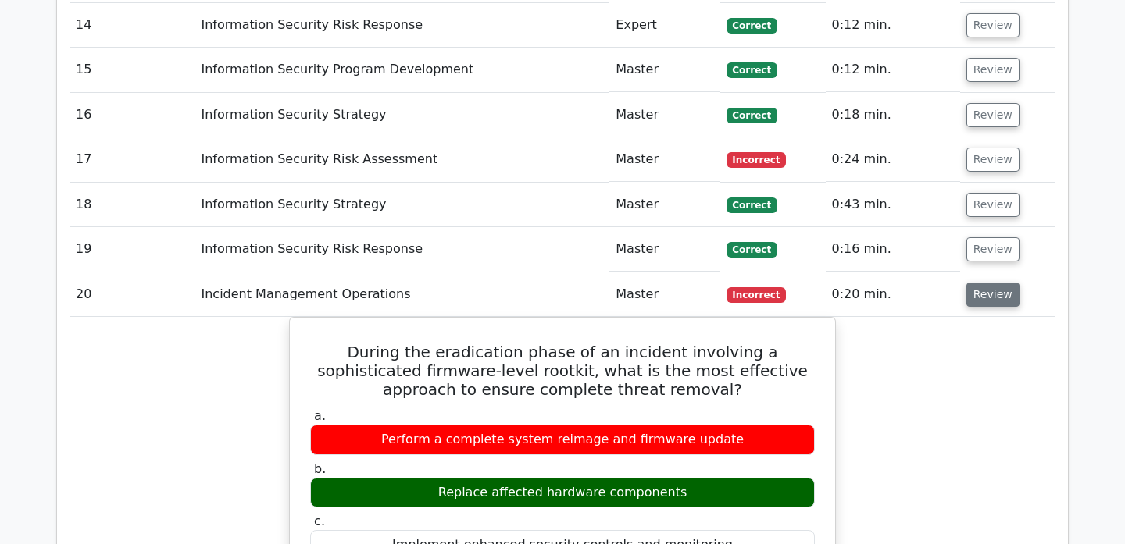
scroll to position [1944, 0]
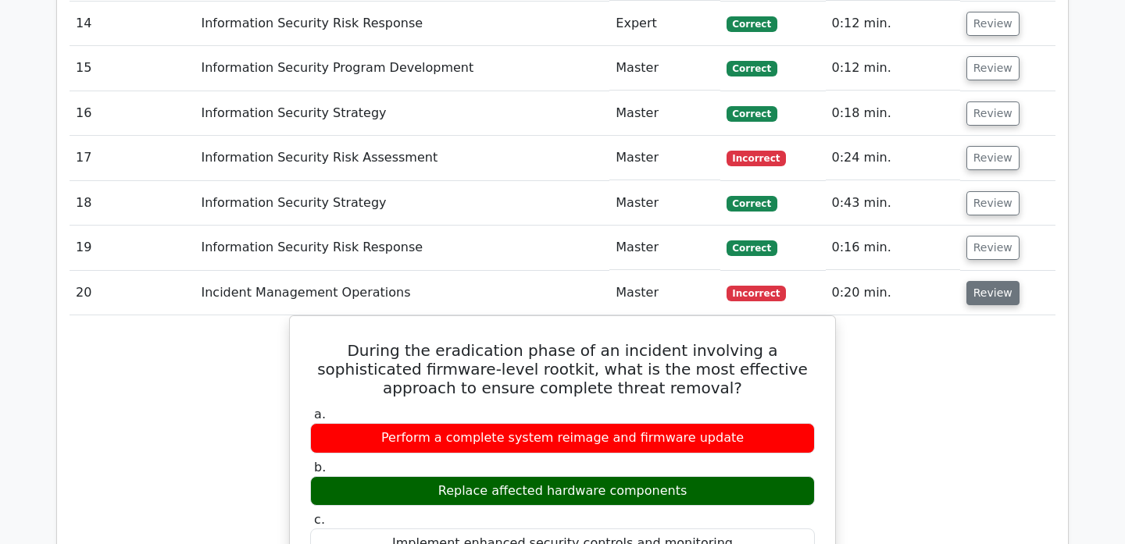
click at [999, 281] on button "Review" at bounding box center [992, 293] width 53 height 24
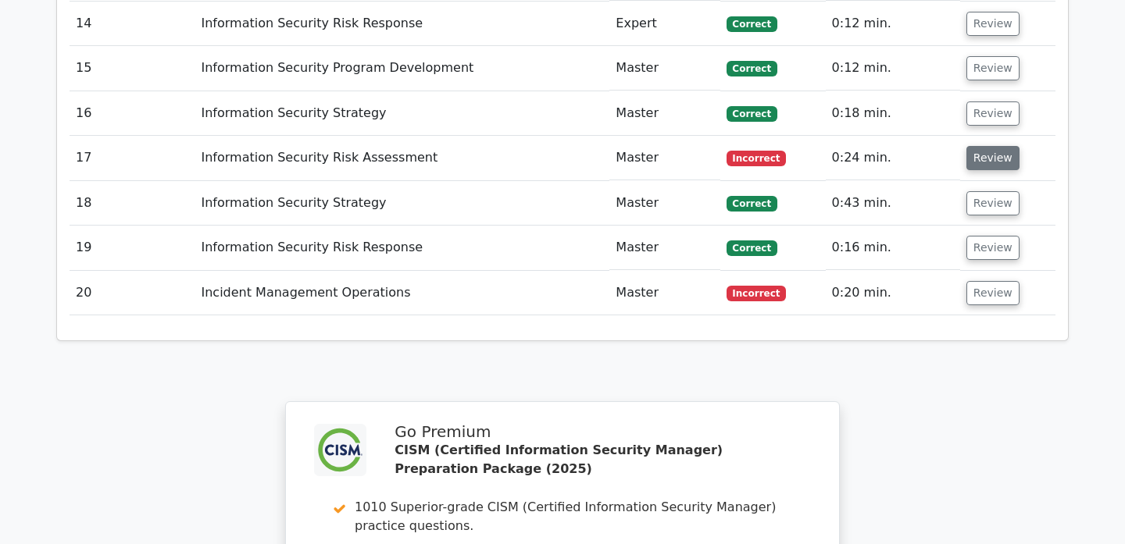
click at [977, 146] on button "Review" at bounding box center [992, 158] width 53 height 24
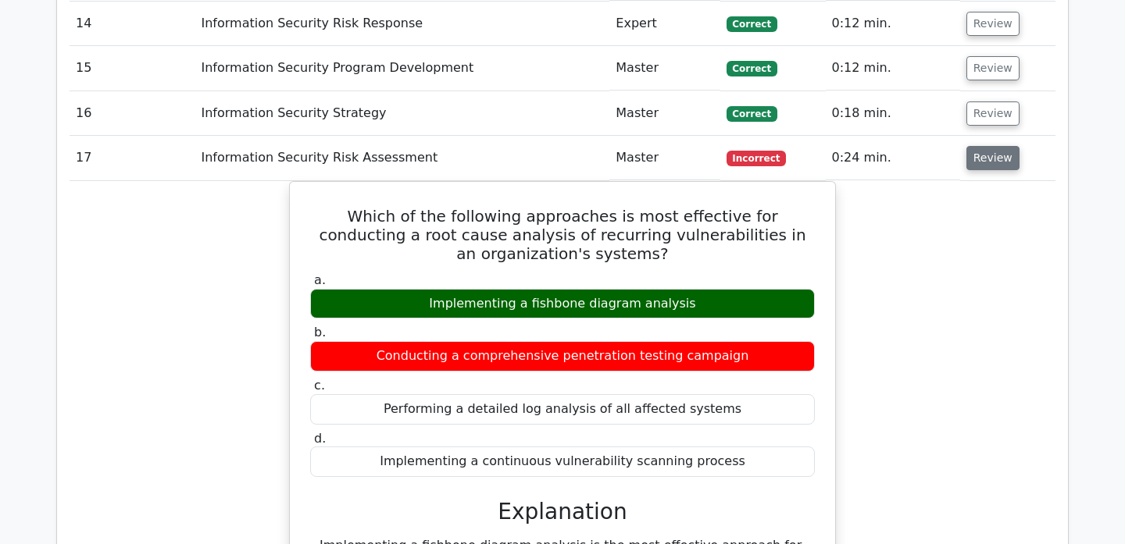
click at [977, 146] on button "Review" at bounding box center [992, 158] width 53 height 24
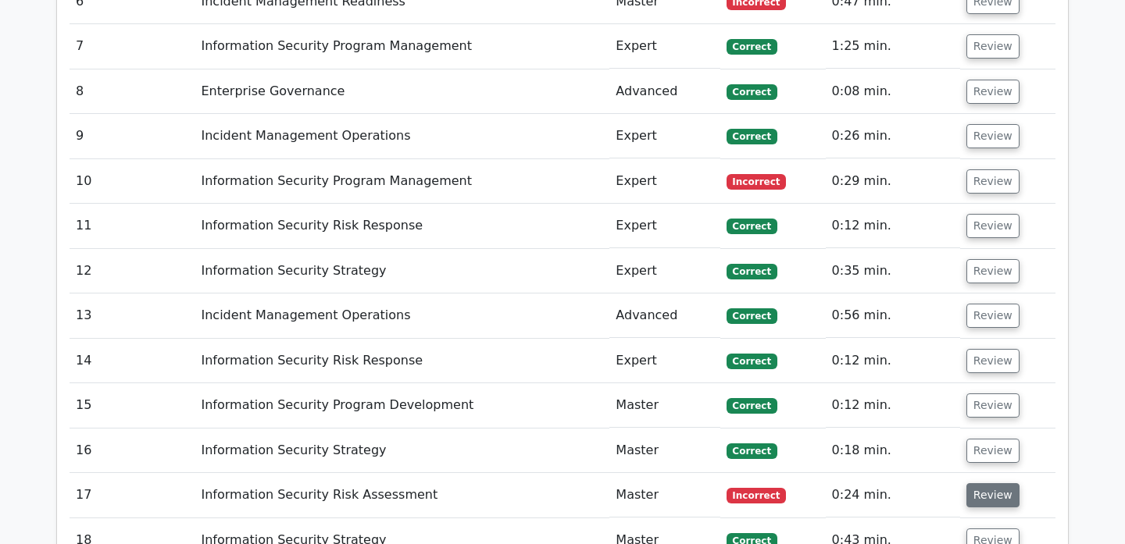
scroll to position [1600, 0]
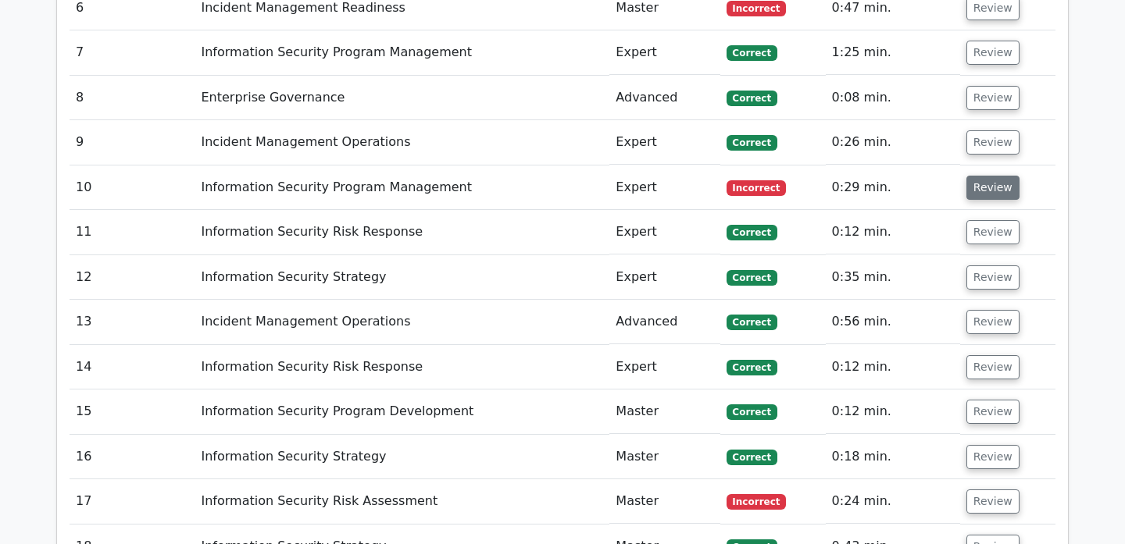
click at [978, 176] on button "Review" at bounding box center [992, 188] width 53 height 24
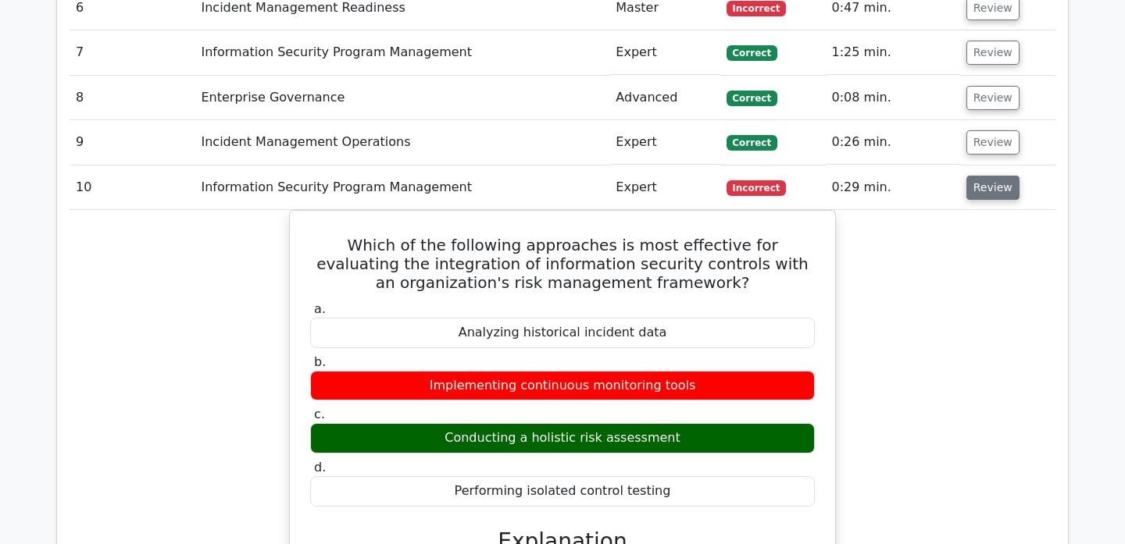
click at [978, 176] on button "Review" at bounding box center [992, 188] width 53 height 24
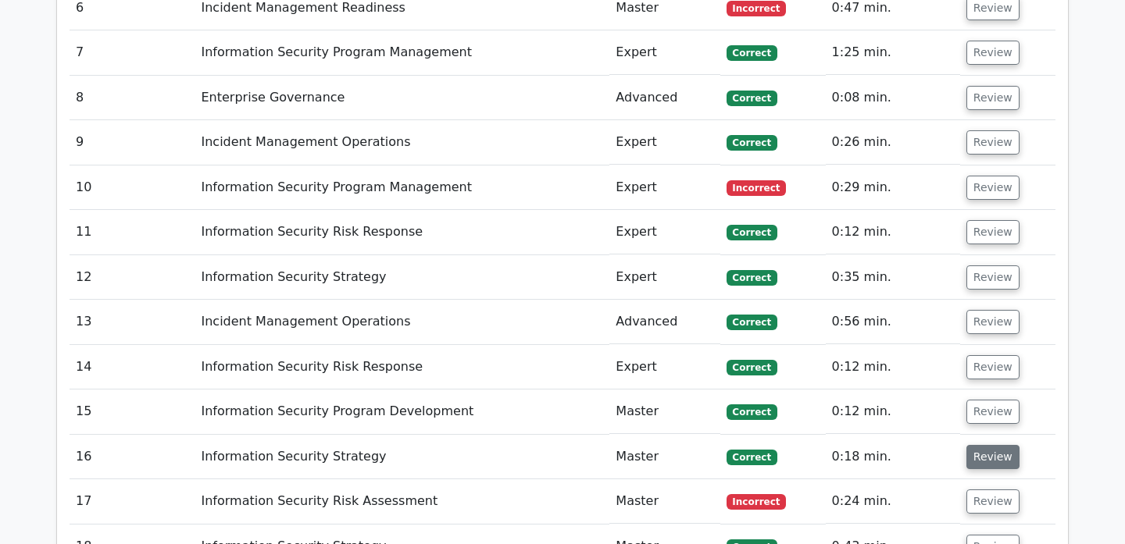
click at [985, 445] on button "Review" at bounding box center [992, 457] width 53 height 24
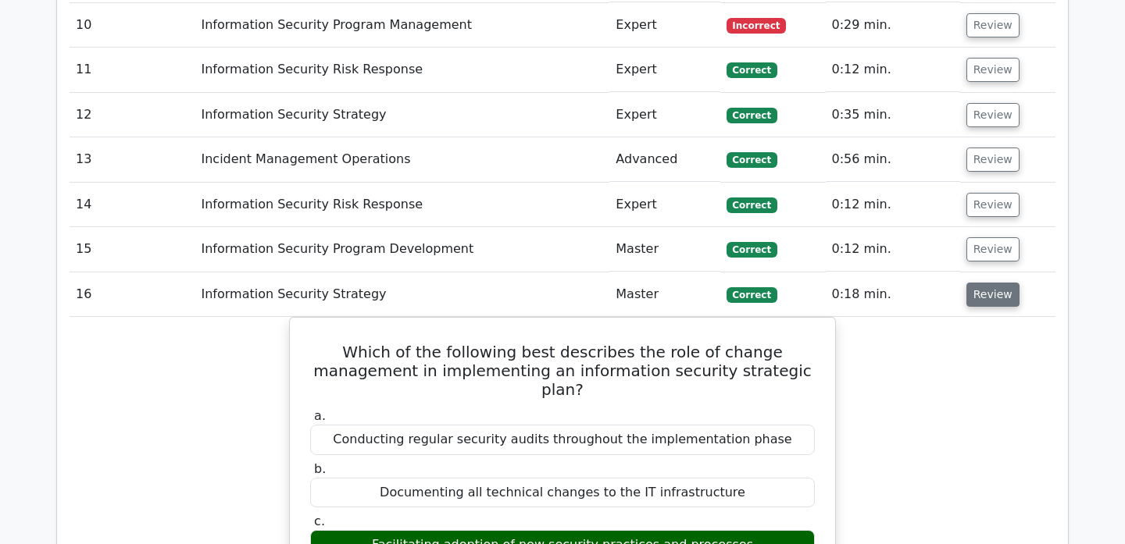
scroll to position [1764, 0]
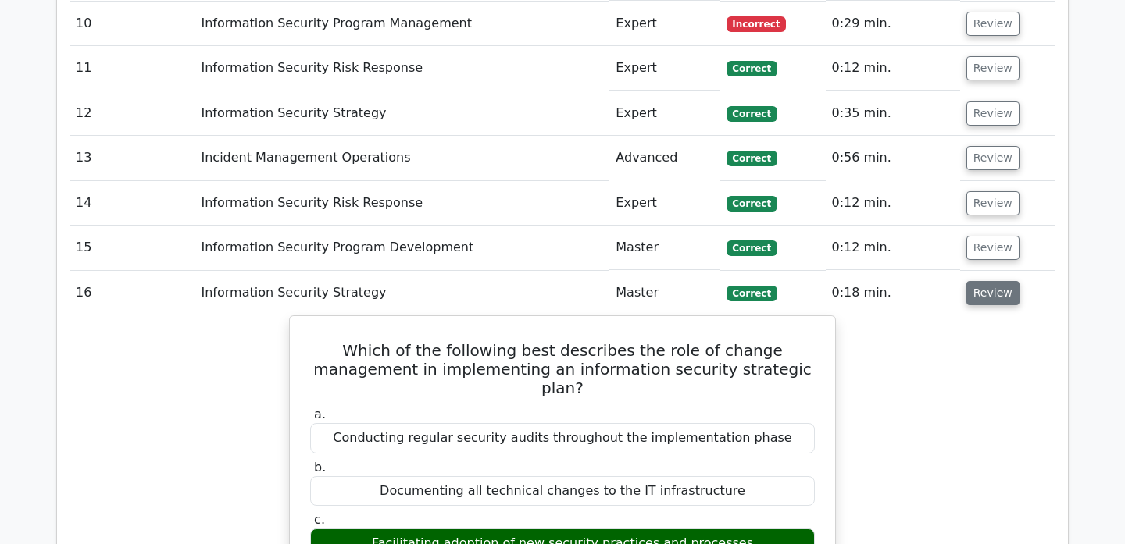
click at [988, 281] on button "Review" at bounding box center [992, 293] width 53 height 24
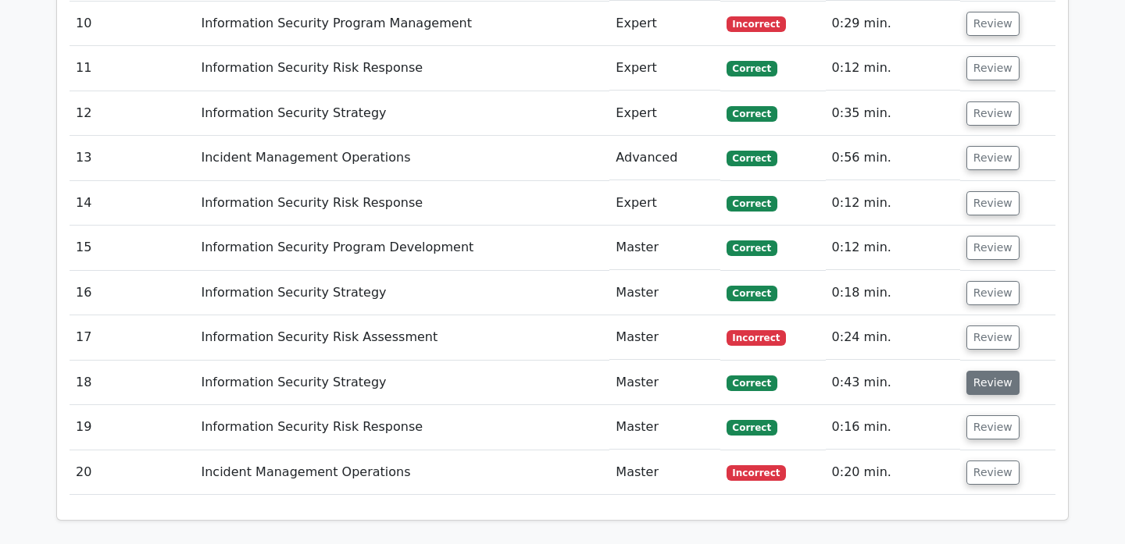
click at [973, 371] on button "Review" at bounding box center [992, 383] width 53 height 24
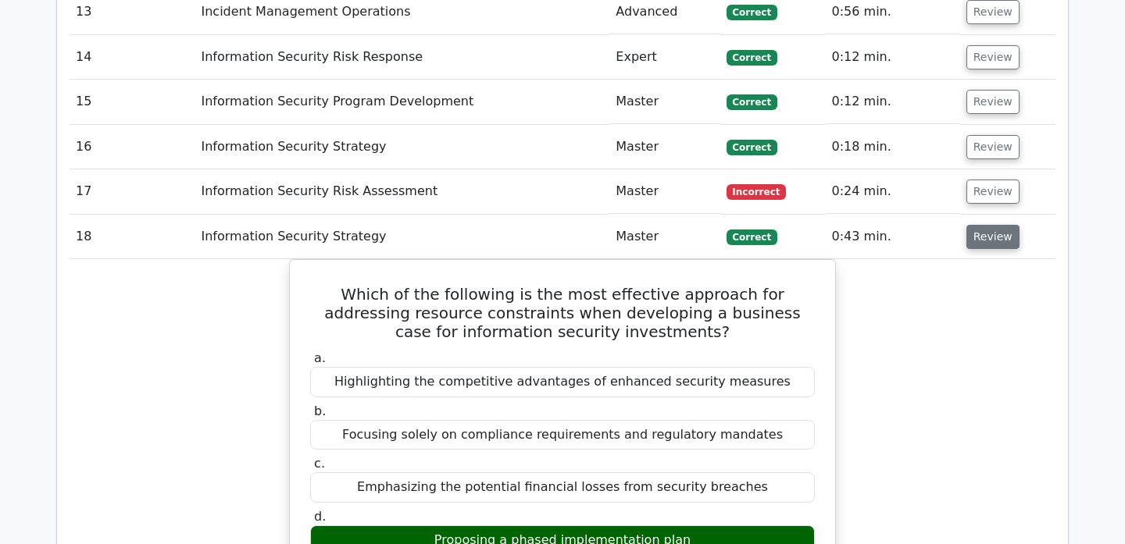
scroll to position [1911, 0]
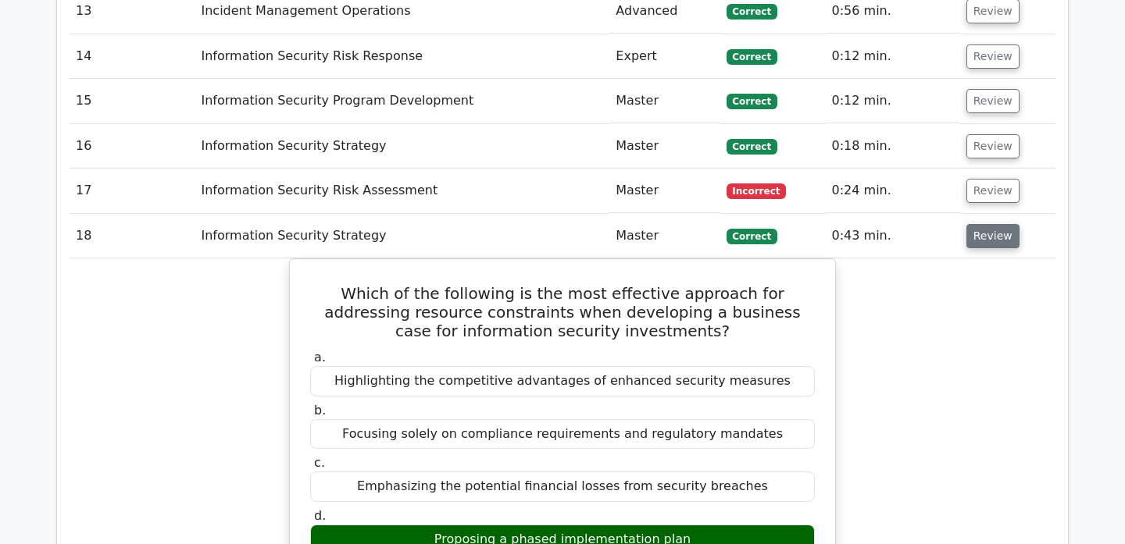
click at [989, 224] on button "Review" at bounding box center [992, 236] width 53 height 24
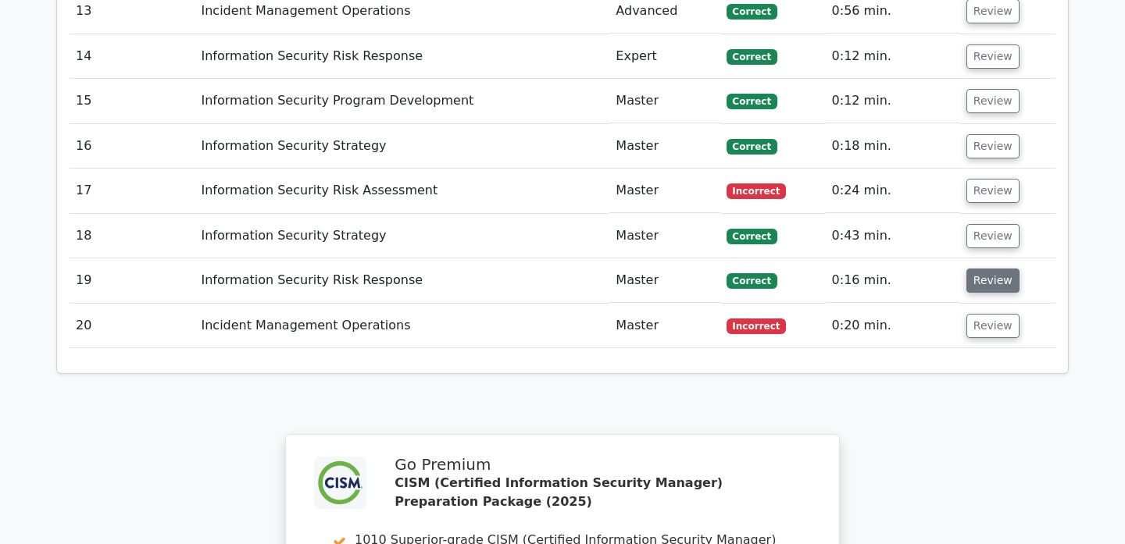
click at [989, 269] on button "Review" at bounding box center [992, 281] width 53 height 24
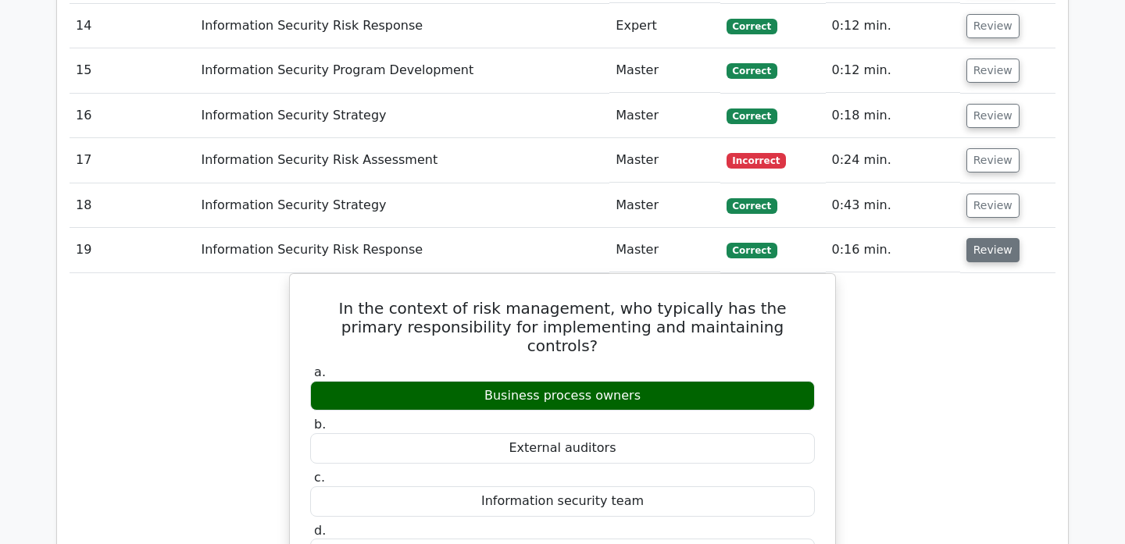
scroll to position [1938, 0]
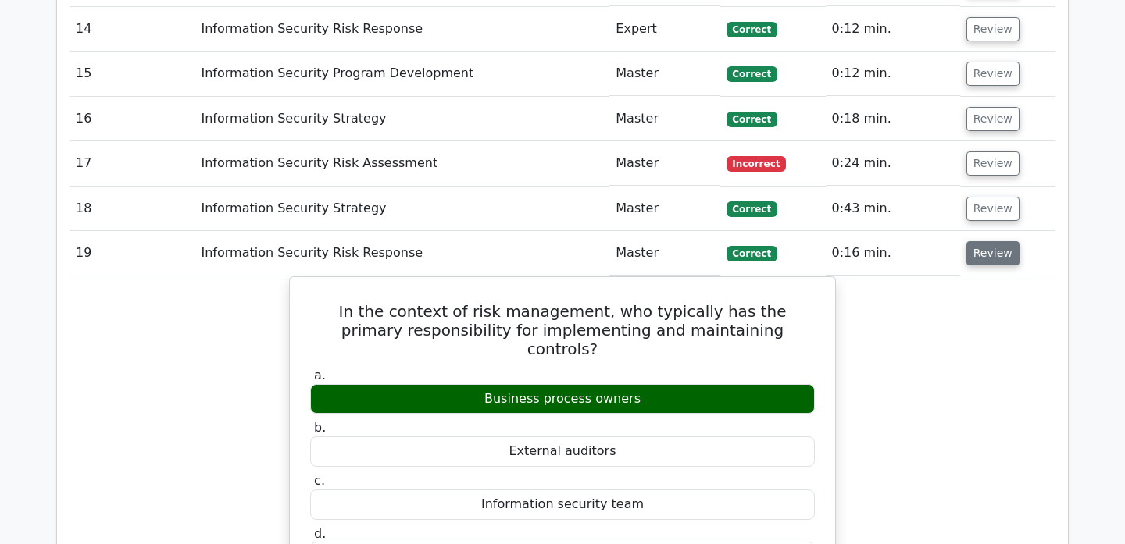
click at [998, 241] on button "Review" at bounding box center [992, 253] width 53 height 24
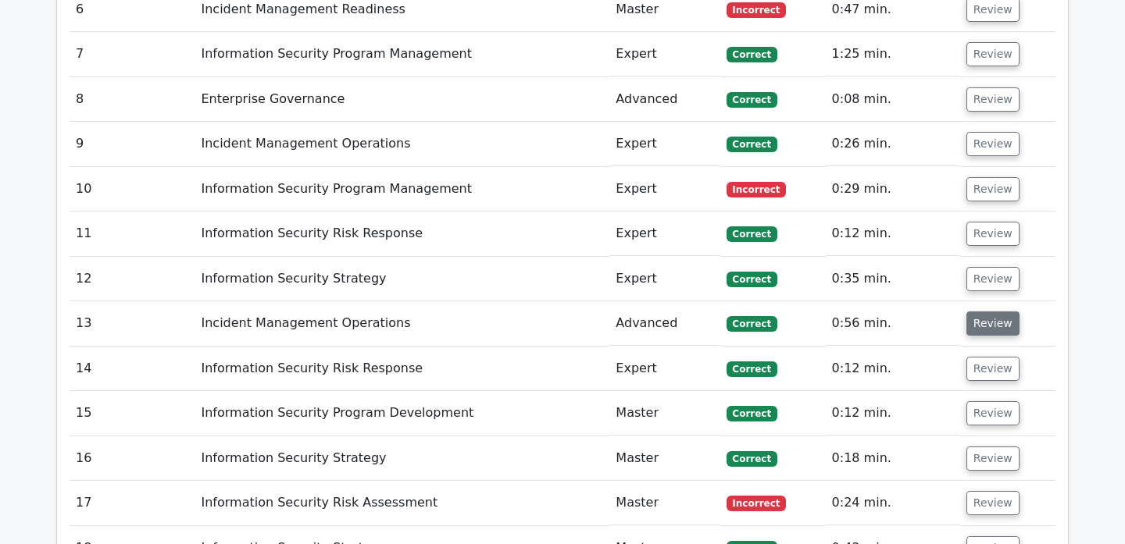
scroll to position [1553, 0]
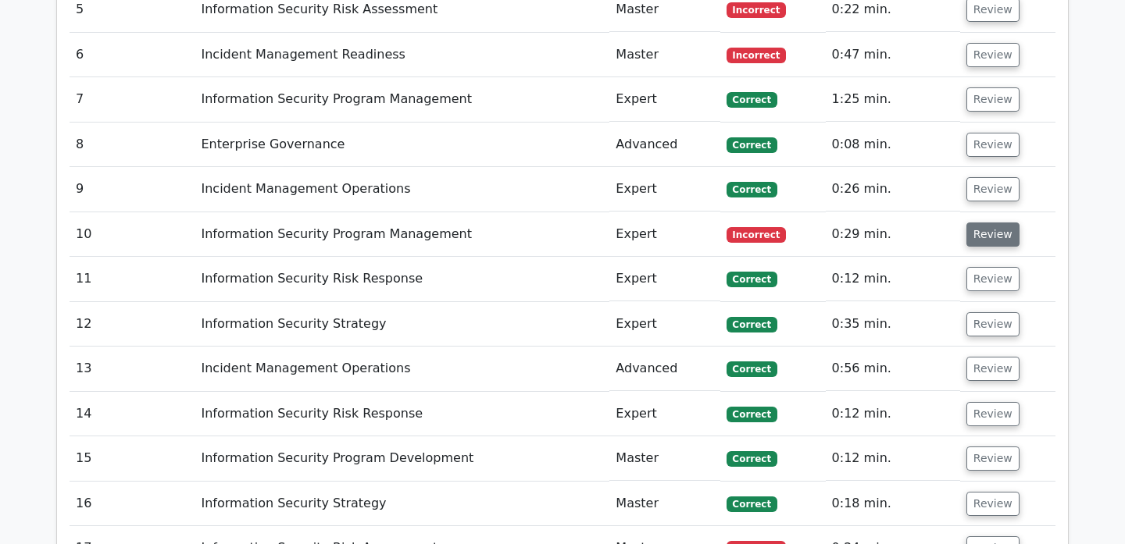
click at [988, 223] on button "Review" at bounding box center [992, 235] width 53 height 24
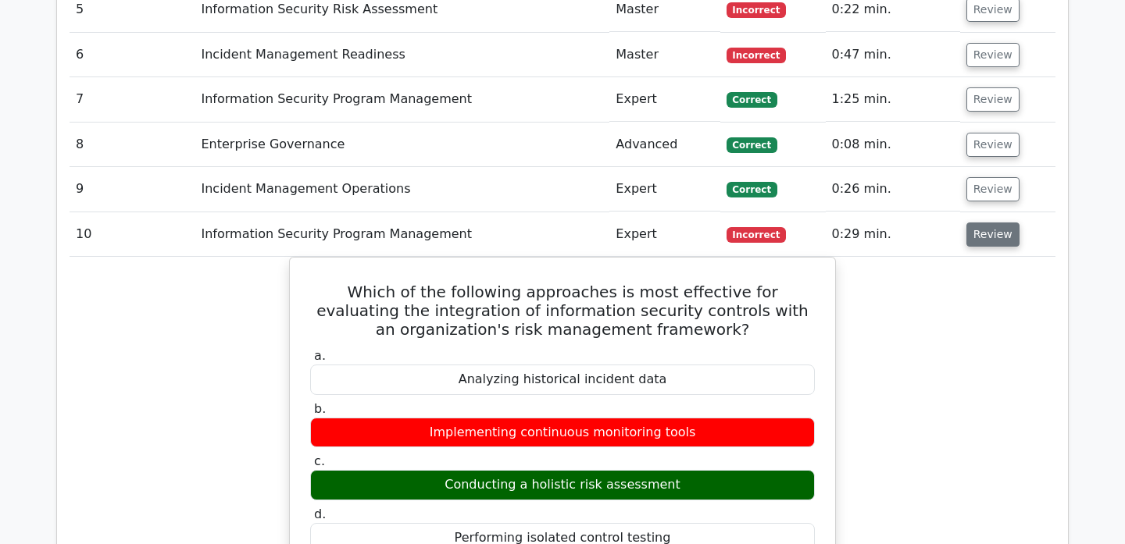
click at [988, 223] on button "Review" at bounding box center [992, 235] width 53 height 24
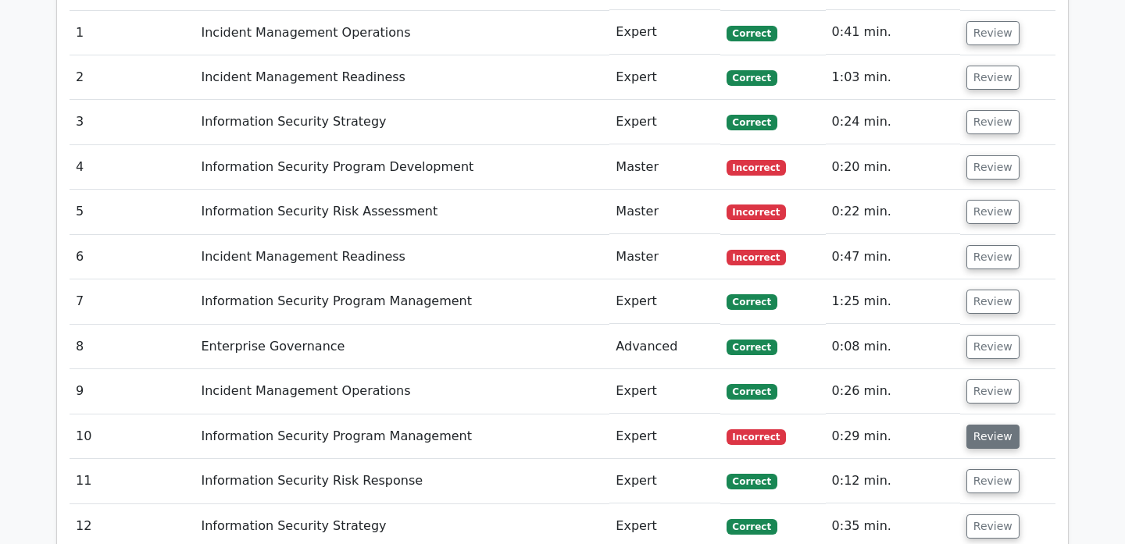
scroll to position [1306, 0]
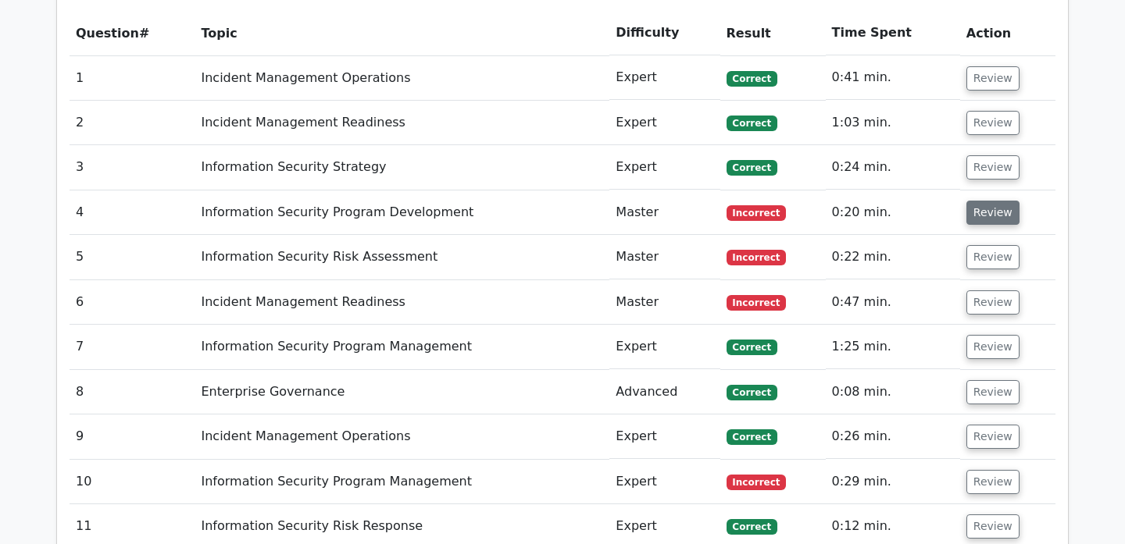
click at [987, 201] on button "Review" at bounding box center [992, 213] width 53 height 24
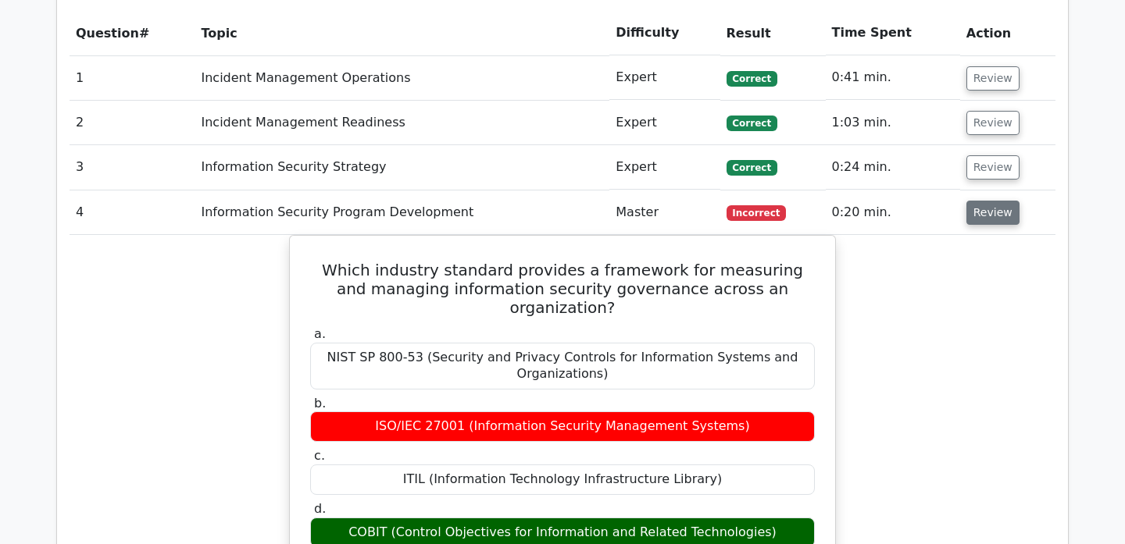
click at [987, 201] on button "Review" at bounding box center [992, 213] width 53 height 24
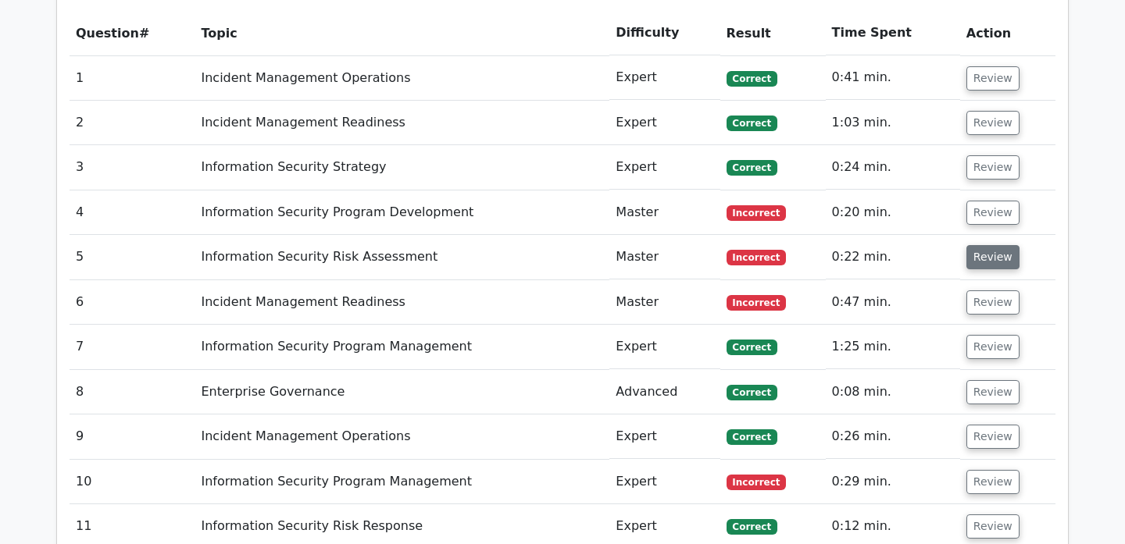
click at [996, 245] on button "Review" at bounding box center [992, 257] width 53 height 24
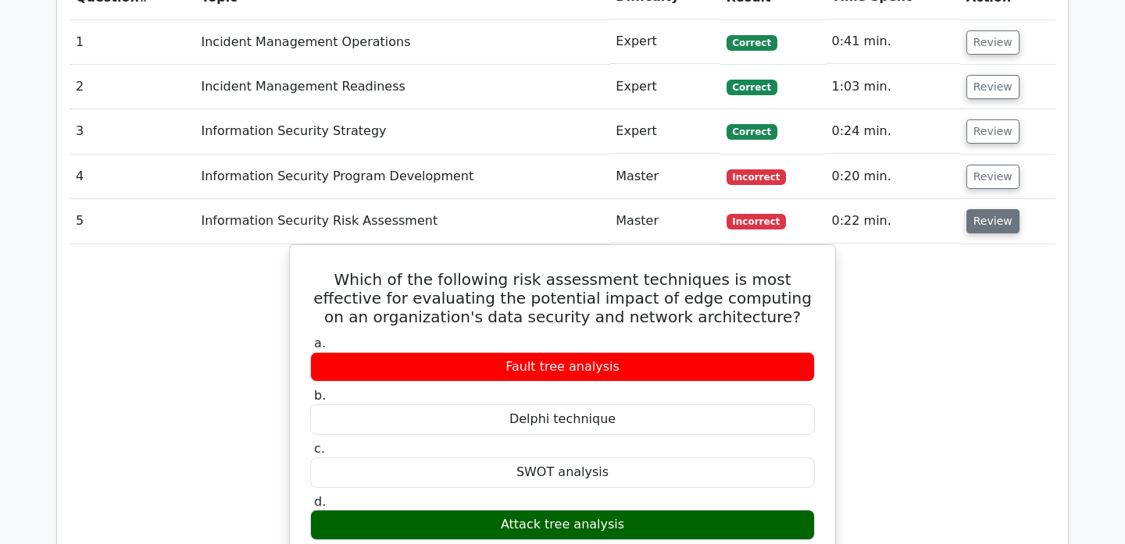
scroll to position [1342, 0]
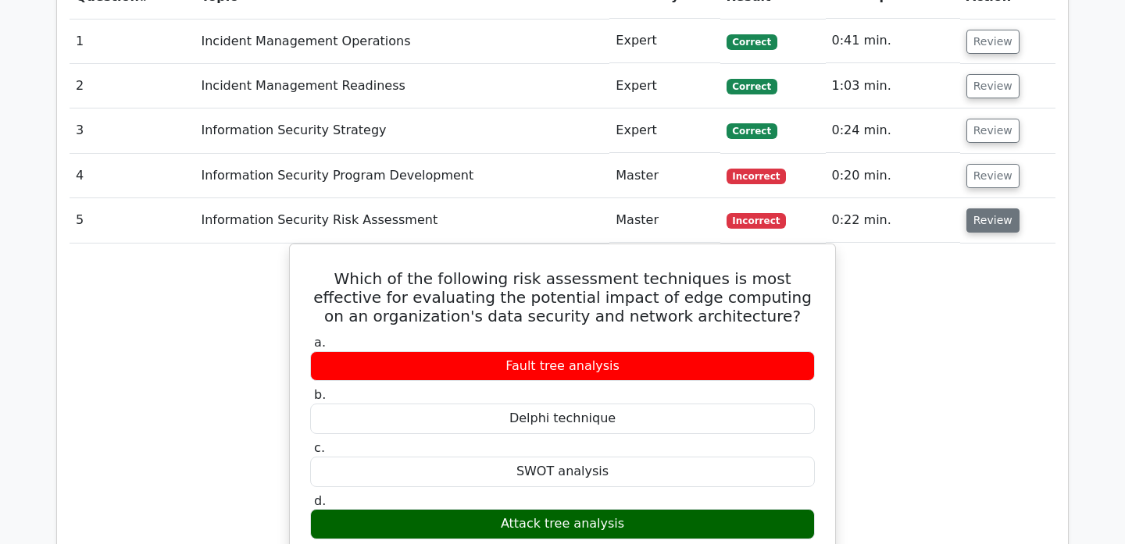
click at [982, 209] on button "Review" at bounding box center [992, 221] width 53 height 24
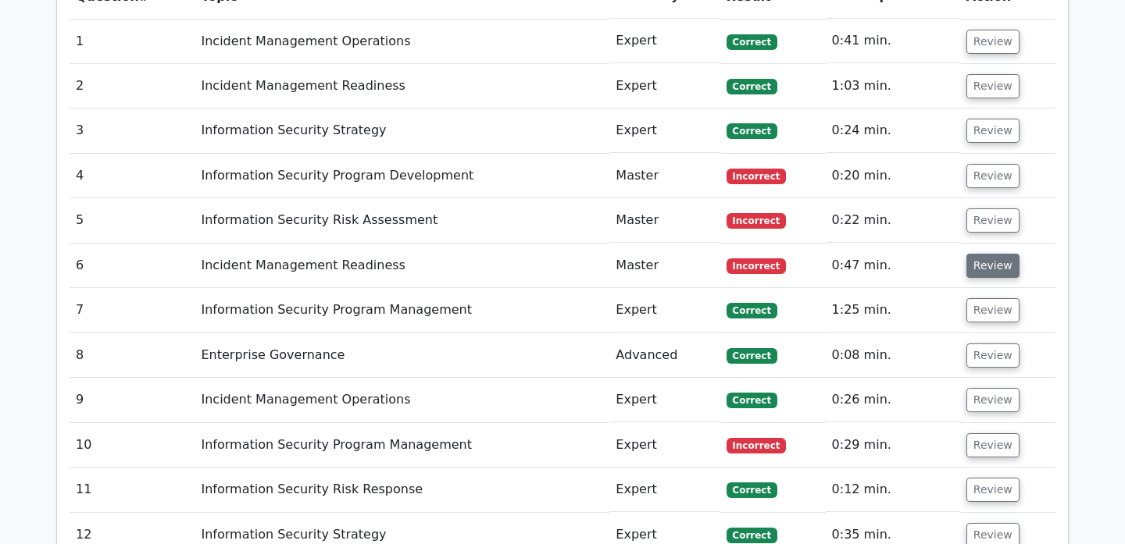
click at [987, 254] on button "Review" at bounding box center [992, 266] width 53 height 24
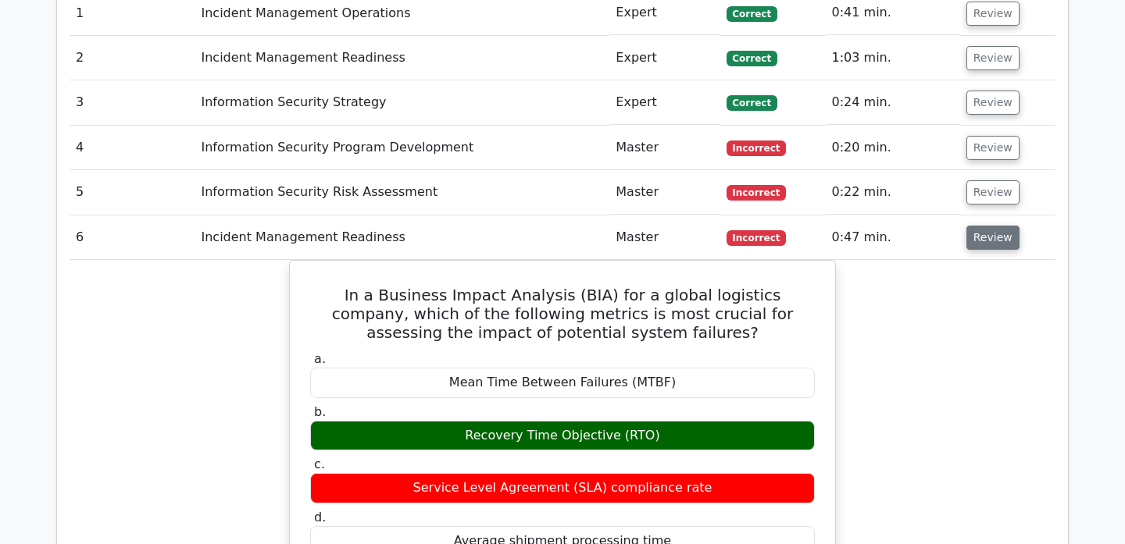
scroll to position [1372, 0]
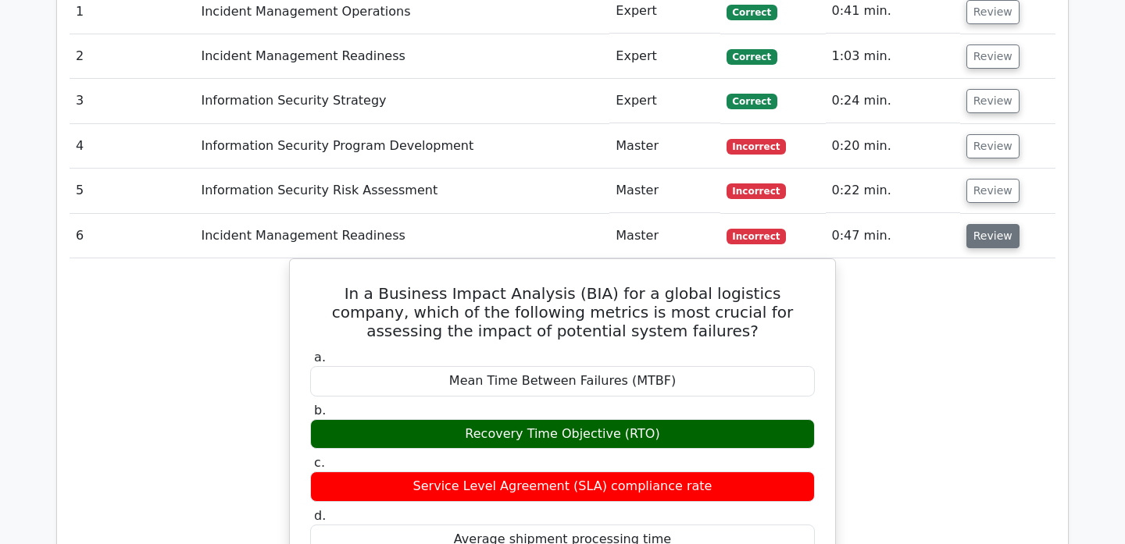
click at [989, 224] on button "Review" at bounding box center [992, 236] width 53 height 24
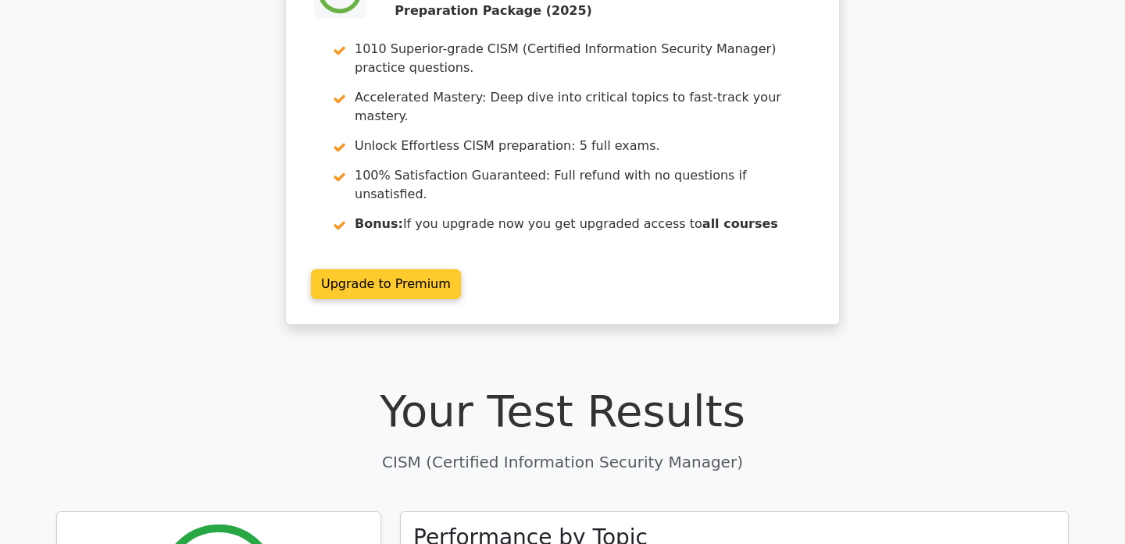
scroll to position [0, 0]
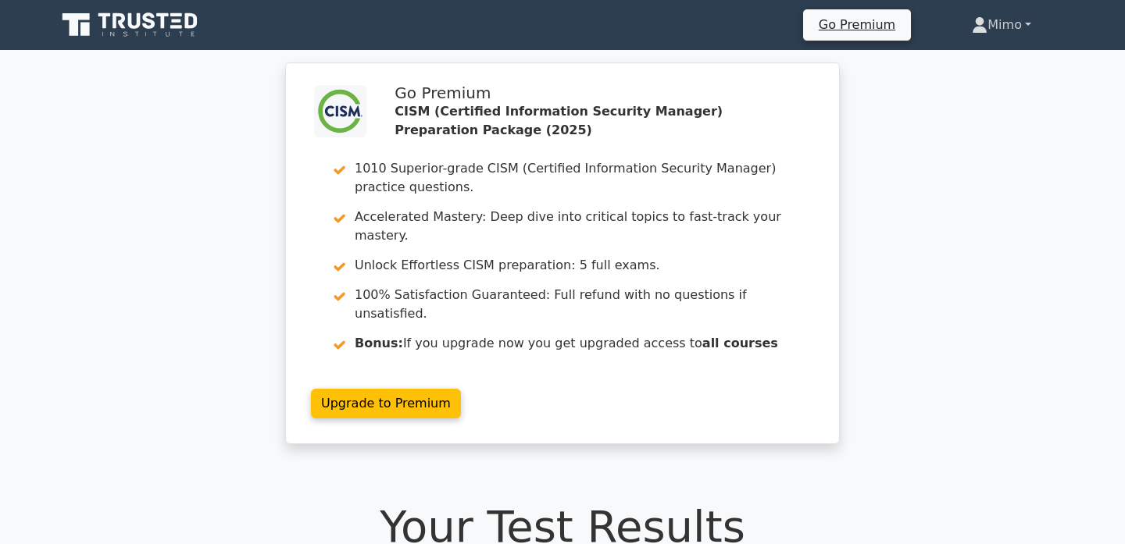
click at [981, 35] on link "Mimo" at bounding box center [1001, 24] width 134 height 31
click at [975, 58] on link "Profile" at bounding box center [996, 61] width 123 height 25
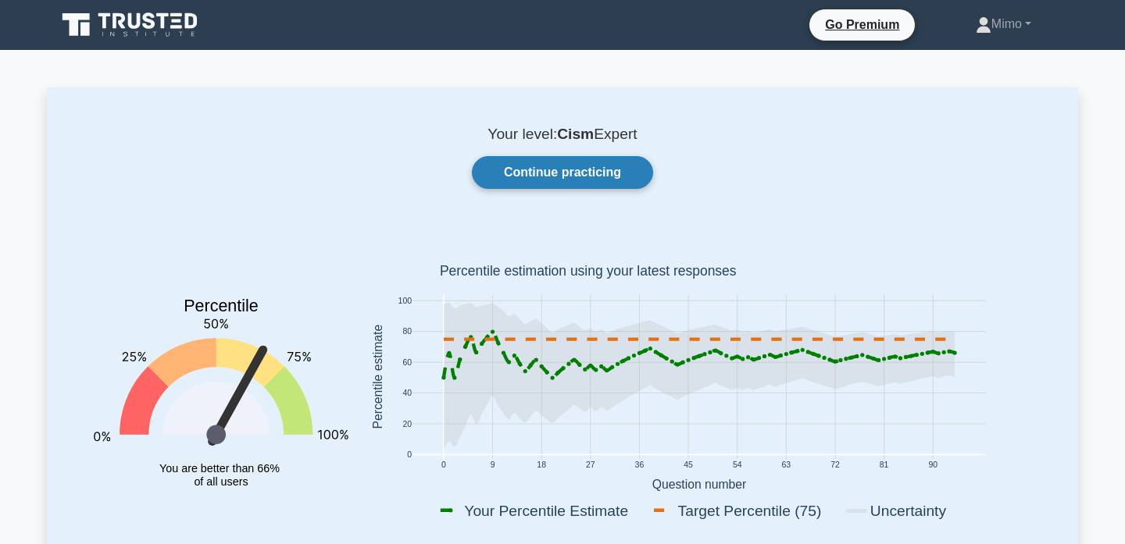
click at [596, 173] on link "Continue practicing" at bounding box center [562, 172] width 181 height 33
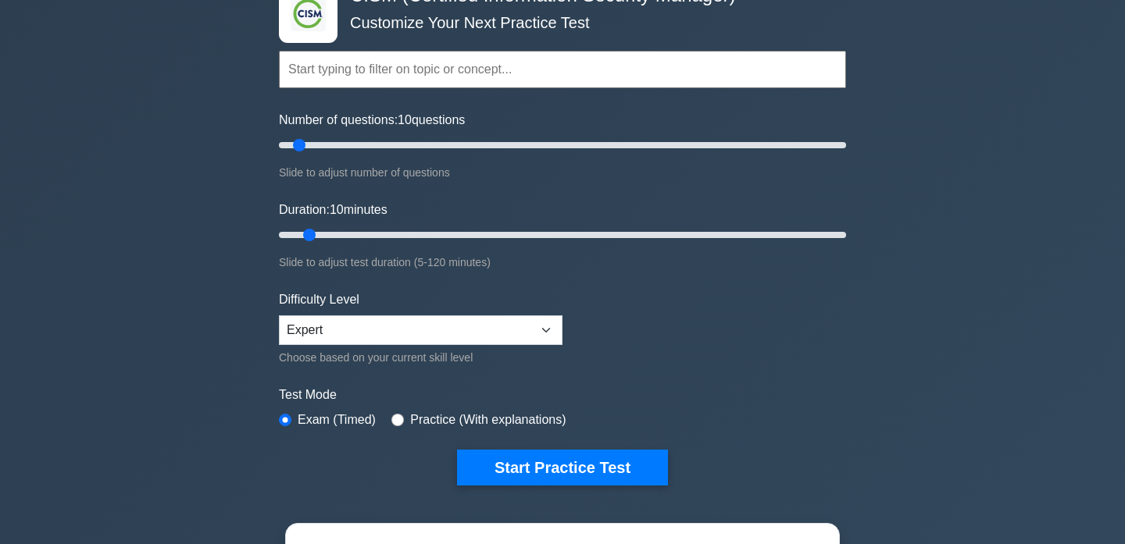
scroll to position [107, 0]
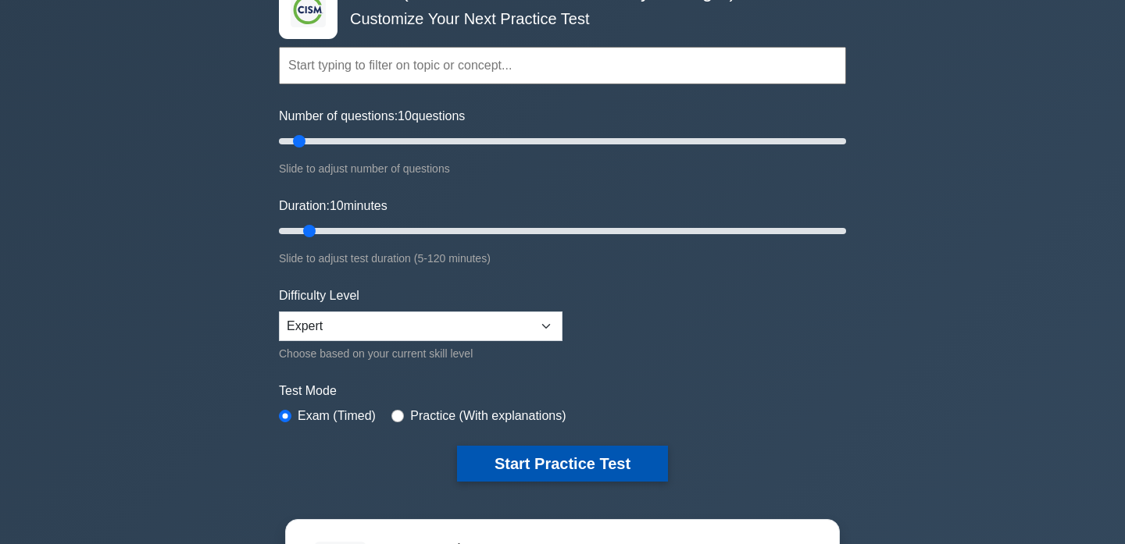
click at [533, 467] on button "Start Practice Test" at bounding box center [562, 464] width 211 height 36
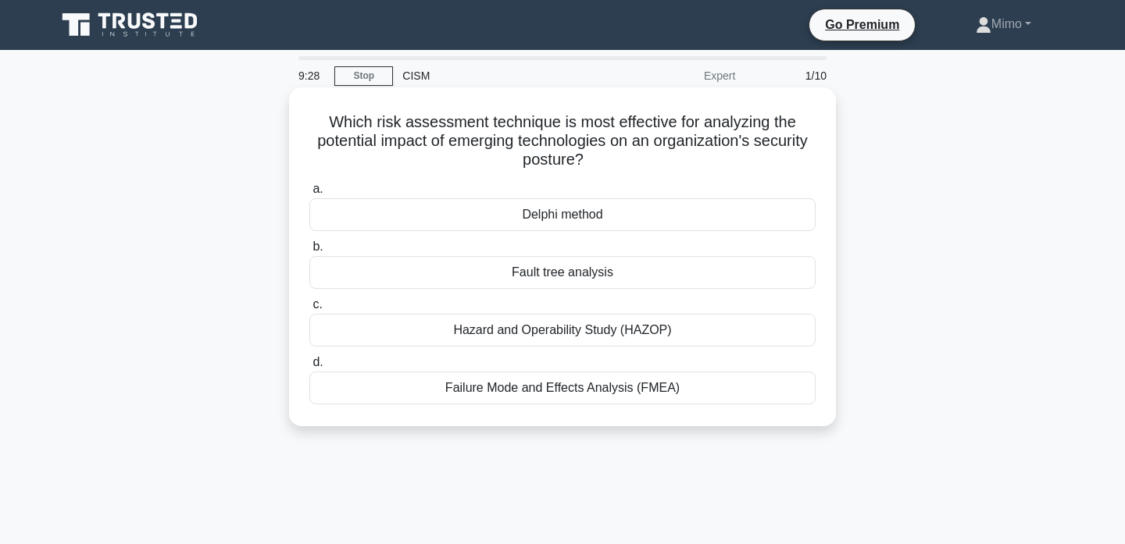
click at [534, 275] on div "Fault tree analysis" at bounding box center [562, 272] width 506 height 33
click at [309, 252] on input "b. Fault tree analysis" at bounding box center [309, 247] width 0 height 10
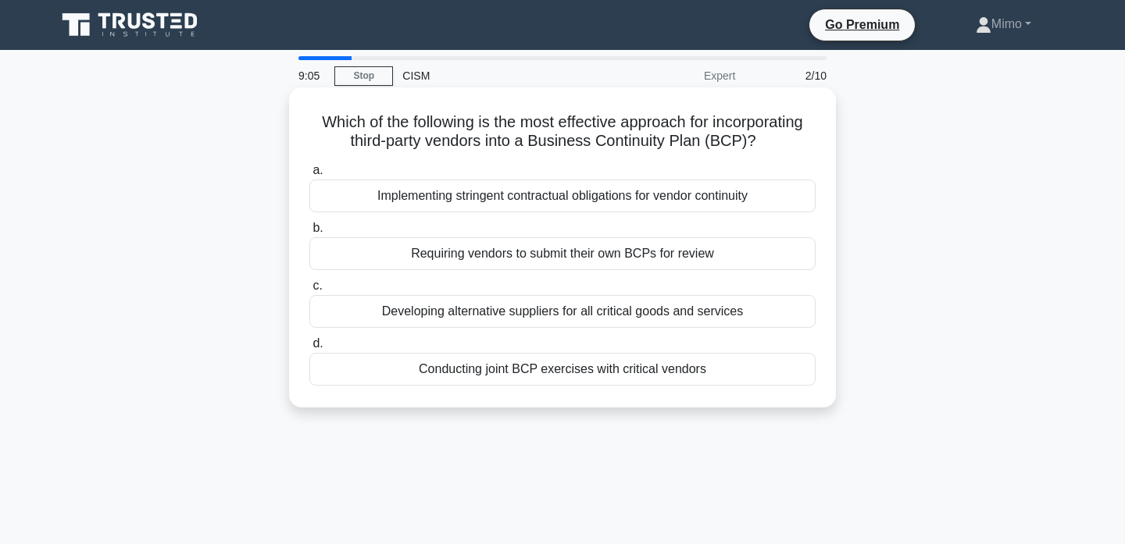
click at [508, 372] on div "Conducting joint BCP exercises with critical vendors" at bounding box center [562, 369] width 506 height 33
click at [309, 349] on input "d. Conducting joint BCP exercises with critical vendors" at bounding box center [309, 344] width 0 height 10
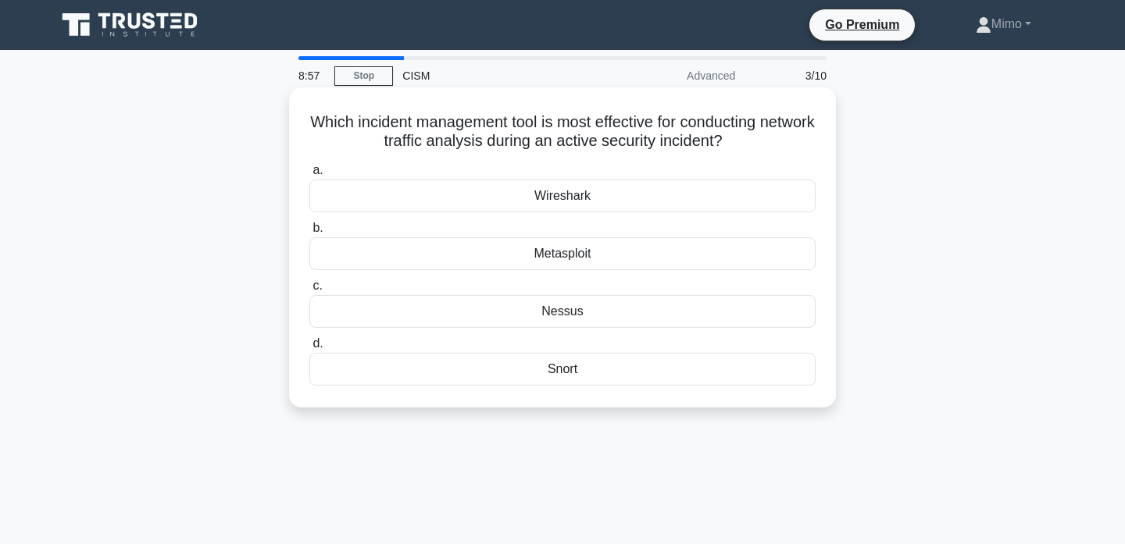
click at [561, 204] on div "Wireshark" at bounding box center [562, 196] width 506 height 33
click at [309, 176] on input "a. Wireshark" at bounding box center [309, 171] width 0 height 10
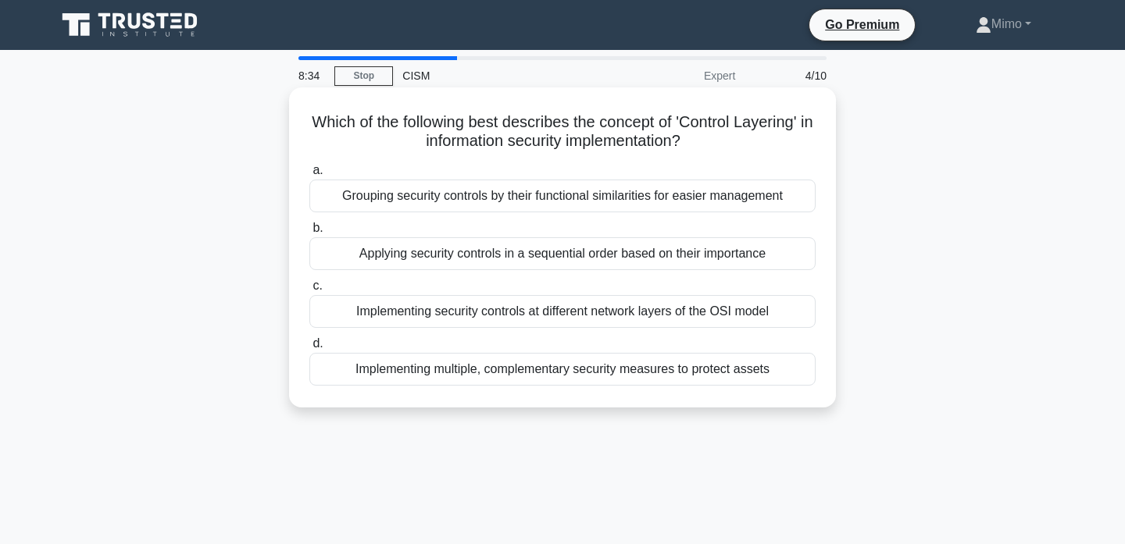
click at [501, 311] on div "Implementing security controls at different network layers of the OSI model" at bounding box center [562, 311] width 506 height 33
click at [309, 291] on input "c. Implementing security controls at different network layers of the OSI model" at bounding box center [309, 286] width 0 height 10
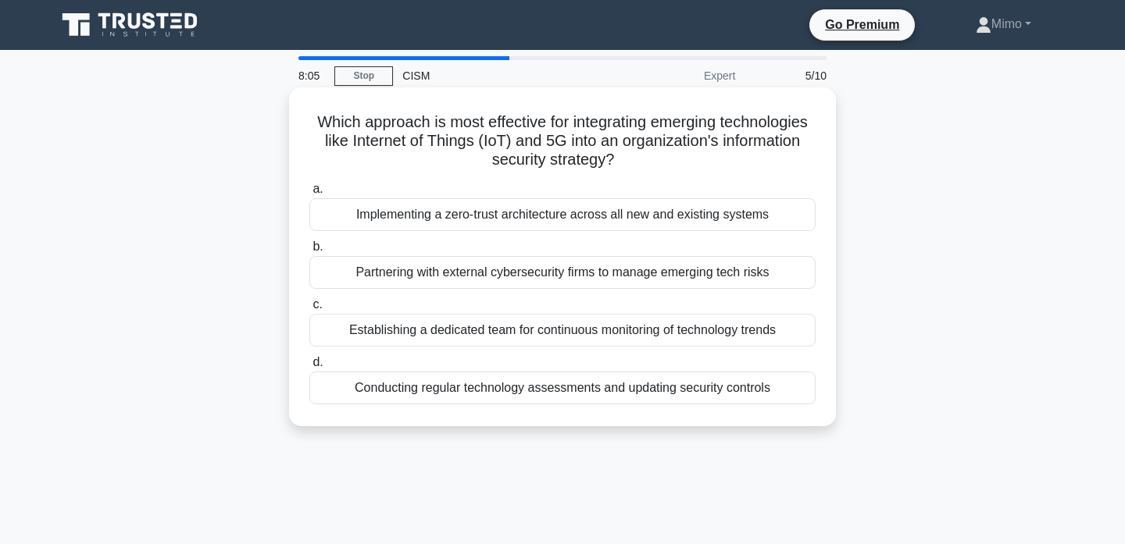
click at [482, 392] on div "Conducting regular technology assessments and updating security controls" at bounding box center [562, 388] width 506 height 33
click at [309, 368] on input "d. Conducting regular technology assessments and updating security controls" at bounding box center [309, 363] width 0 height 10
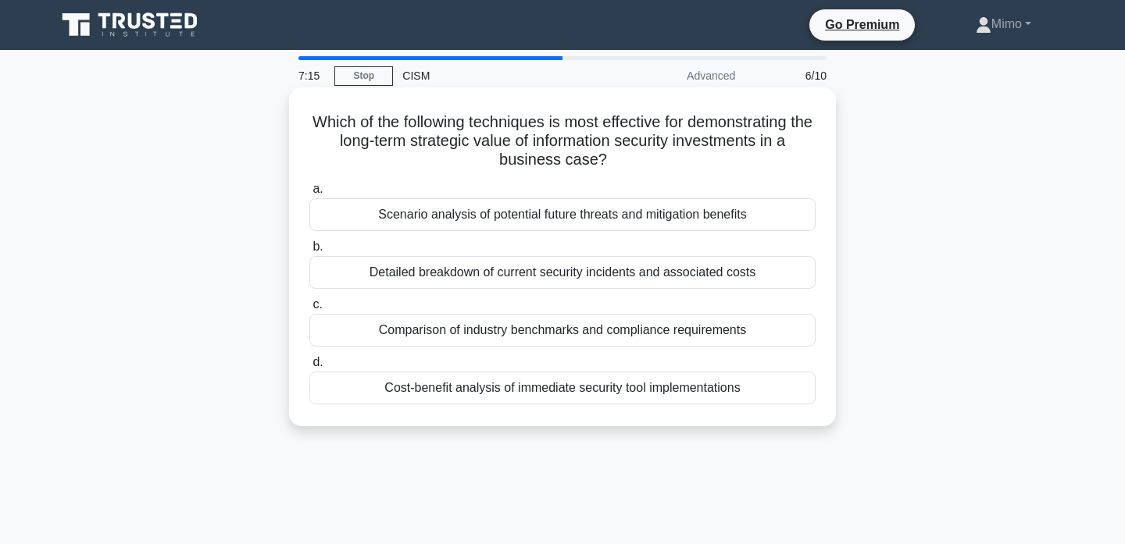
click at [499, 222] on div "Scenario analysis of potential future threats and mitigation benefits" at bounding box center [562, 214] width 506 height 33
click at [309, 194] on input "a. Scenario analysis of potential future threats and mitigation benefits" at bounding box center [309, 189] width 0 height 10
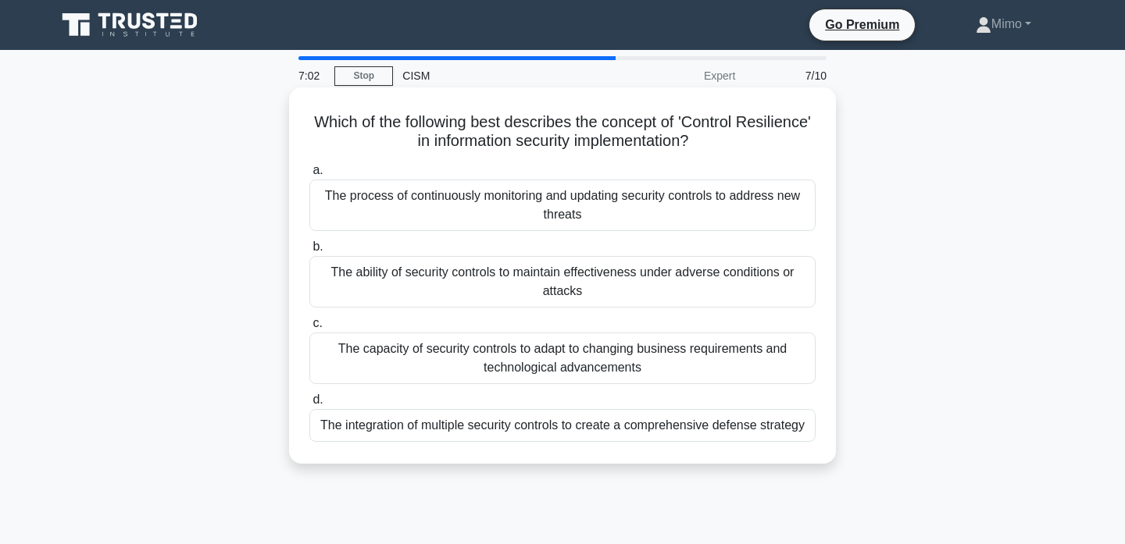
click at [483, 283] on div "The ability of security controls to maintain effectiveness under adverse condit…" at bounding box center [562, 282] width 506 height 52
click at [309, 252] on input "b. The ability of security controls to maintain effectiveness under adverse con…" at bounding box center [309, 247] width 0 height 10
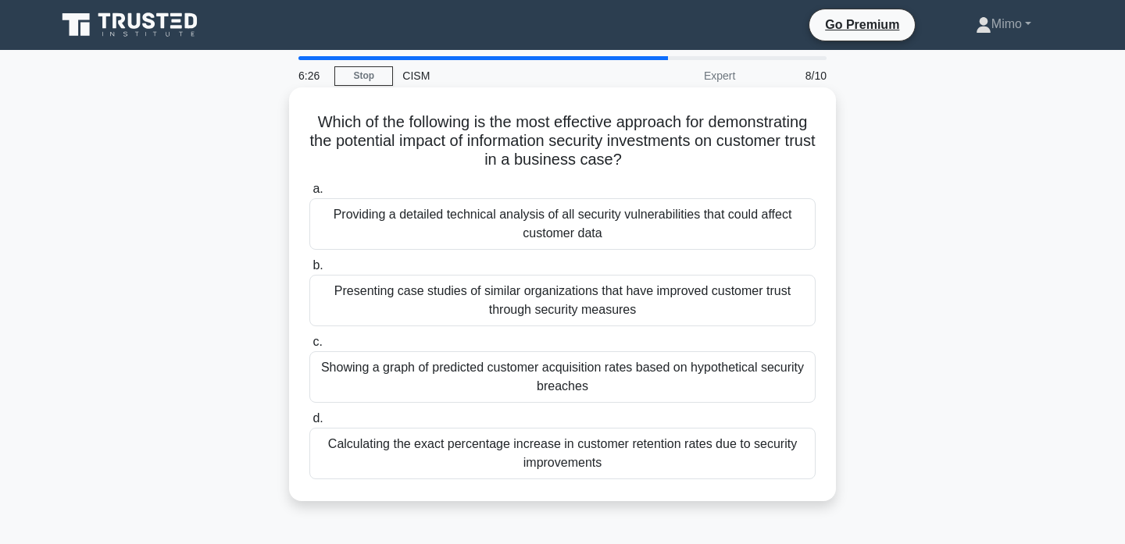
click at [437, 311] on div "Presenting case studies of similar organizations that have improved customer tr…" at bounding box center [562, 301] width 506 height 52
click at [309, 271] on input "b. Presenting case studies of similar organizations that have improved customer…" at bounding box center [309, 266] width 0 height 10
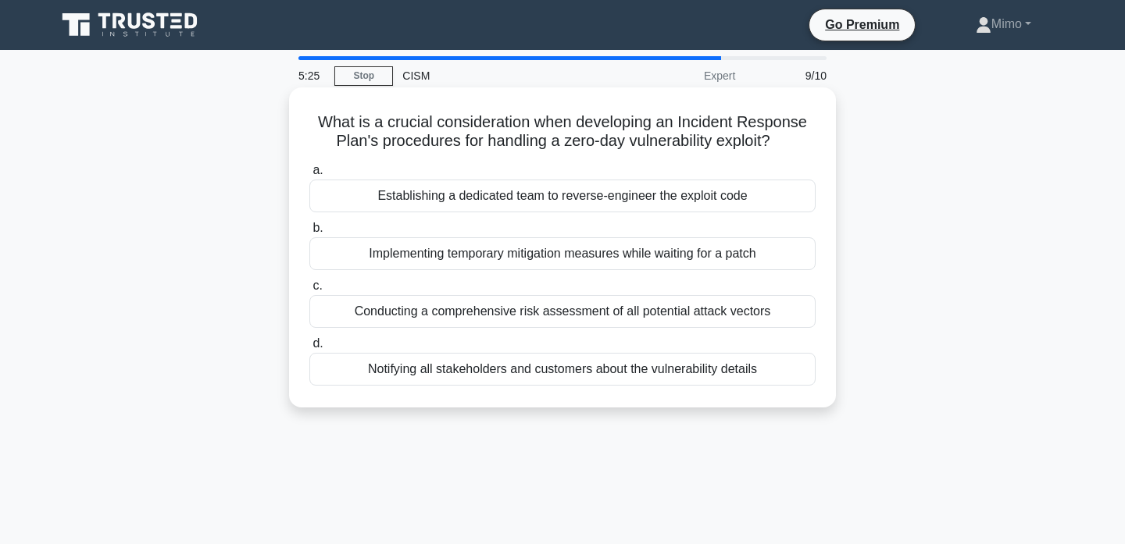
click at [553, 201] on div "Establishing a dedicated team to reverse-engineer the exploit code" at bounding box center [562, 196] width 506 height 33
click at [309, 176] on input "a. Establishing a dedicated team to reverse-engineer the exploit code" at bounding box center [309, 171] width 0 height 10
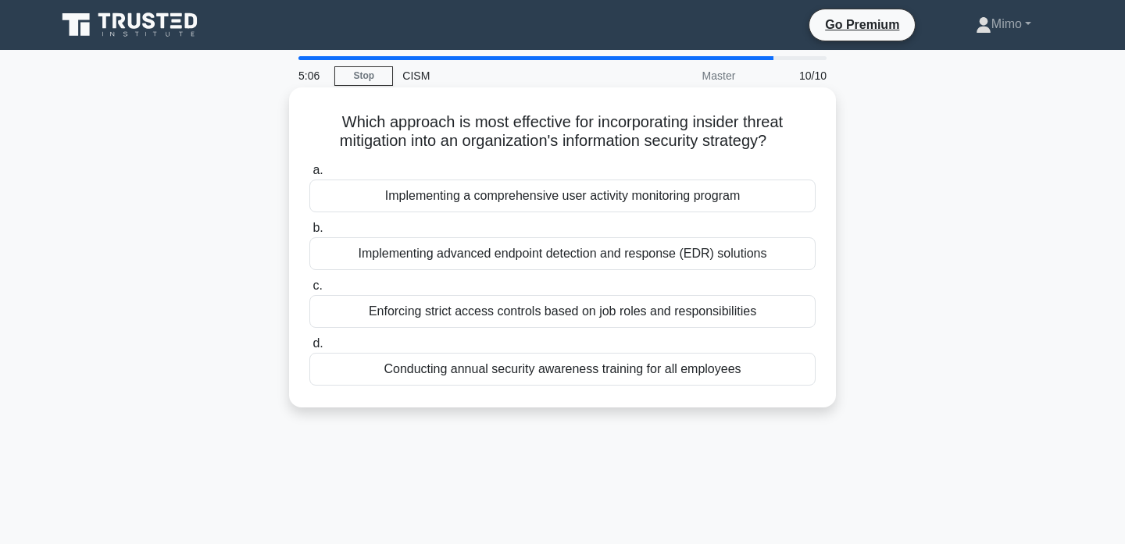
click at [540, 201] on div "Implementing a comprehensive user activity monitoring program" at bounding box center [562, 196] width 506 height 33
click at [309, 176] on input "a. Implementing a comprehensive user activity monitoring program" at bounding box center [309, 171] width 0 height 10
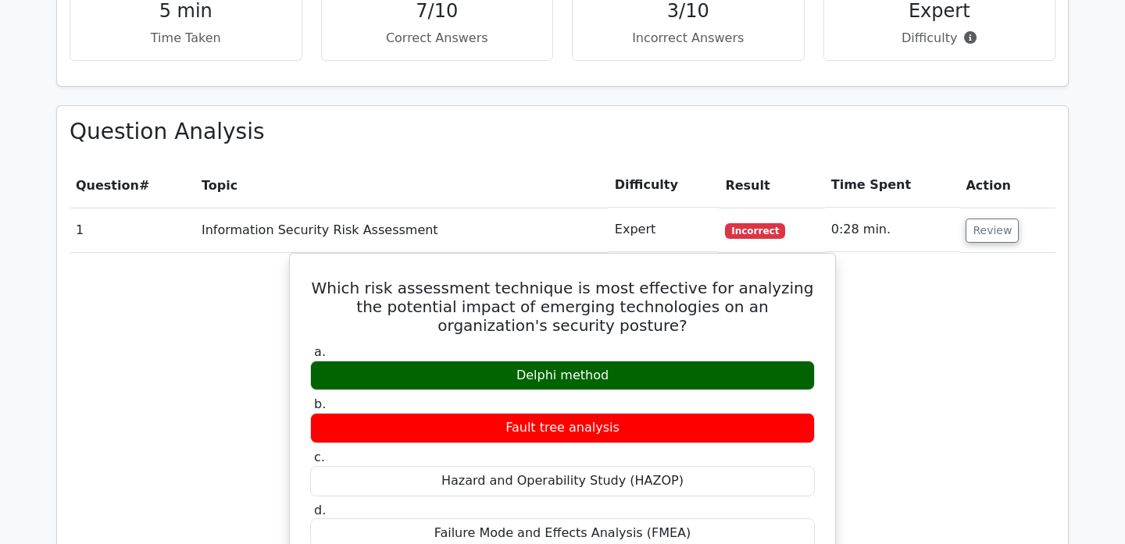
scroll to position [1078, 0]
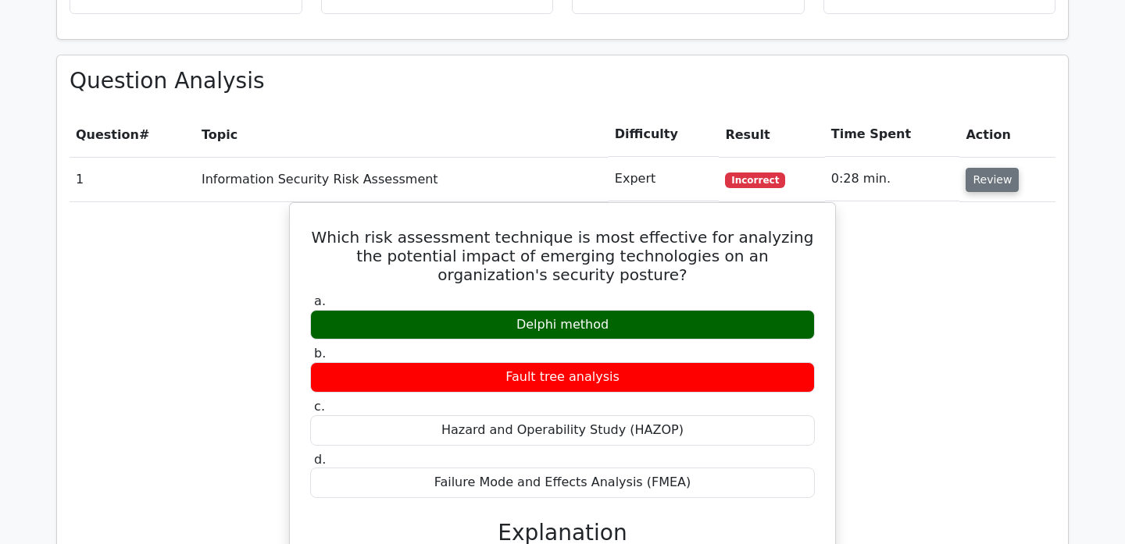
click at [973, 168] on button "Review" at bounding box center [991, 180] width 53 height 24
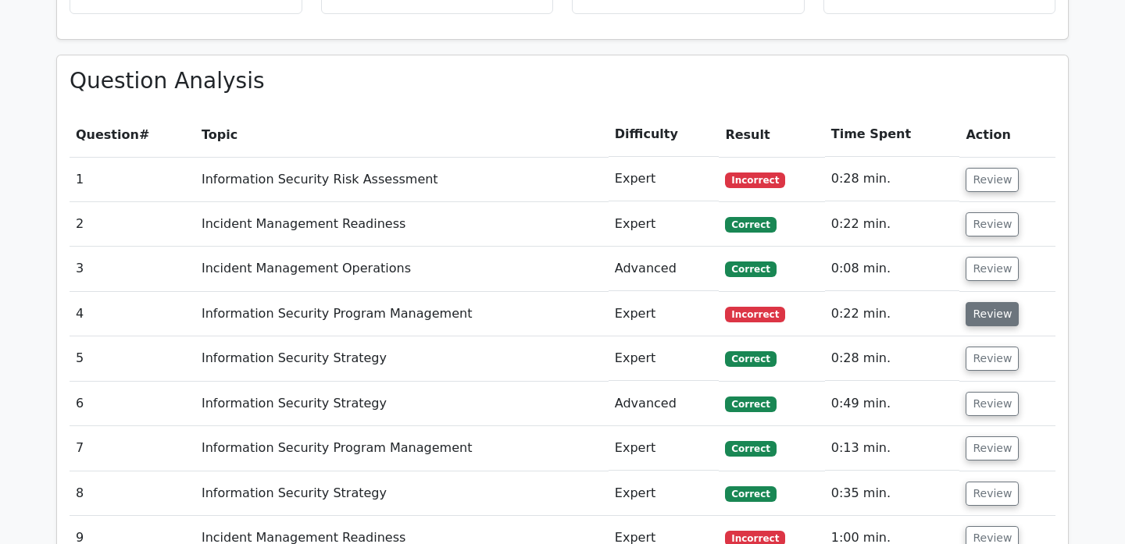
click at [966, 302] on button "Review" at bounding box center [991, 314] width 53 height 24
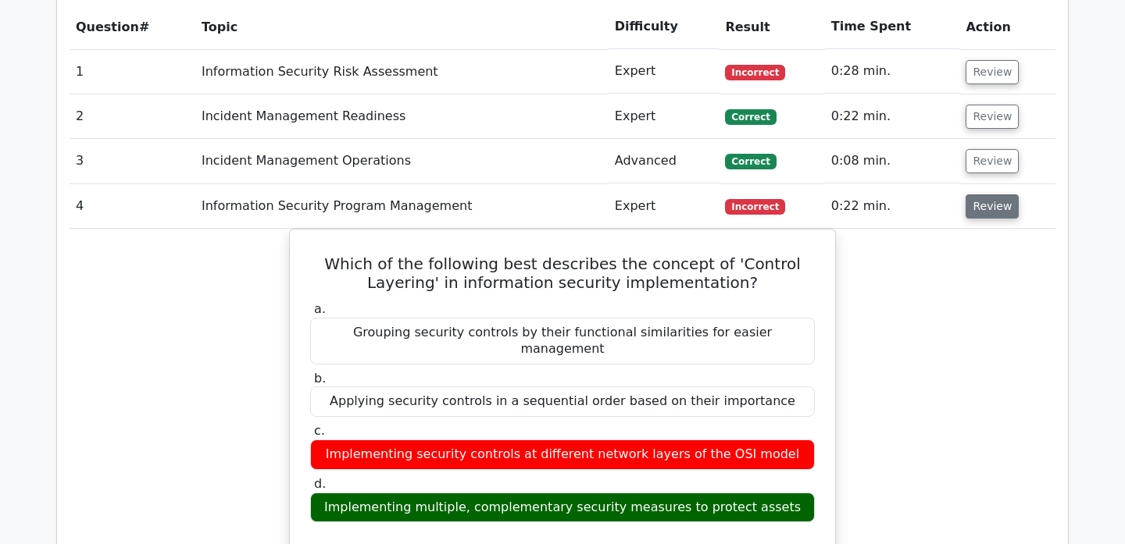
scroll to position [1190, 0]
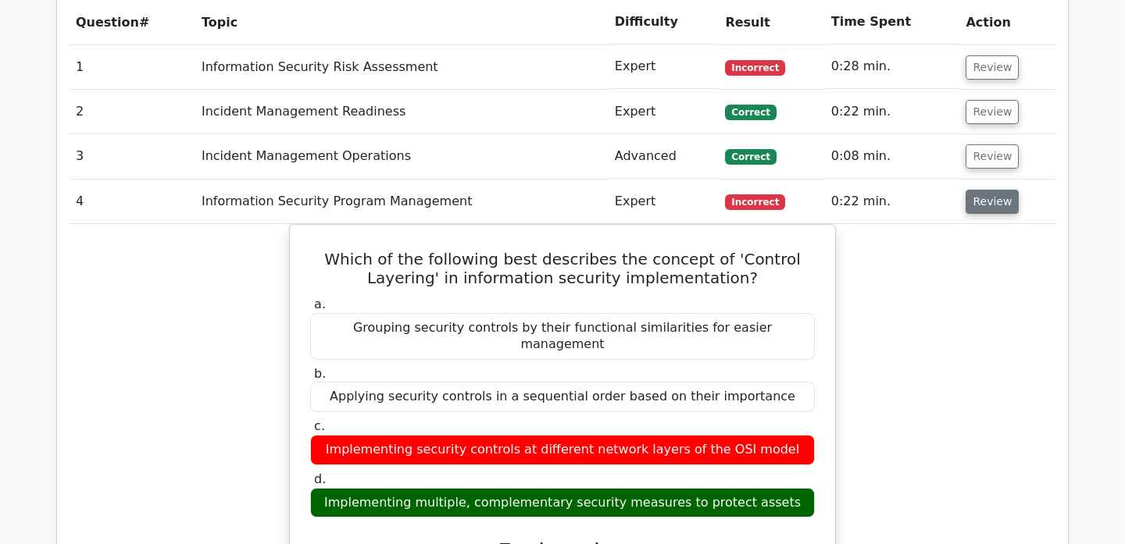
click at [996, 190] on button "Review" at bounding box center [991, 202] width 53 height 24
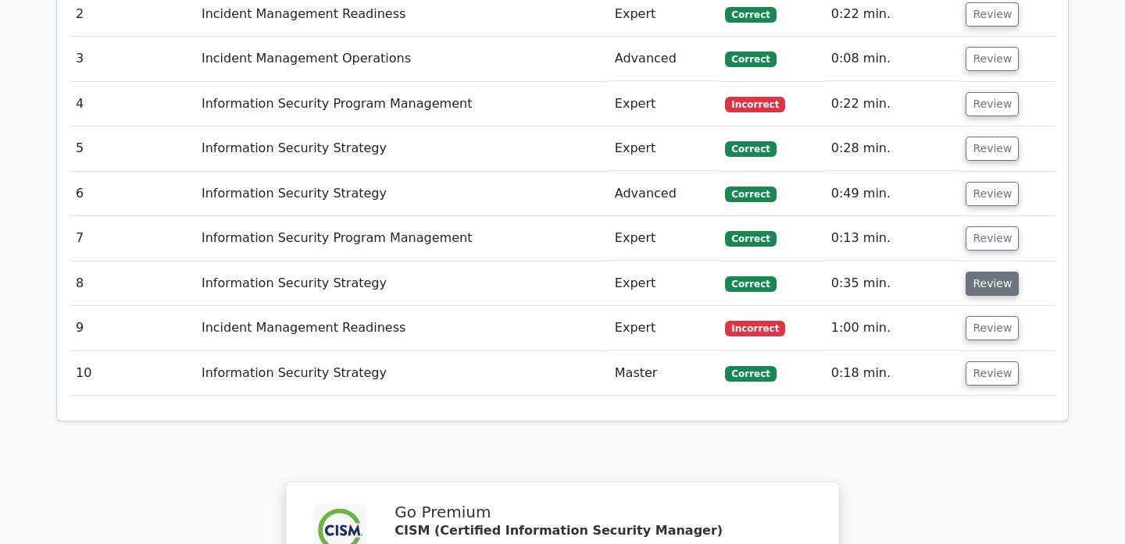
scroll to position [1291, 0]
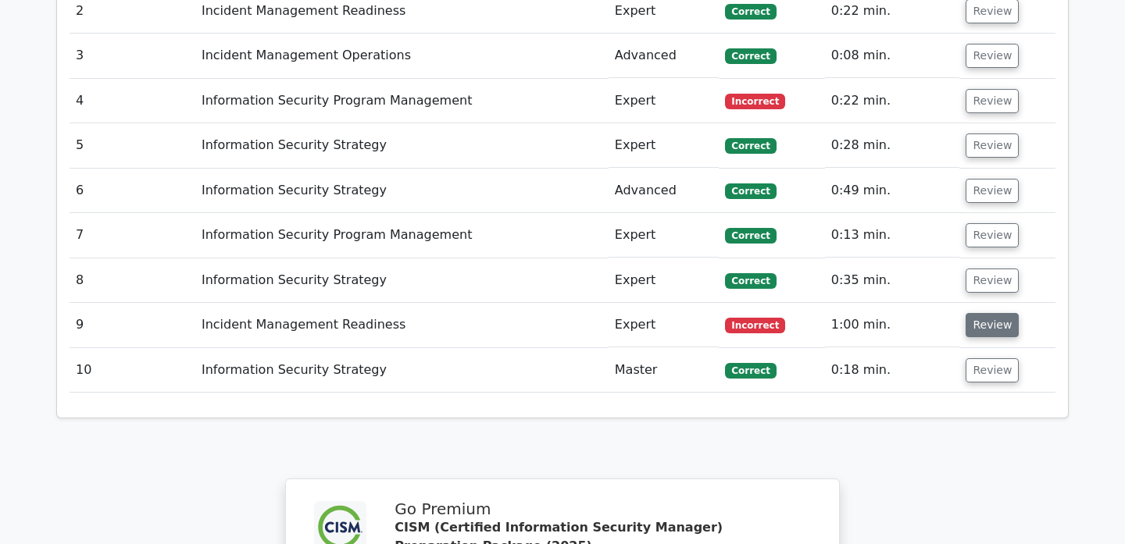
click at [993, 313] on button "Review" at bounding box center [991, 325] width 53 height 24
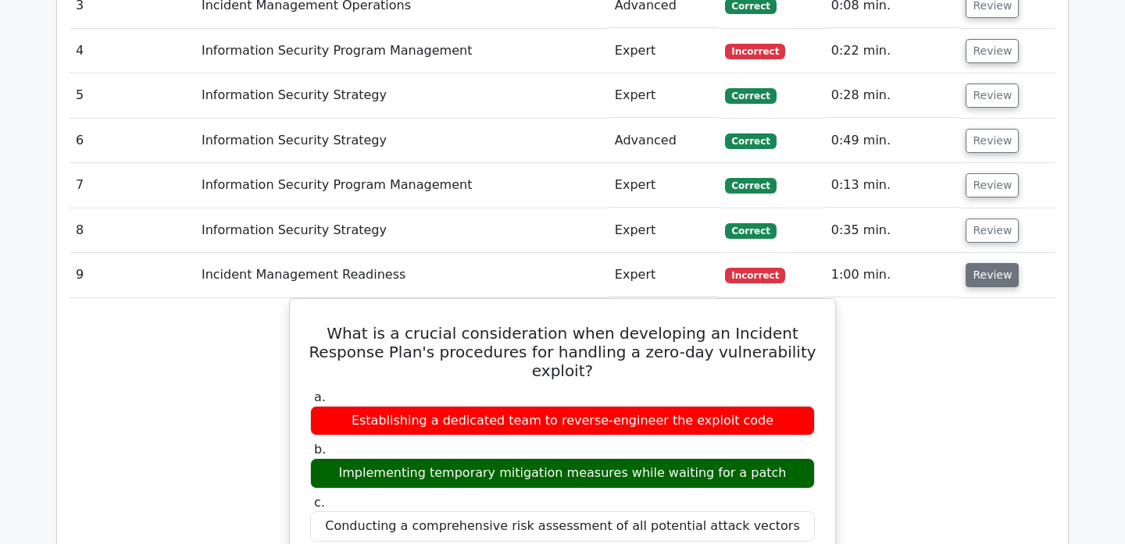
scroll to position [1348, 0]
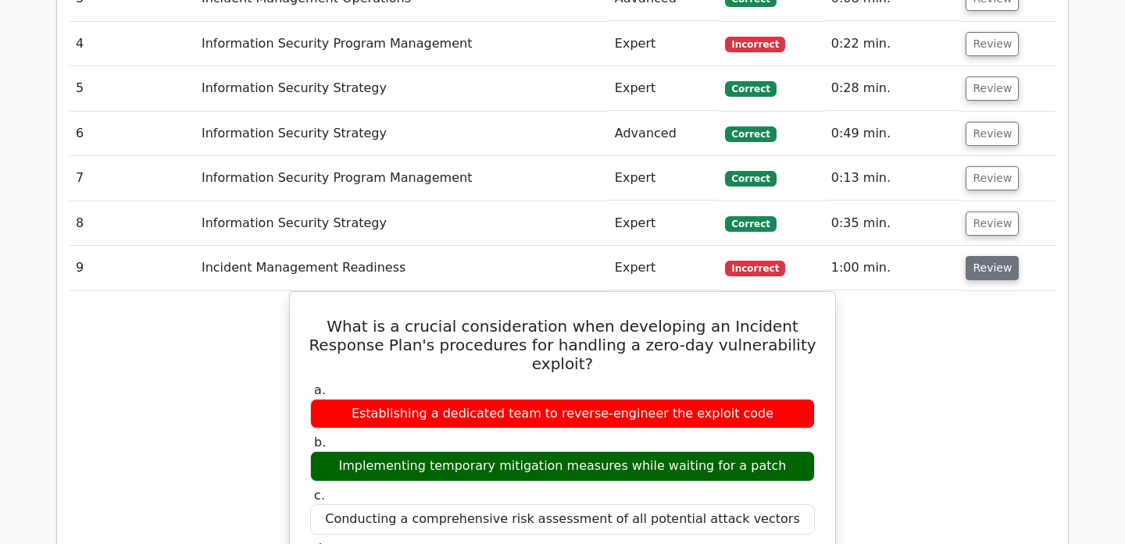
click at [989, 256] on button "Review" at bounding box center [991, 268] width 53 height 24
